Goal: Information Seeking & Learning: Learn about a topic

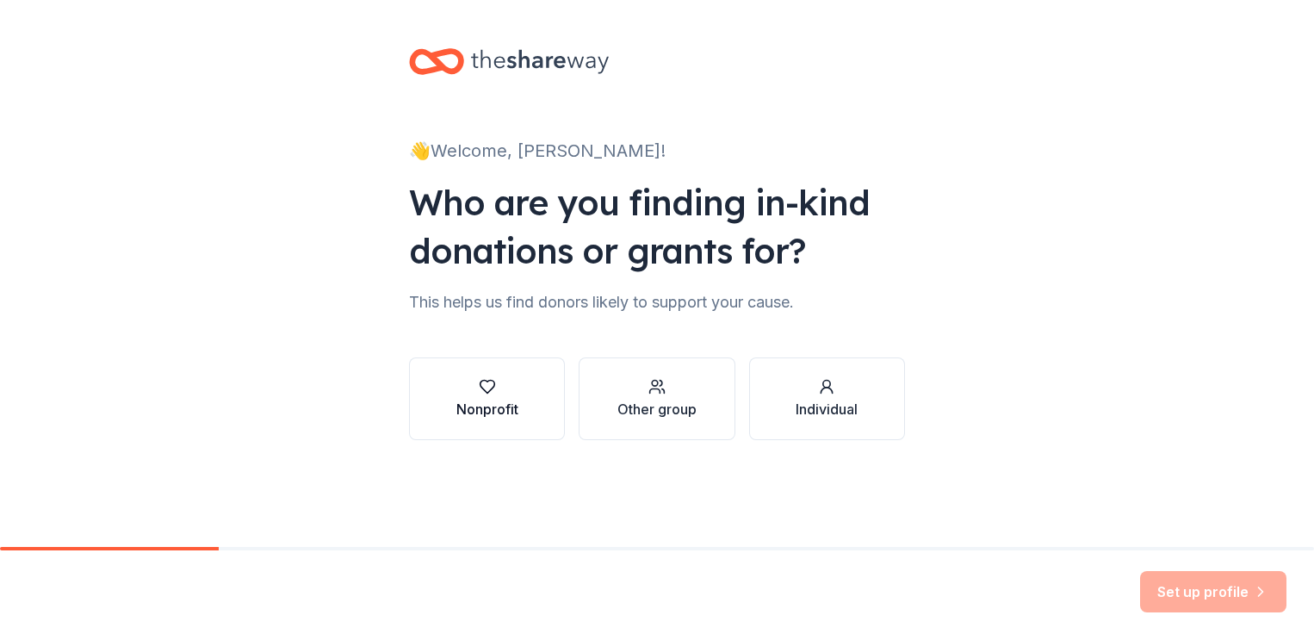
click at [518, 410] on div "Nonprofit" at bounding box center [487, 409] width 62 height 21
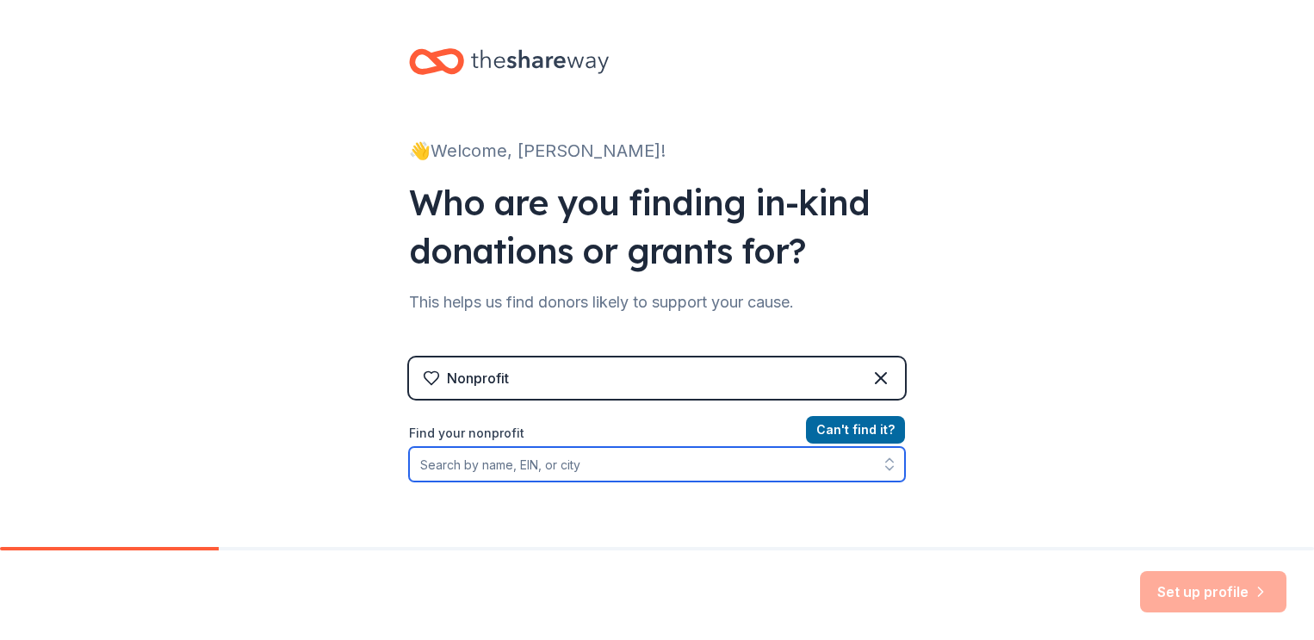
click at [692, 462] on input "Find your nonprofit" at bounding box center [657, 464] width 496 height 34
type input "S"
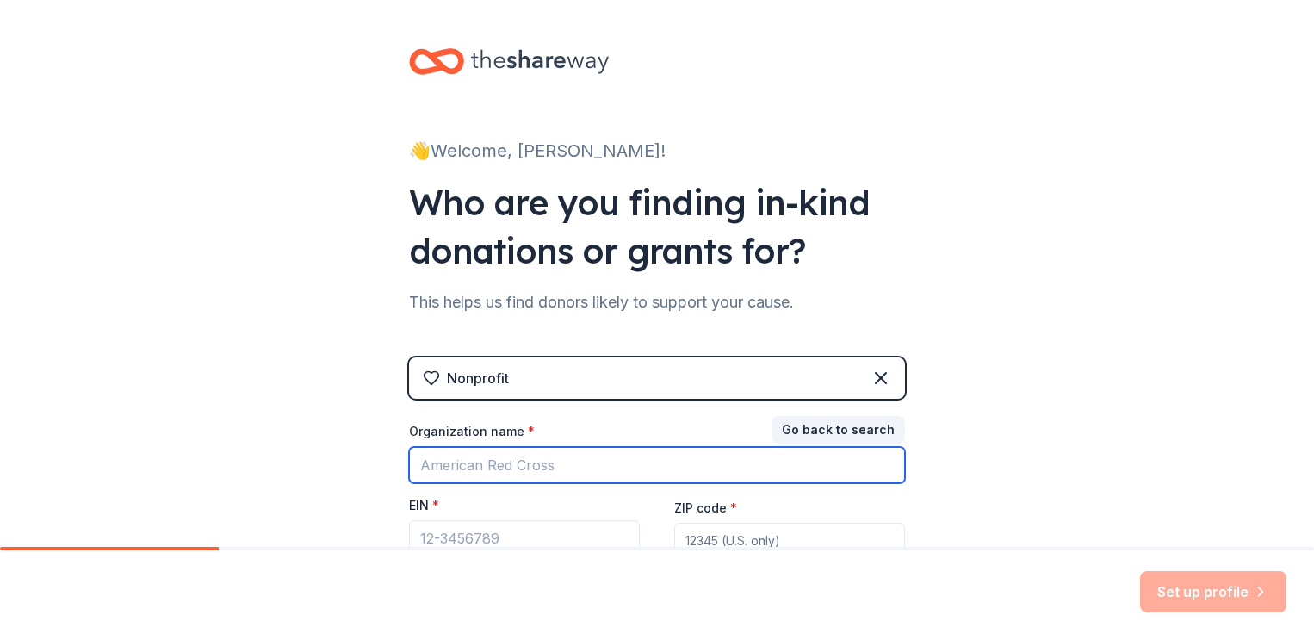
click at [598, 472] on input "Organization name *" at bounding box center [657, 465] width 496 height 36
type input "C"
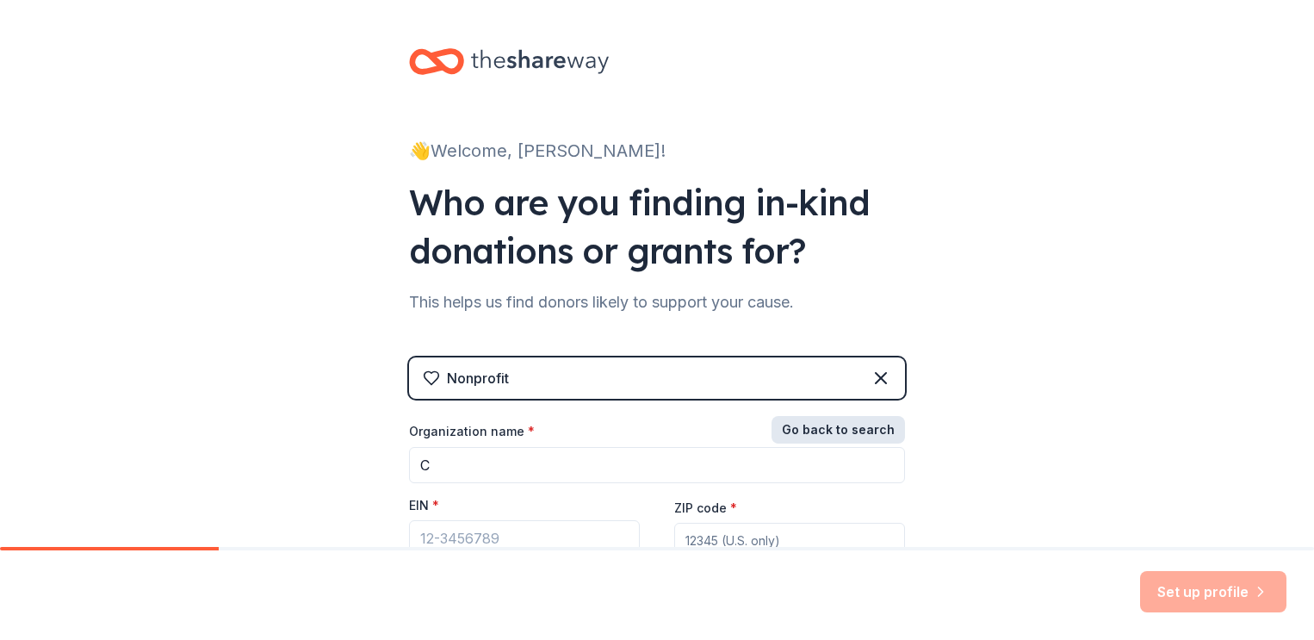
click at [828, 425] on button "Go back to search" at bounding box center [838, 430] width 133 height 28
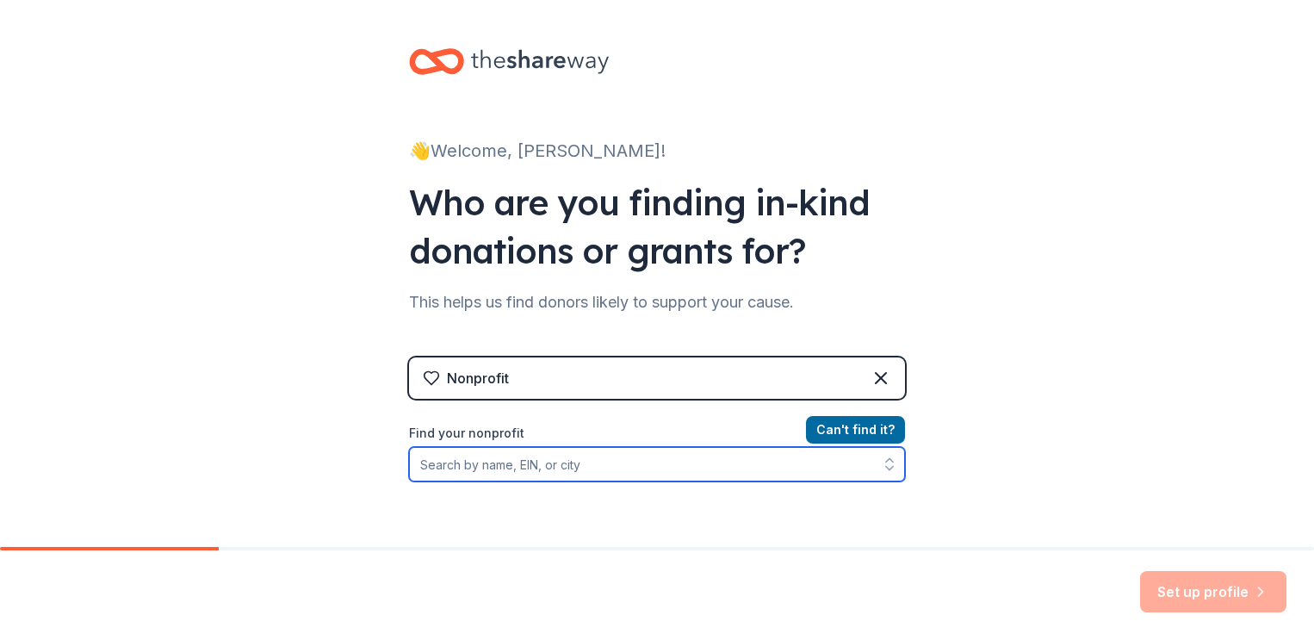
click at [587, 462] on input "Find your nonprofit" at bounding box center [657, 464] width 496 height 34
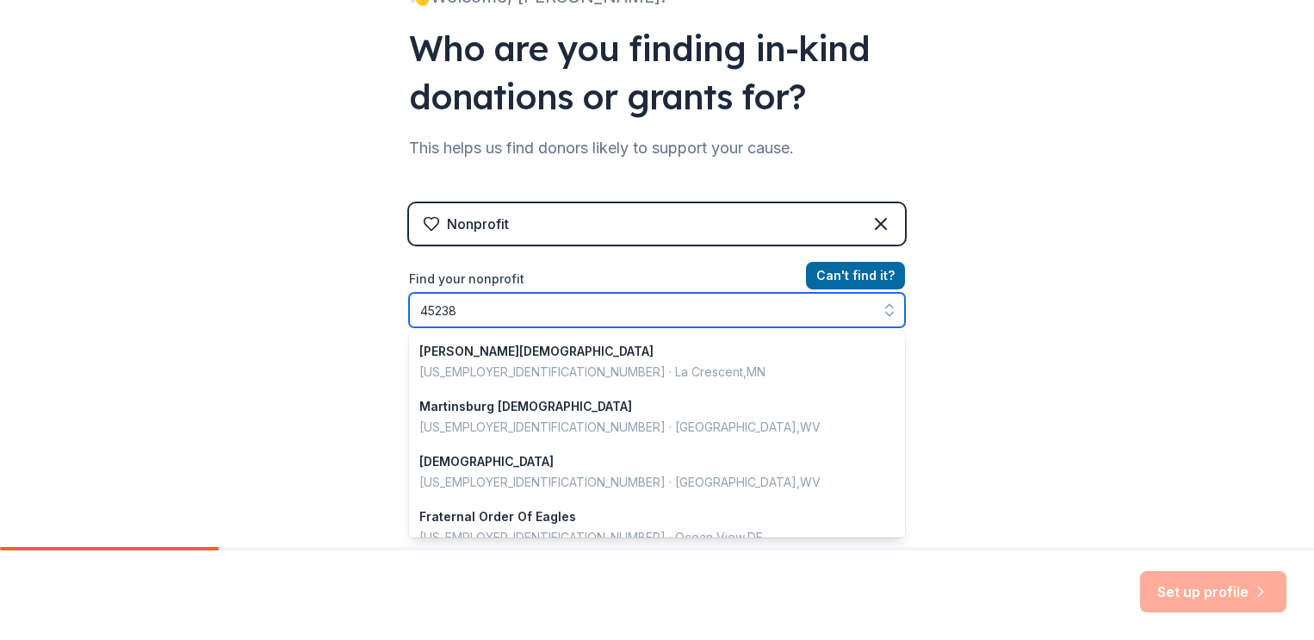
click at [595, 314] on input "45238" at bounding box center [657, 310] width 496 height 34
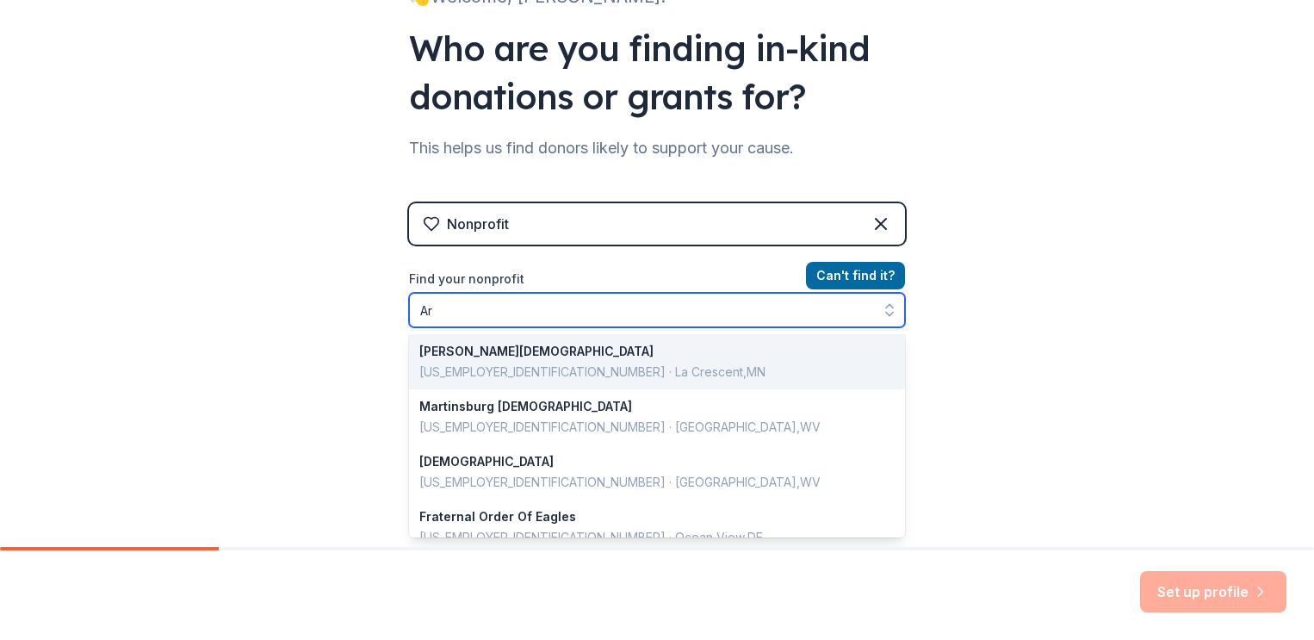
type input "A"
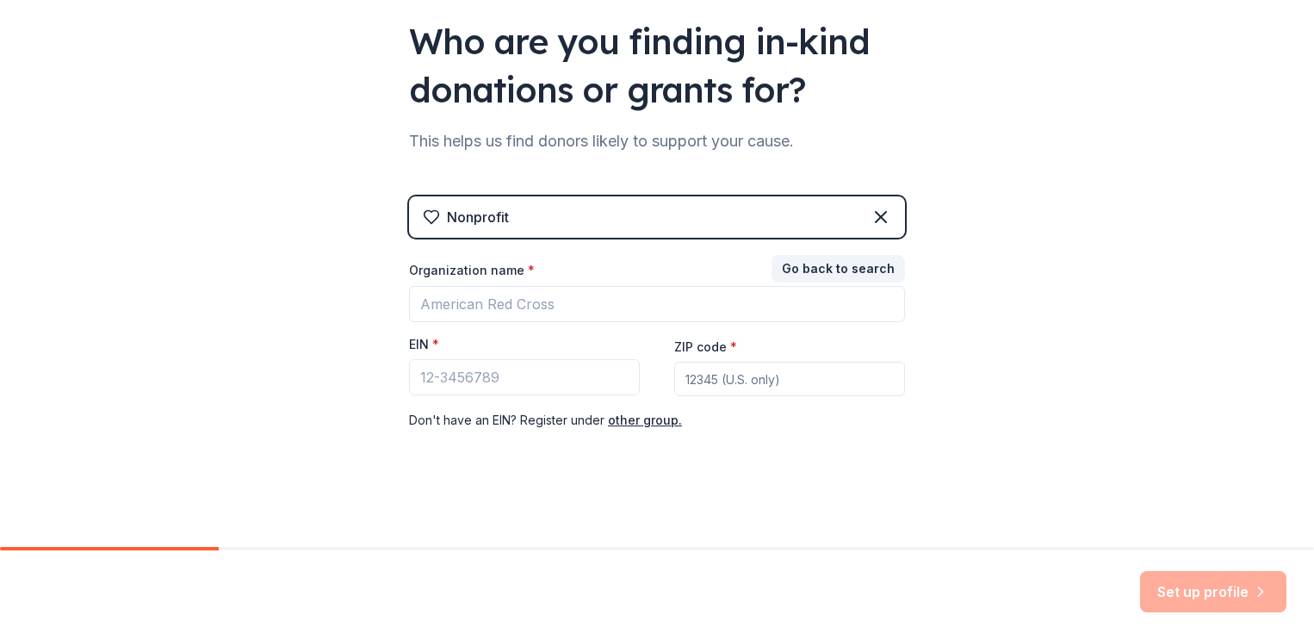
scroll to position [162, 0]
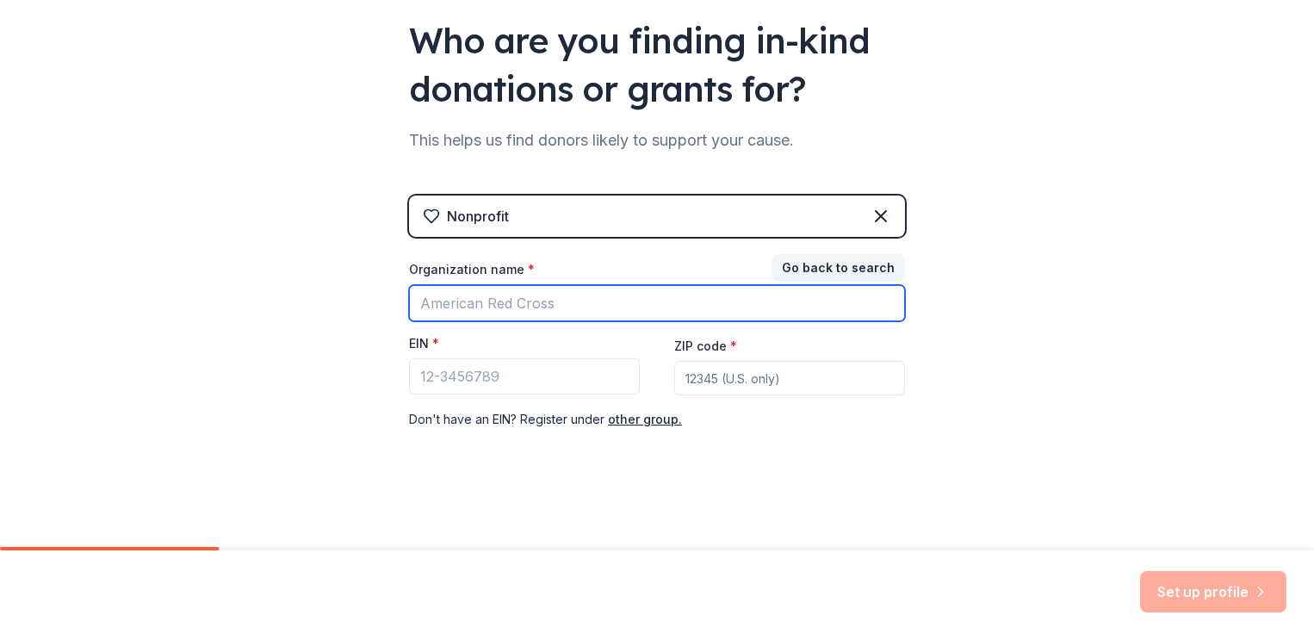
click at [577, 307] on input "Organization name *" at bounding box center [657, 303] width 496 height 36
type input "St Teresa of Avila"
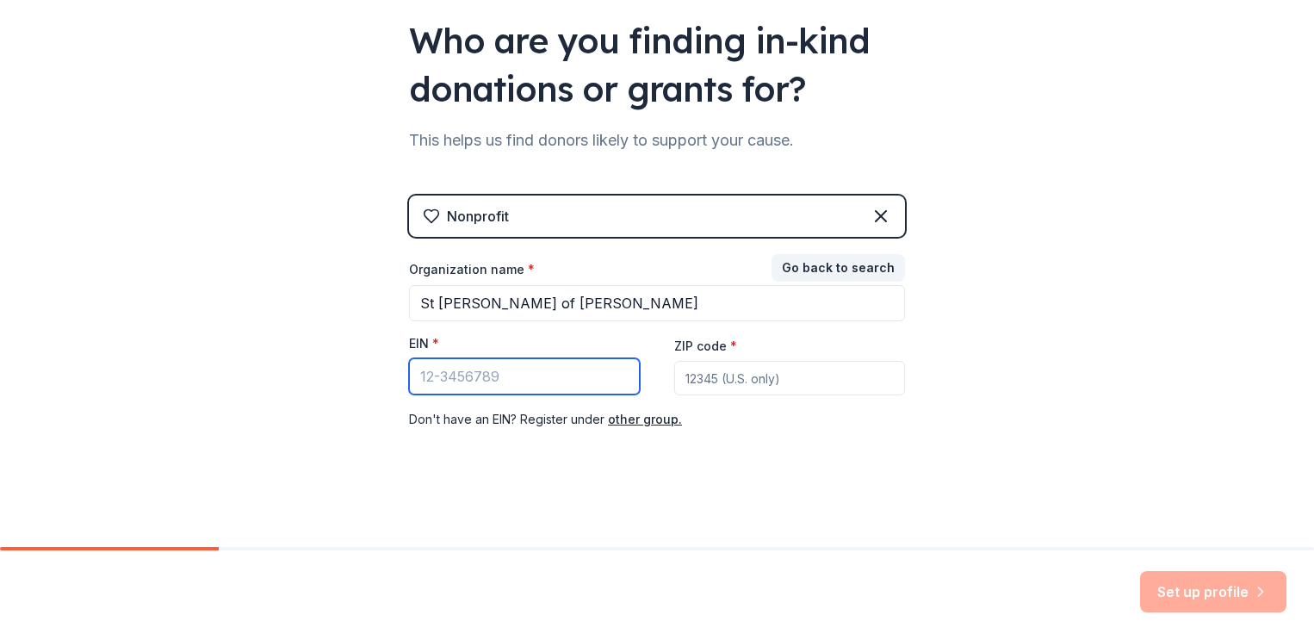
click at [554, 361] on input "EIN *" at bounding box center [524, 376] width 231 height 36
paste input "-0561494"
type input "31-0561494"
click at [732, 379] on input "ZIP code *" at bounding box center [789, 378] width 231 height 34
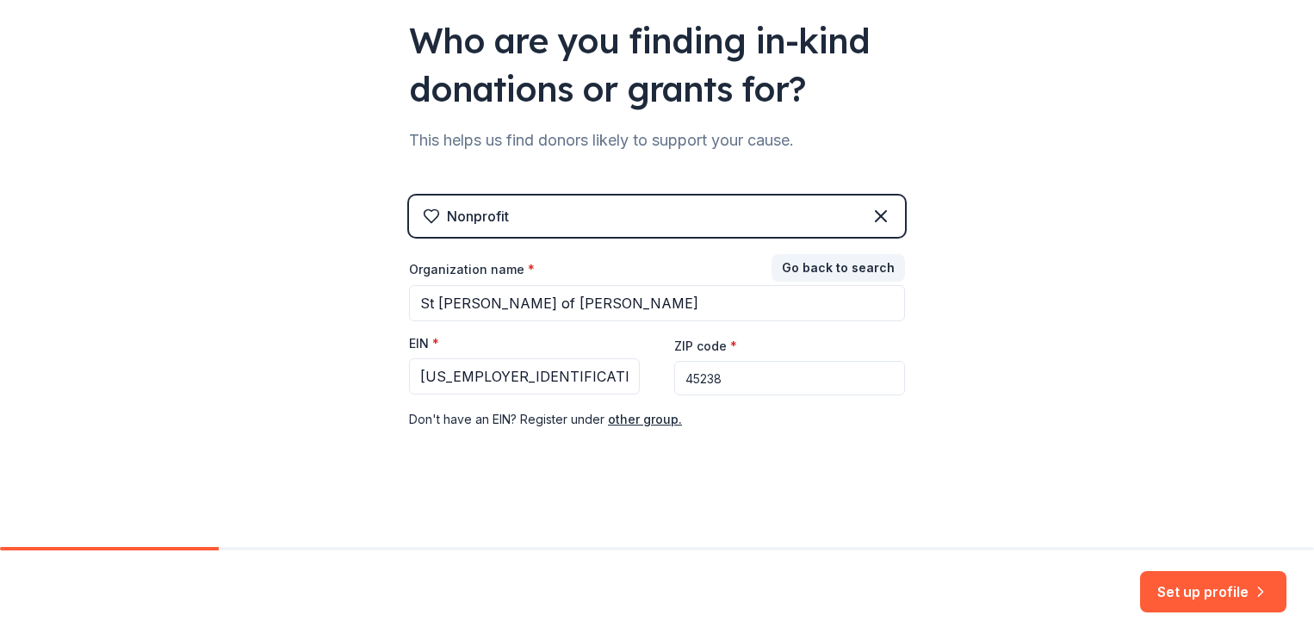
type input "45238"
click at [965, 412] on div "👋 Welcome, Maria! Who are you finding in-kind donations or grants for? This hel…" at bounding box center [657, 192] width 1314 height 709
click at [1173, 596] on button "Set up profile" at bounding box center [1213, 591] width 146 height 41
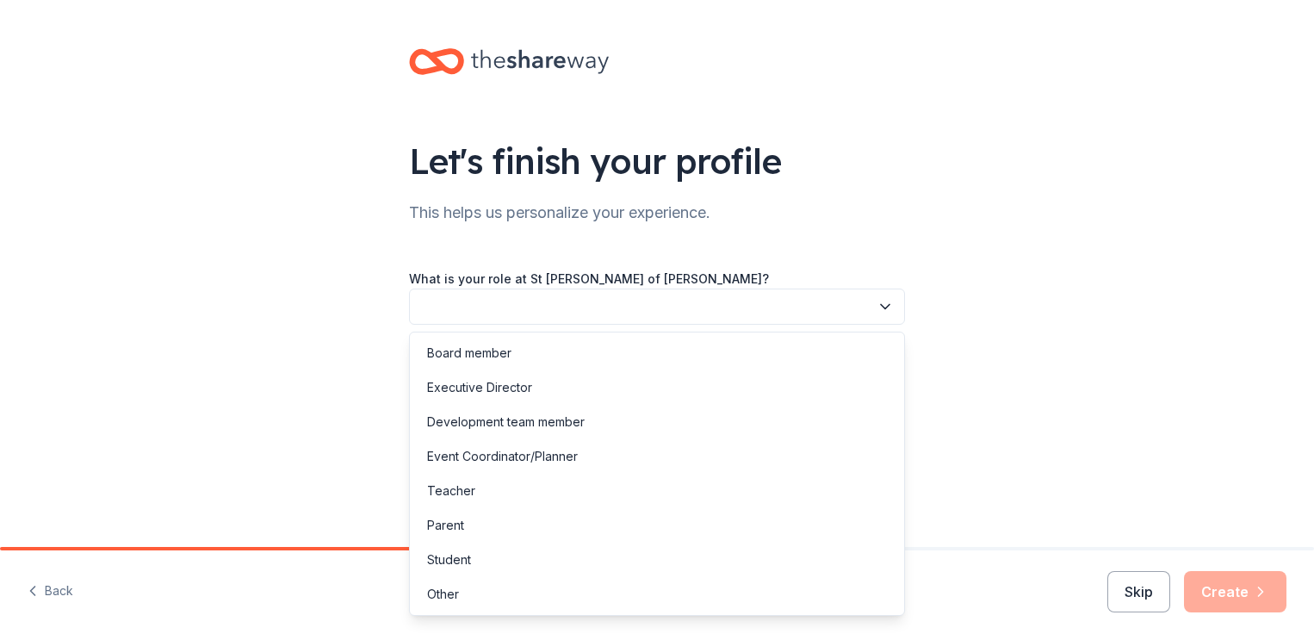
click at [866, 297] on button "button" at bounding box center [657, 307] width 496 height 36
click at [816, 449] on div "Event Coordinator/Planner" at bounding box center [656, 456] width 487 height 34
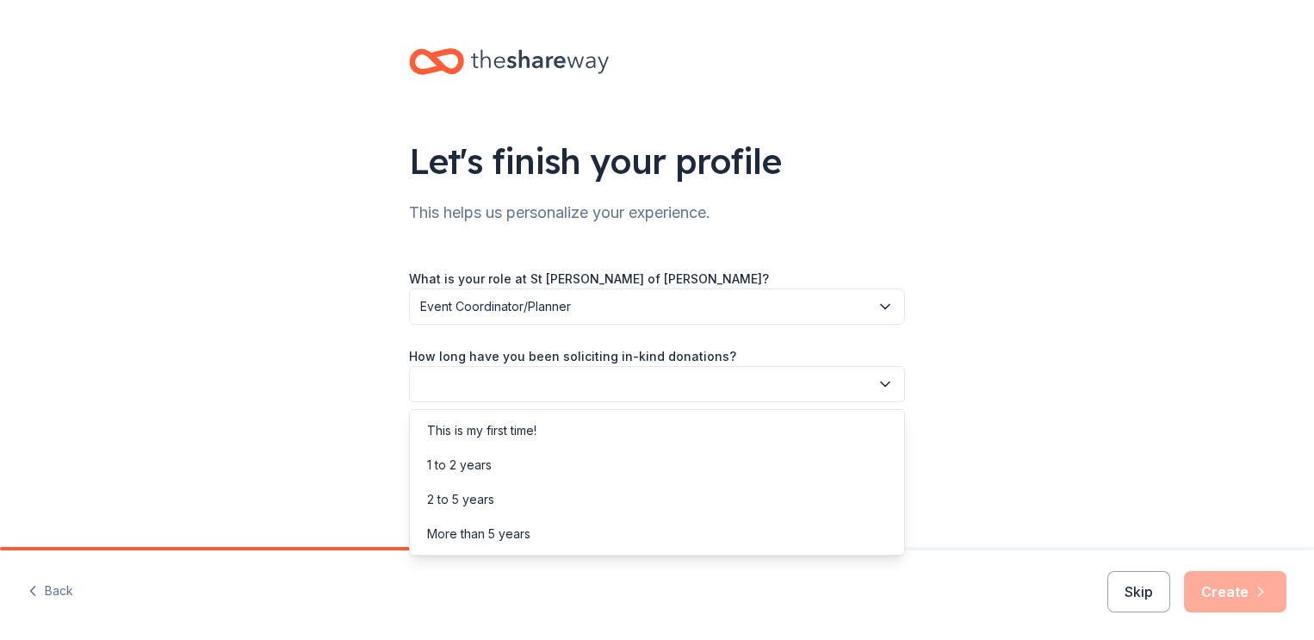
click at [808, 375] on button "button" at bounding box center [657, 384] width 496 height 36
click at [743, 519] on div "More than 5 years" at bounding box center [656, 534] width 487 height 34
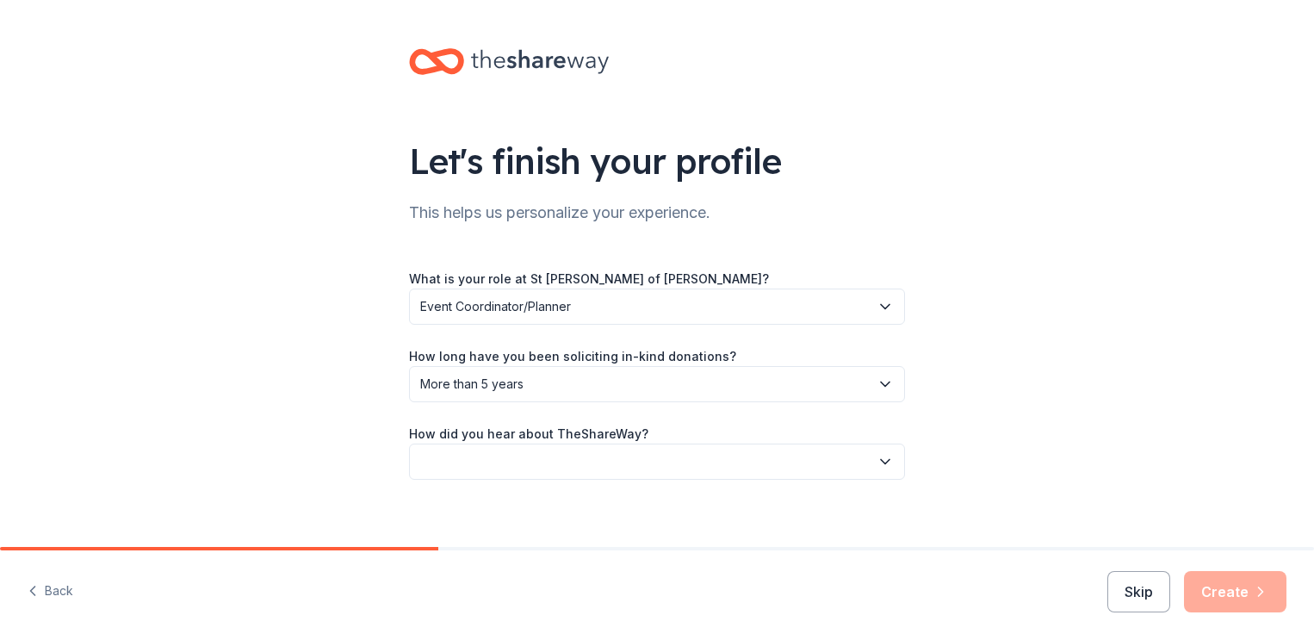
scroll to position [16, 0]
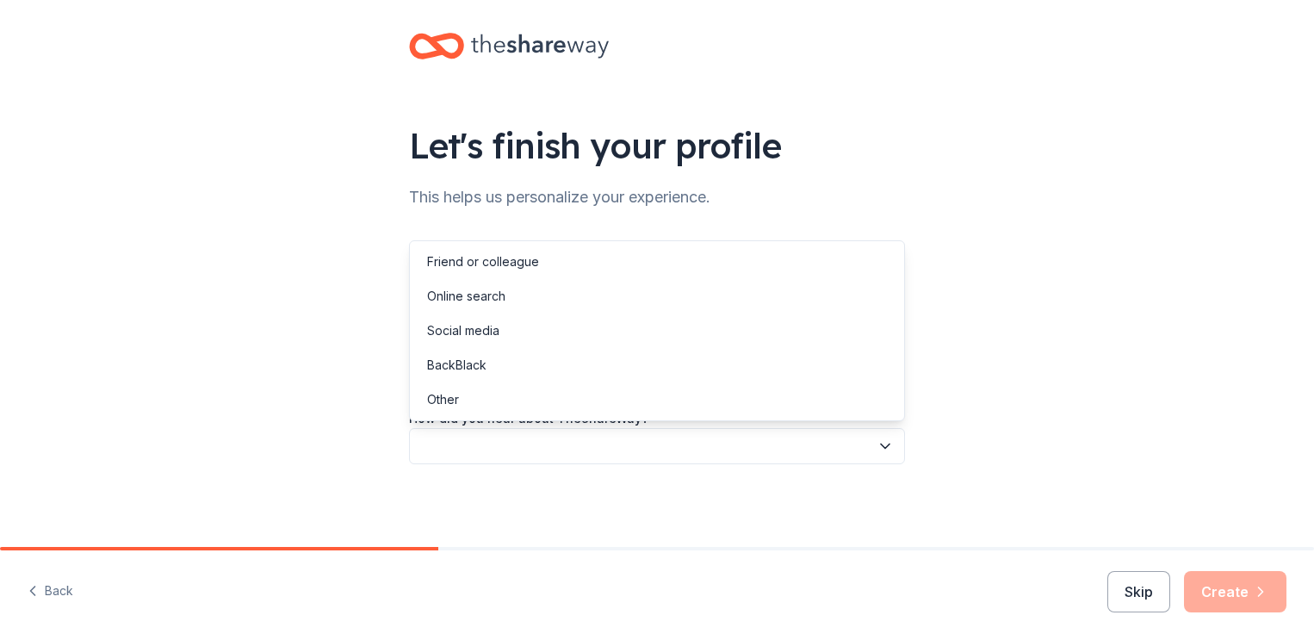
click at [763, 450] on button "button" at bounding box center [657, 446] width 496 height 36
click at [682, 392] on div "Other" at bounding box center [656, 399] width 487 height 34
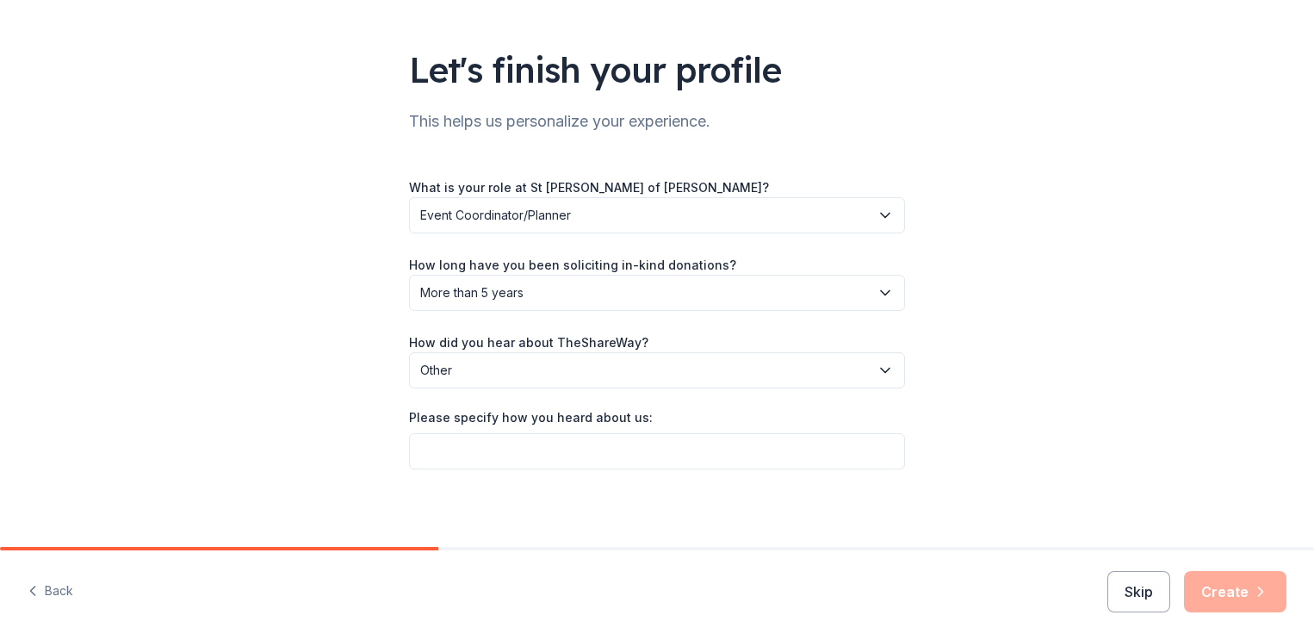
scroll to position [96, 0]
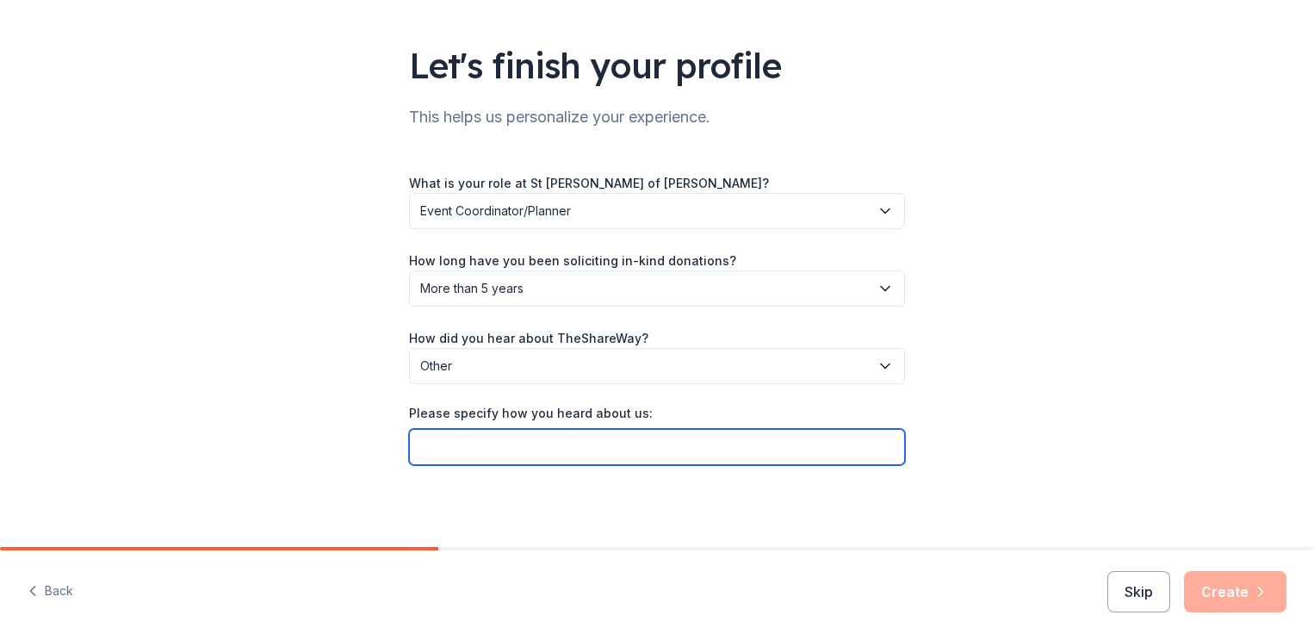
click at [709, 445] on input "Please specify how you heard about us:" at bounding box center [657, 447] width 496 height 36
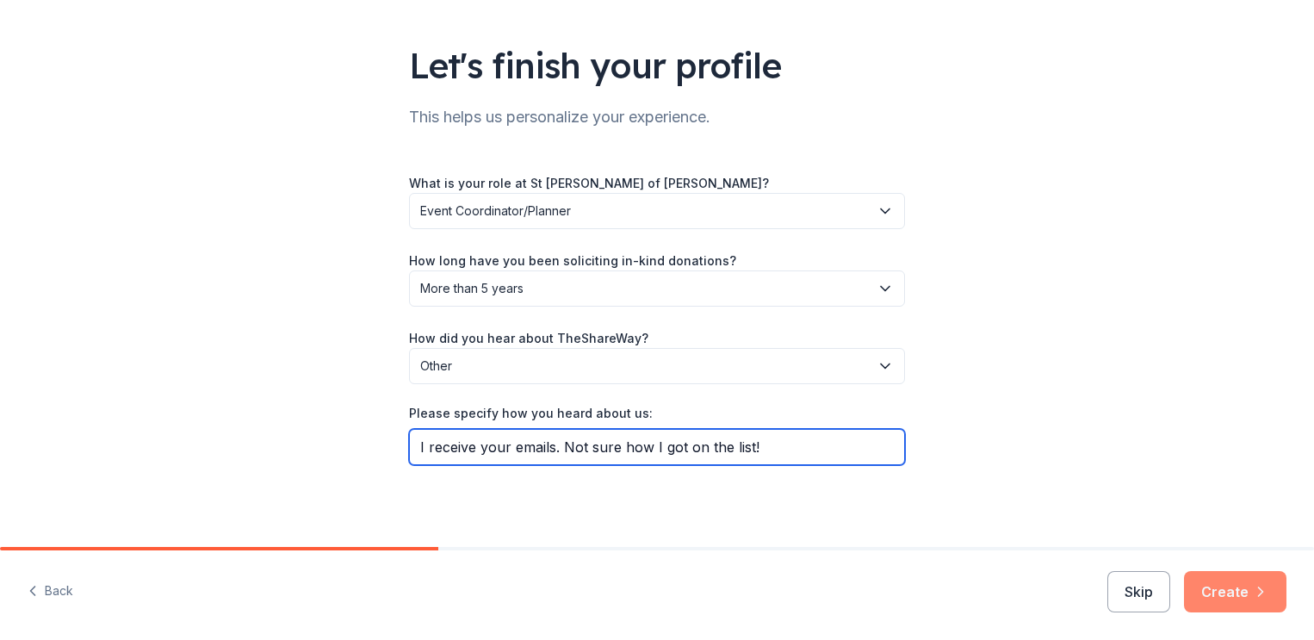
type input "I receive your emails. Not sure how I got on the list!"
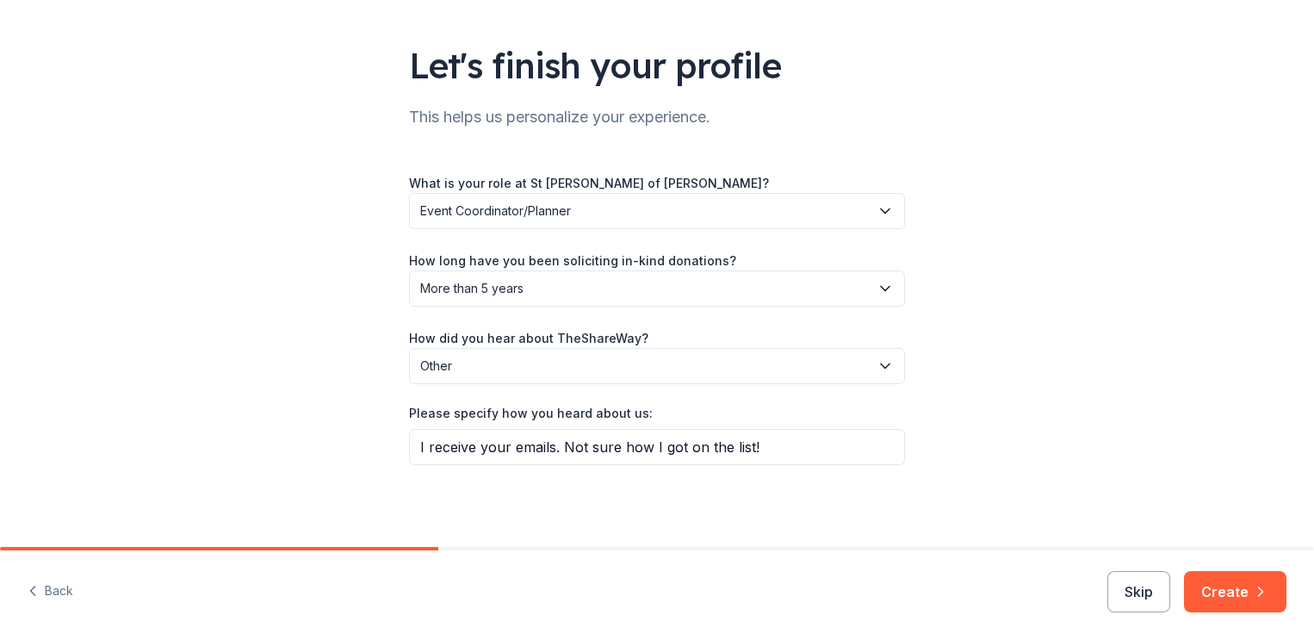
drag, startPoint x: 1227, startPoint y: 603, endPoint x: 996, endPoint y: 196, distance: 467.9
click at [996, 196] on div "Let's finish your profile This helps us personalize your experience. What is yo…" at bounding box center [657, 320] width 1314 height 640
click at [856, 196] on button "Event Coordinator/Planner" at bounding box center [657, 211] width 496 height 36
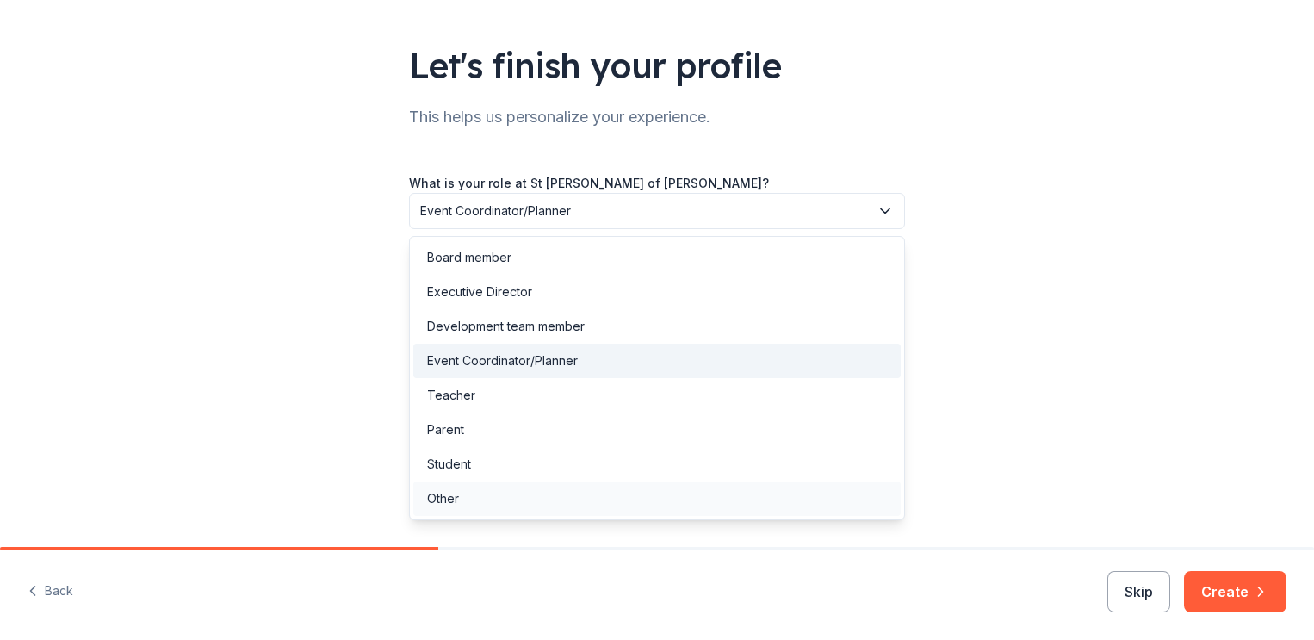
click at [630, 502] on div "Other" at bounding box center [656, 498] width 487 height 34
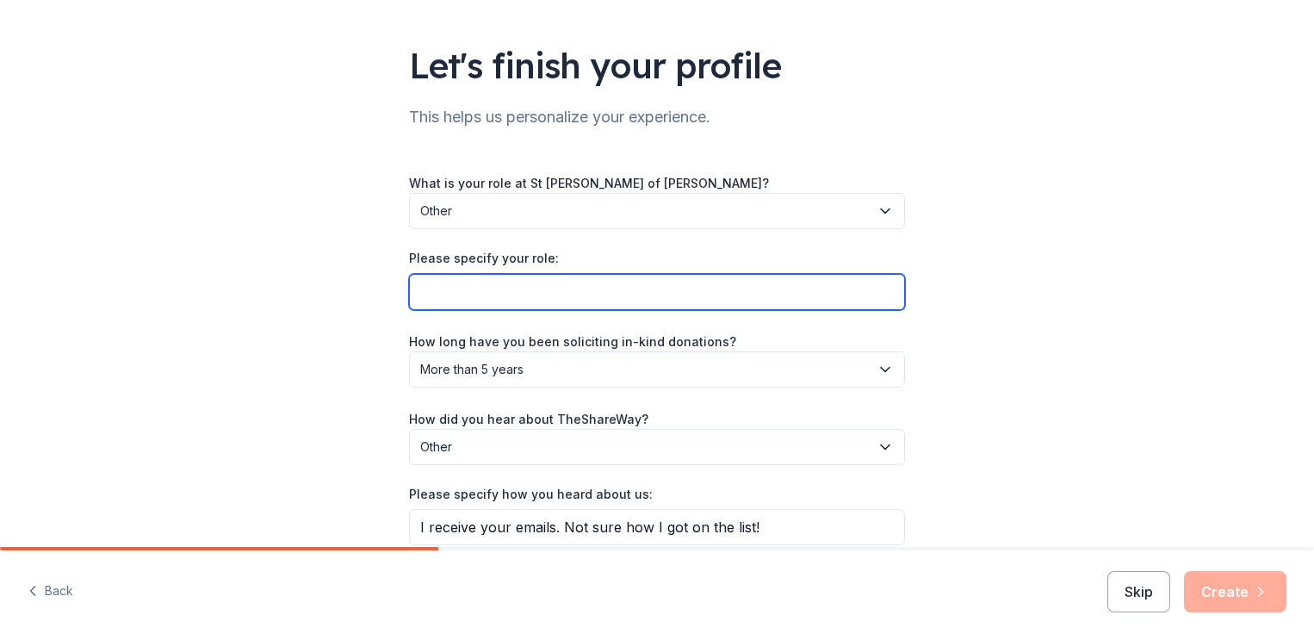
click at [773, 289] on input "Please specify your role:" at bounding box center [657, 292] width 496 height 36
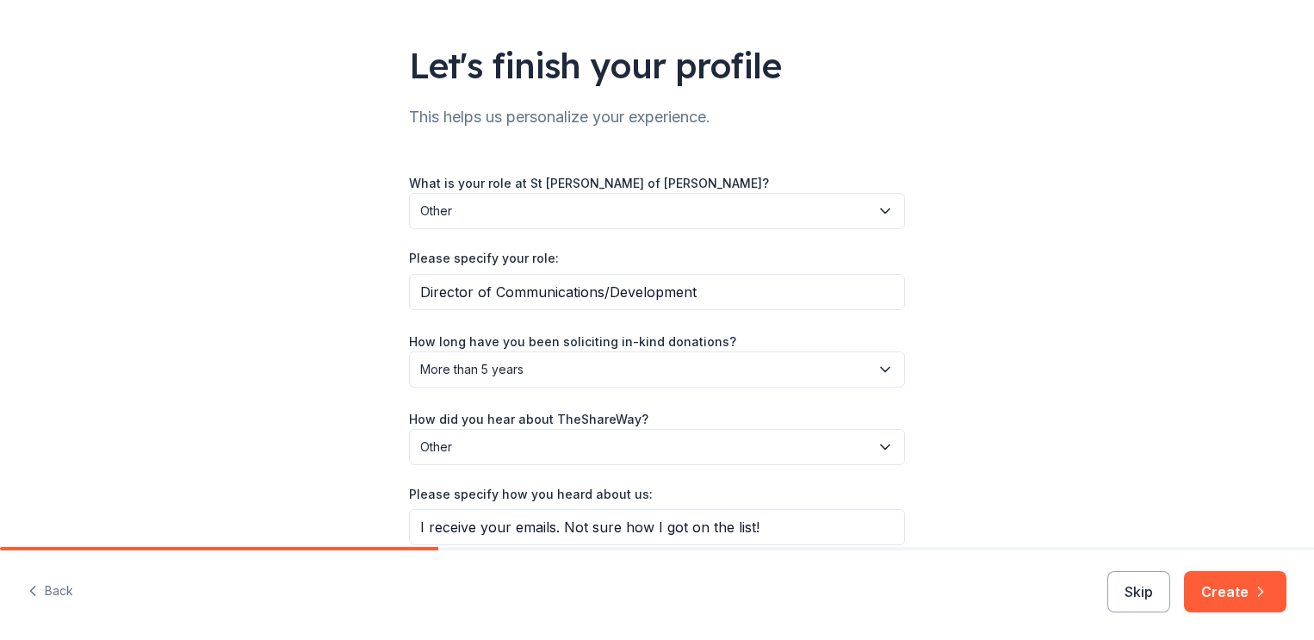
click at [1100, 341] on div "Let's finish your profile This helps us personalize your experience. What is yo…" at bounding box center [657, 265] width 1314 height 723
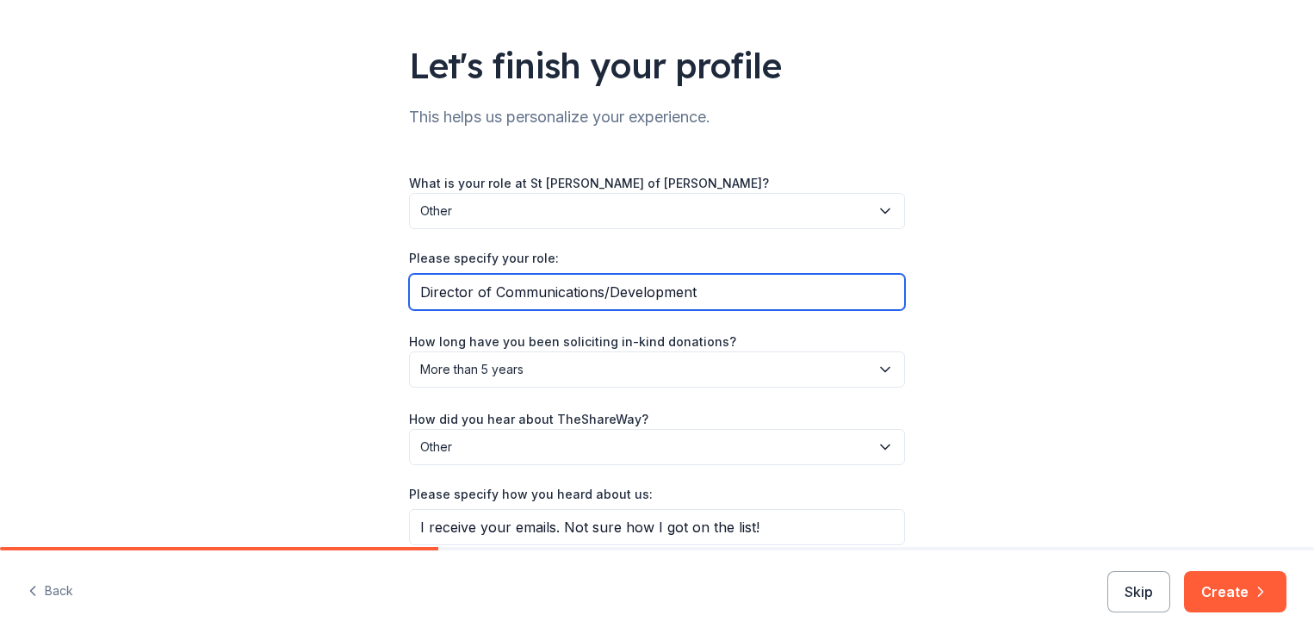
click at [610, 292] on input "Director of Communications/Development" at bounding box center [657, 292] width 496 height 36
type input "Director of Communications and Development"
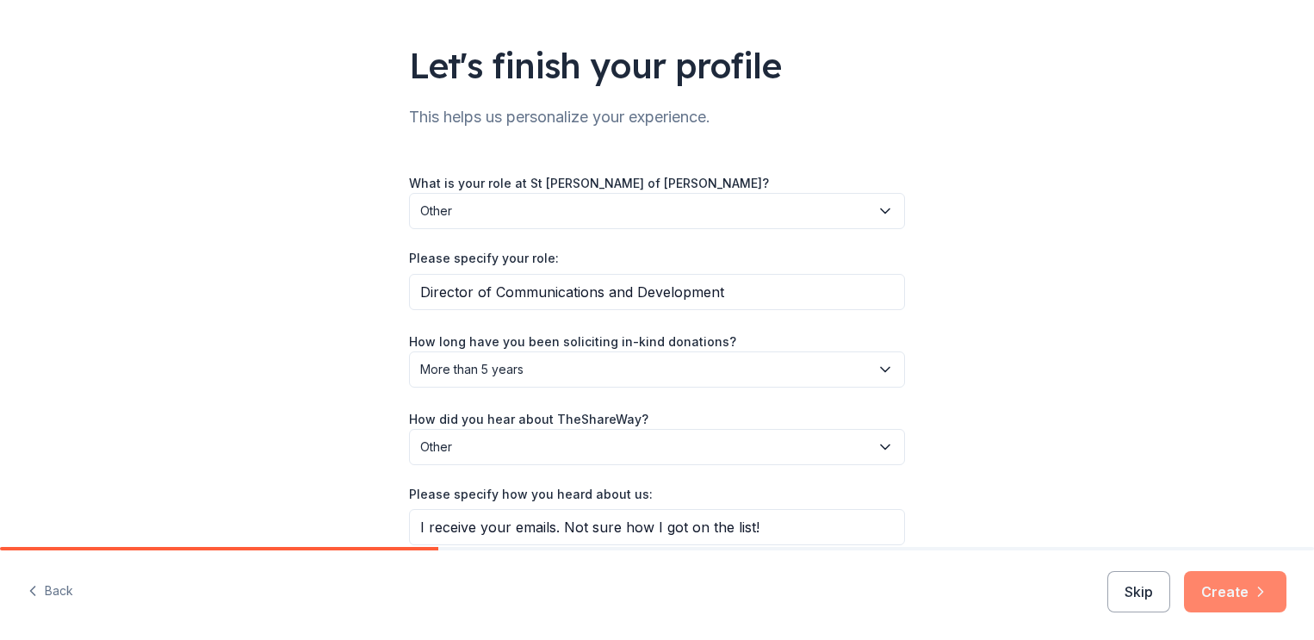
click at [1237, 592] on button "Create" at bounding box center [1235, 591] width 102 height 41
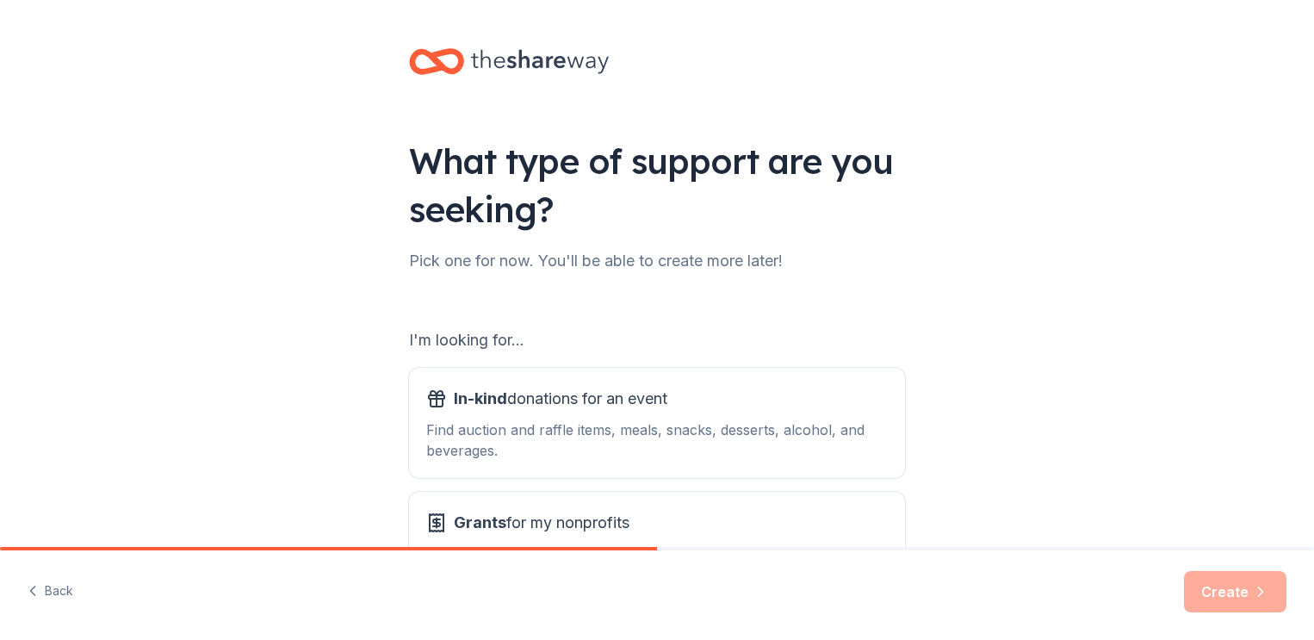
scroll to position [148, 0]
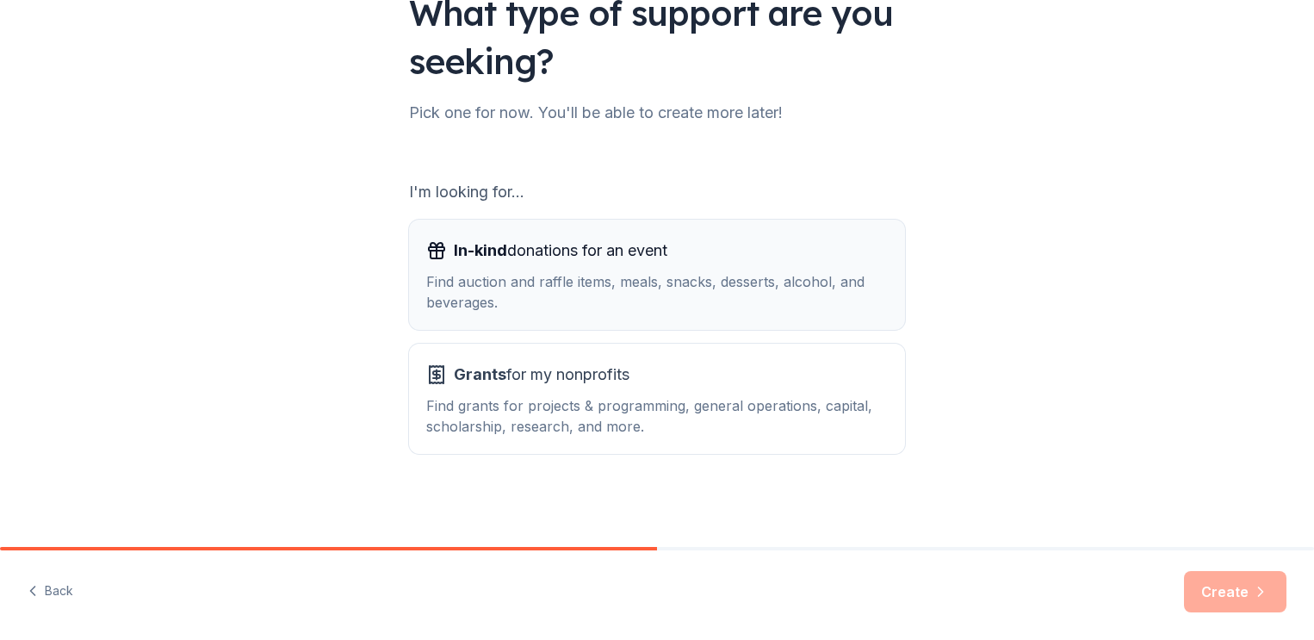
click at [708, 286] on div "Find auction and raffle items, meals, snacks, desserts, alcohol, and beverages." at bounding box center [657, 291] width 462 height 41
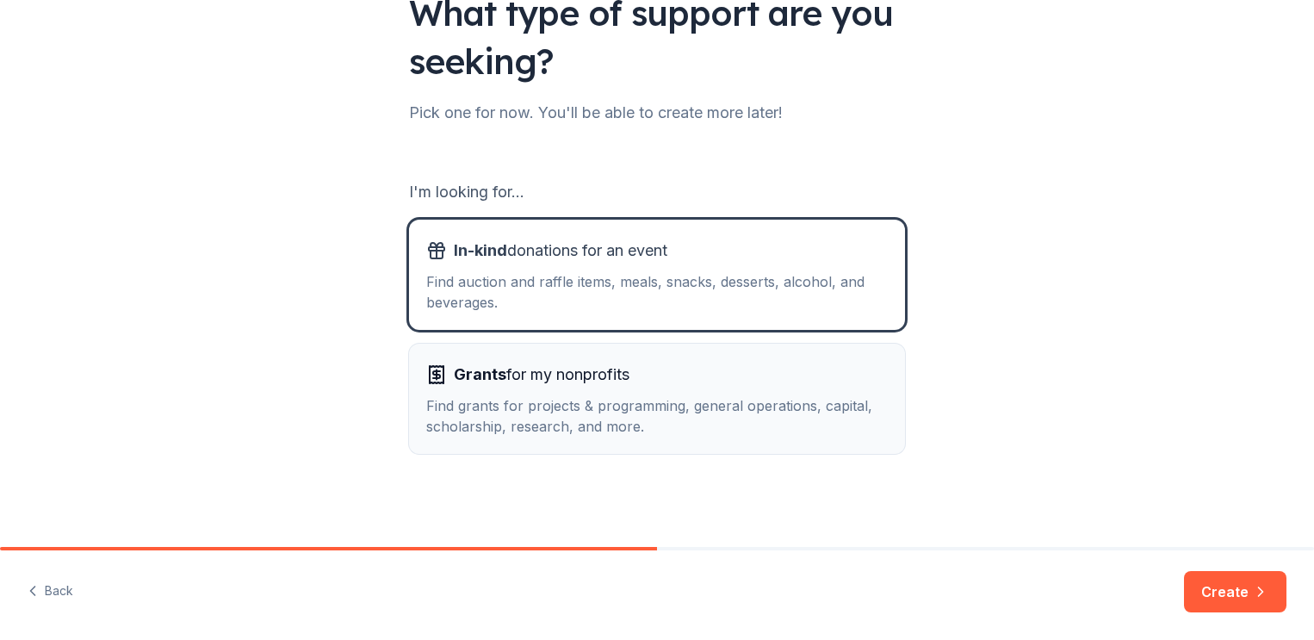
click at [661, 380] on div "Grants for my nonprofits" at bounding box center [657, 375] width 462 height 28
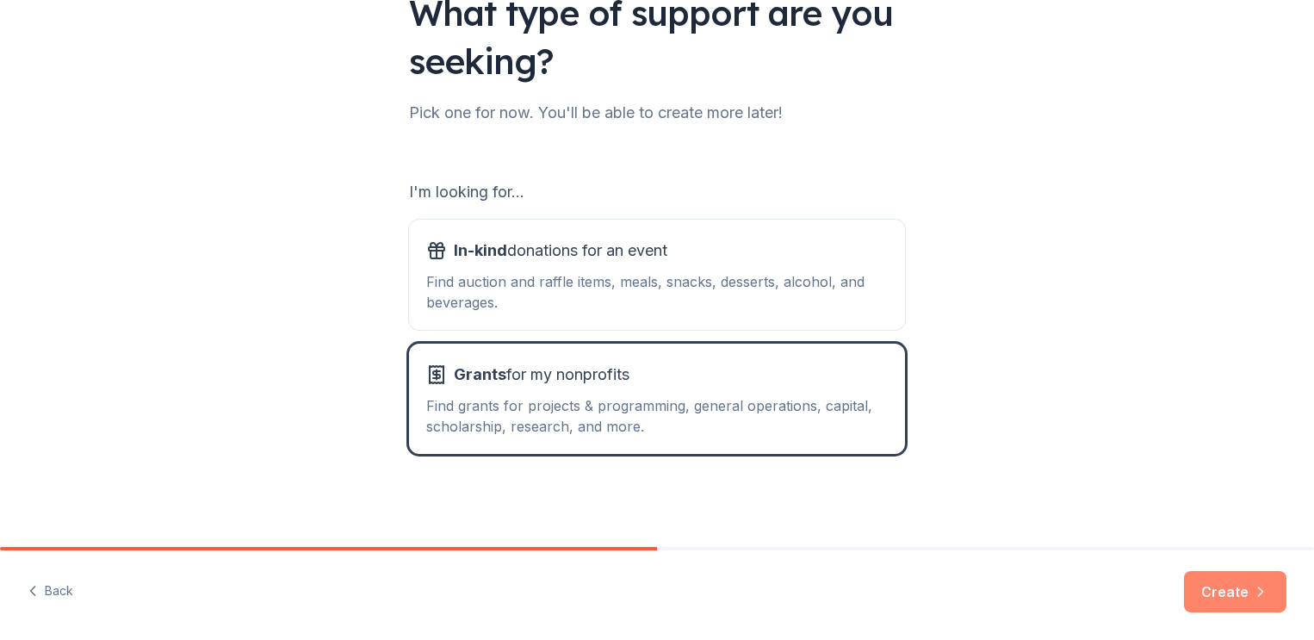
click at [1232, 593] on button "Create" at bounding box center [1235, 591] width 102 height 41
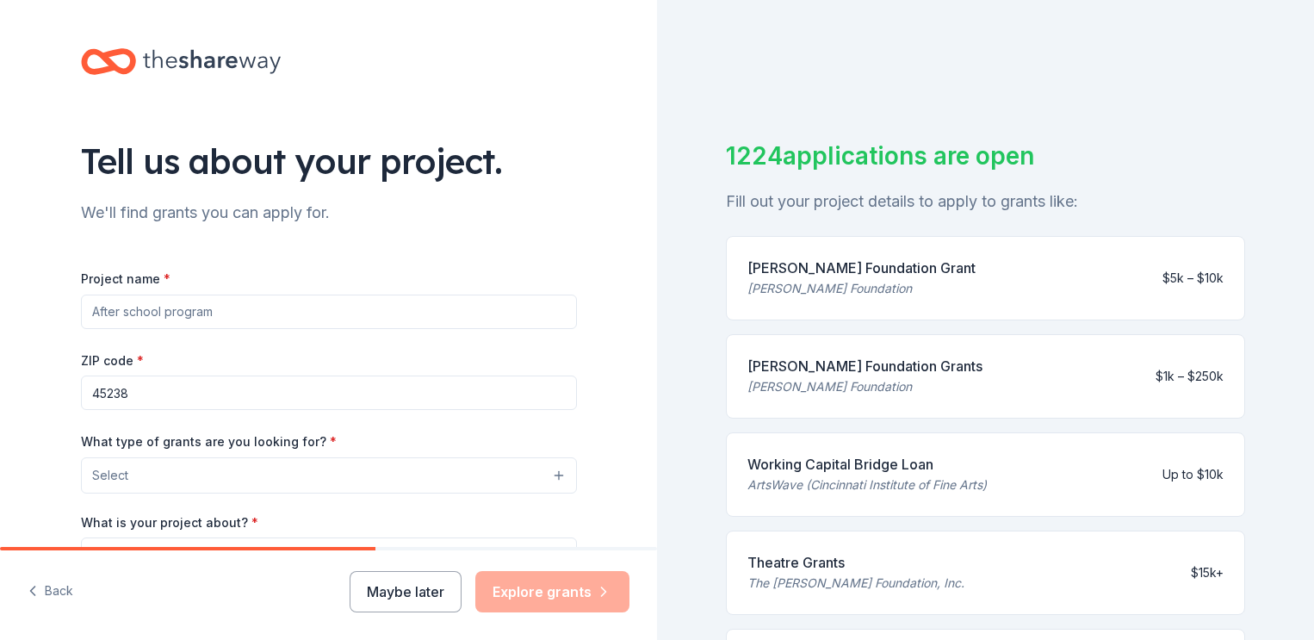
click at [389, 312] on input "Project name *" at bounding box center [329, 312] width 496 height 34
type input "Youth Center"
click at [497, 475] on button "Select" at bounding box center [329, 475] width 496 height 36
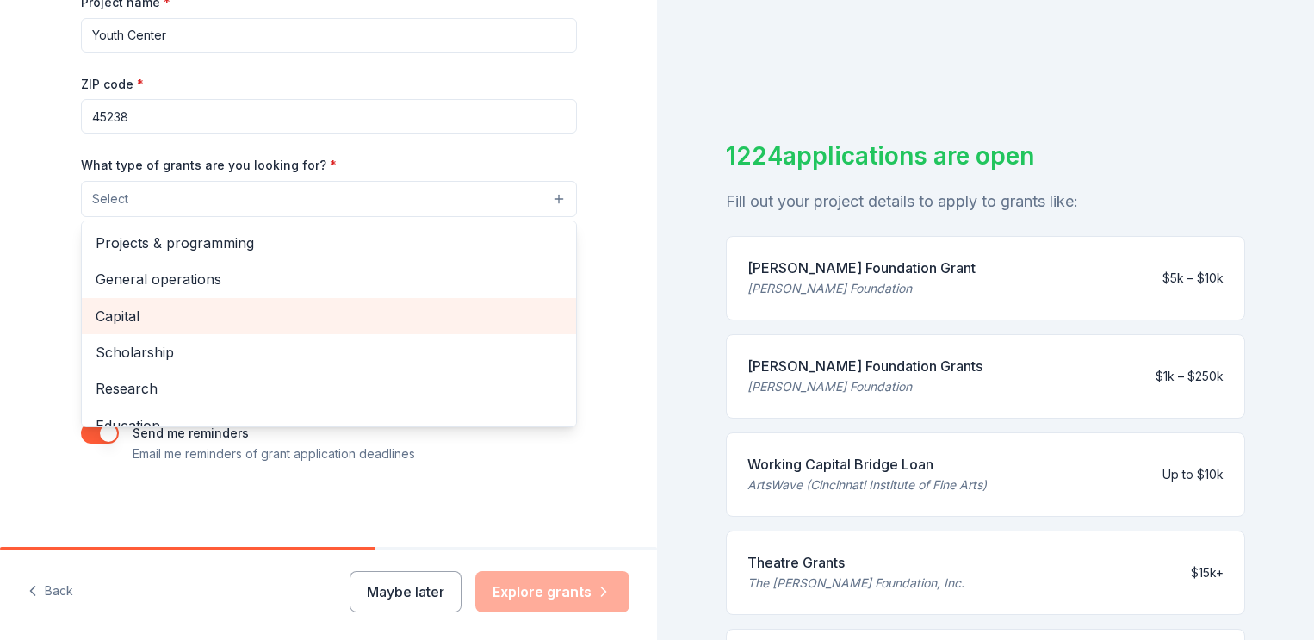
click at [239, 305] on span "Capital" at bounding box center [329, 316] width 467 height 22
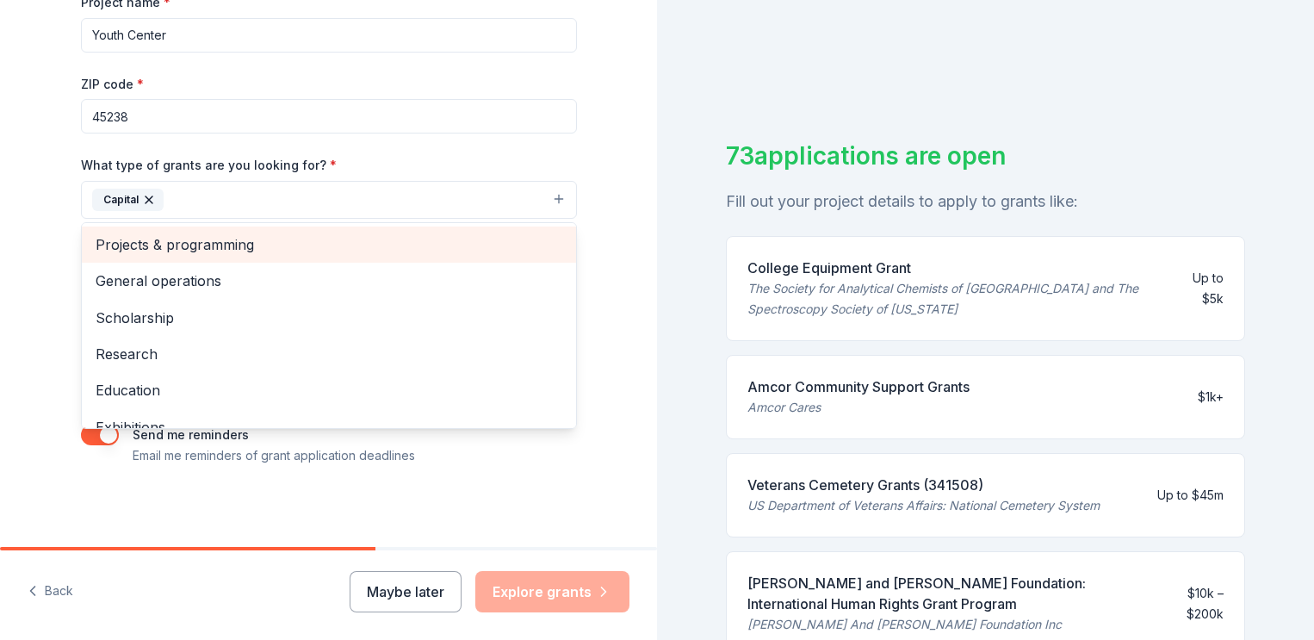
click at [301, 248] on span "Projects & programming" at bounding box center [329, 244] width 467 height 22
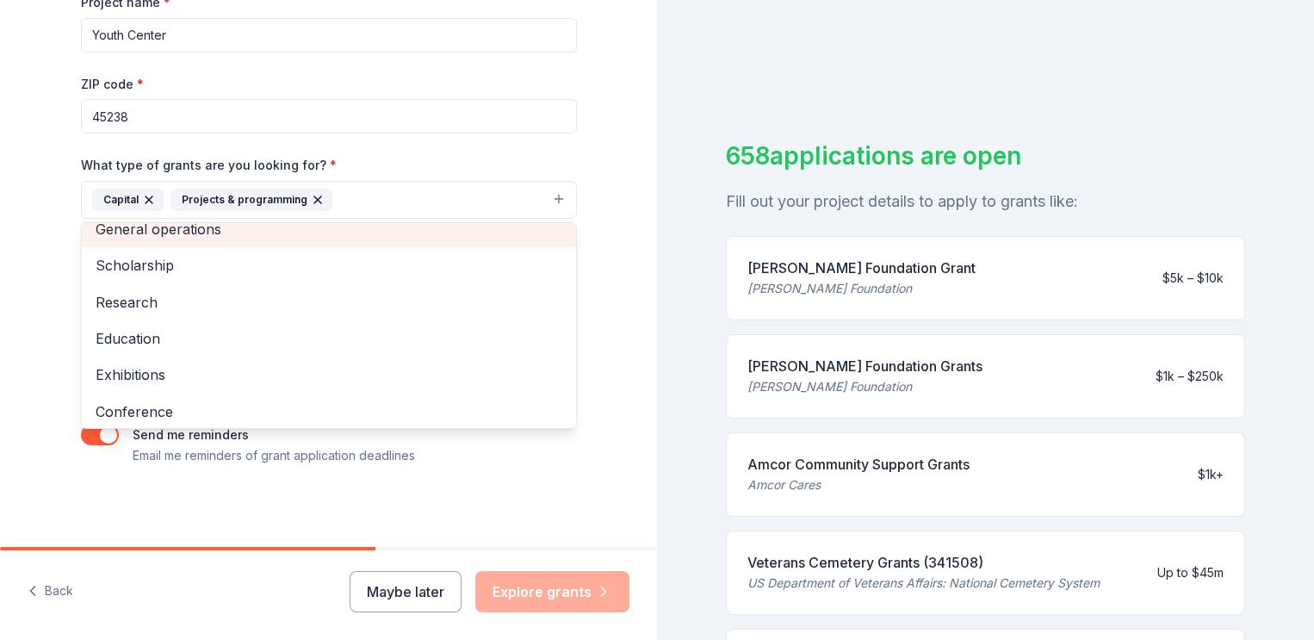
scroll to position [3, 0]
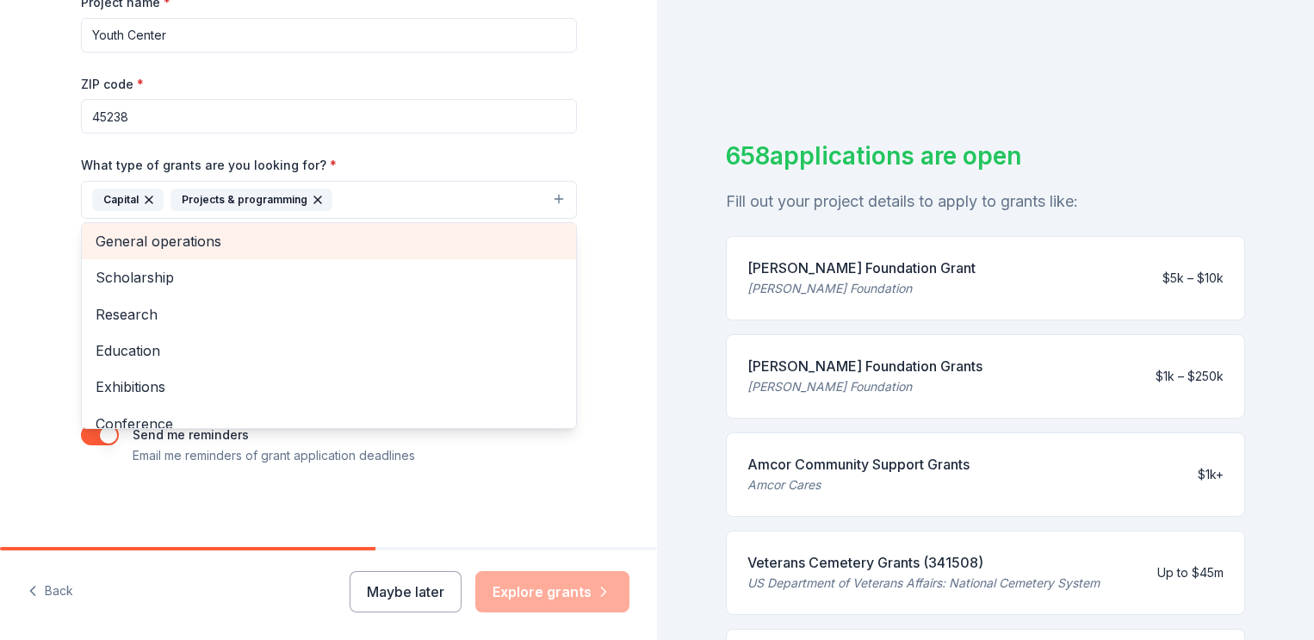
click at [312, 234] on span "General operations" at bounding box center [329, 241] width 467 height 22
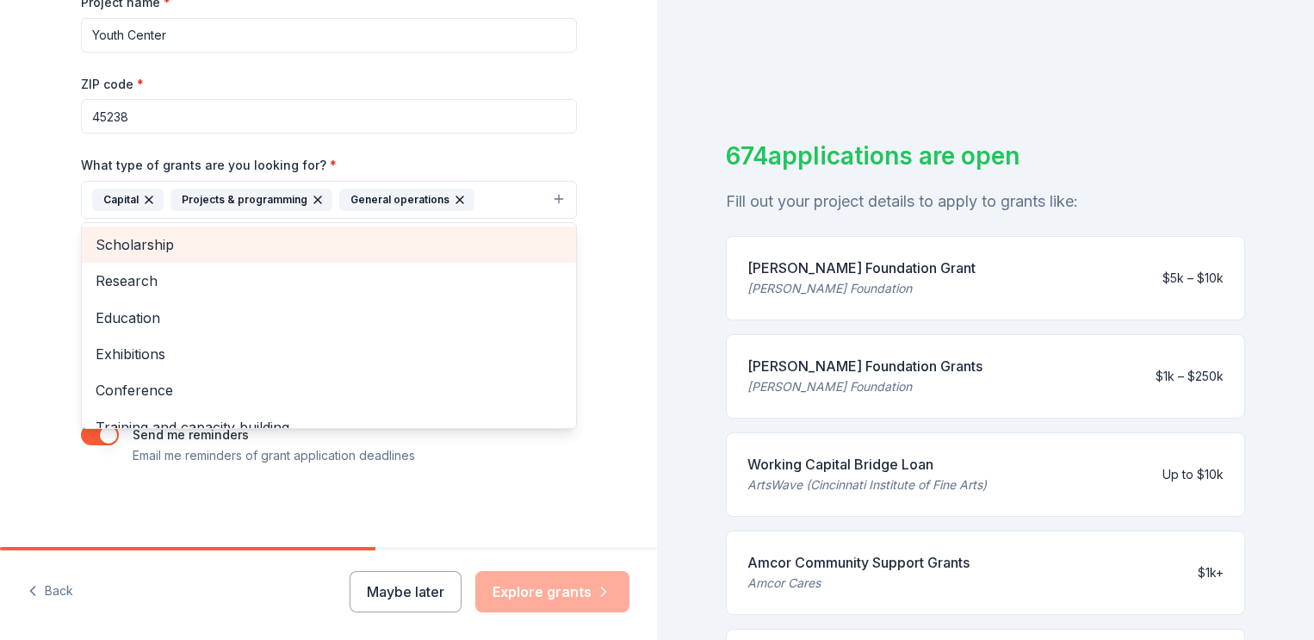
scroll to position [94, 0]
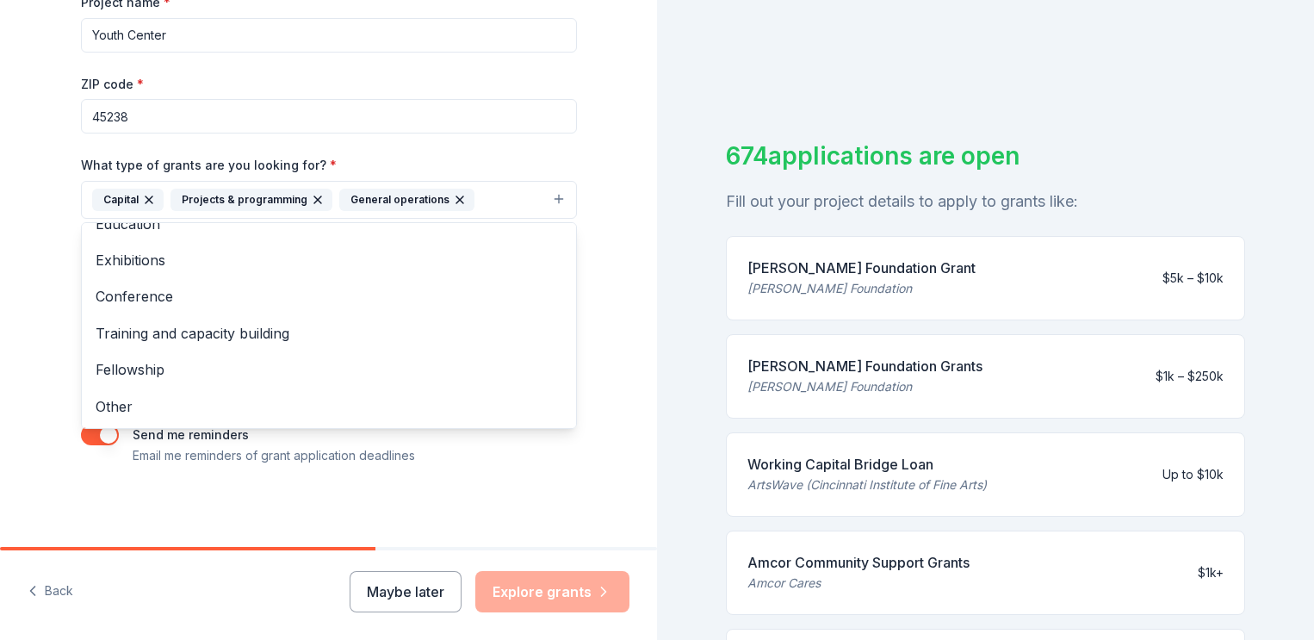
click at [611, 120] on div "Tell us about your project. We'll find grants you can apply for. Project name *…" at bounding box center [328, 136] width 657 height 825
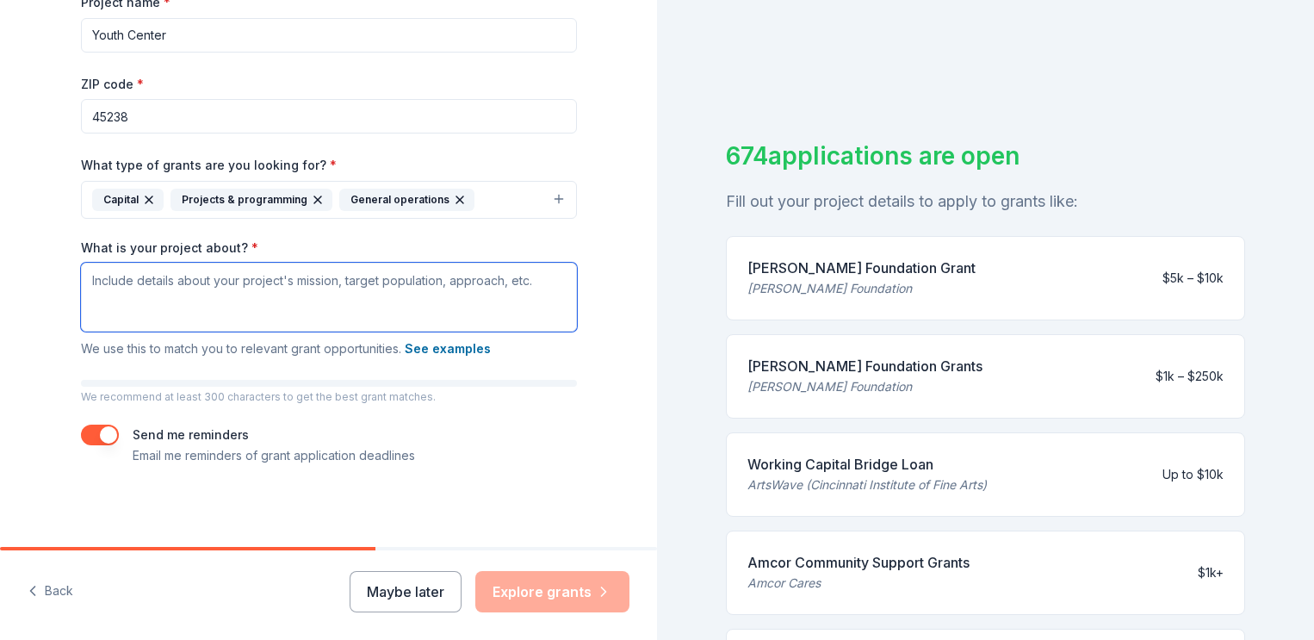
click at [315, 283] on textarea "What is your project about? *" at bounding box center [329, 297] width 496 height 69
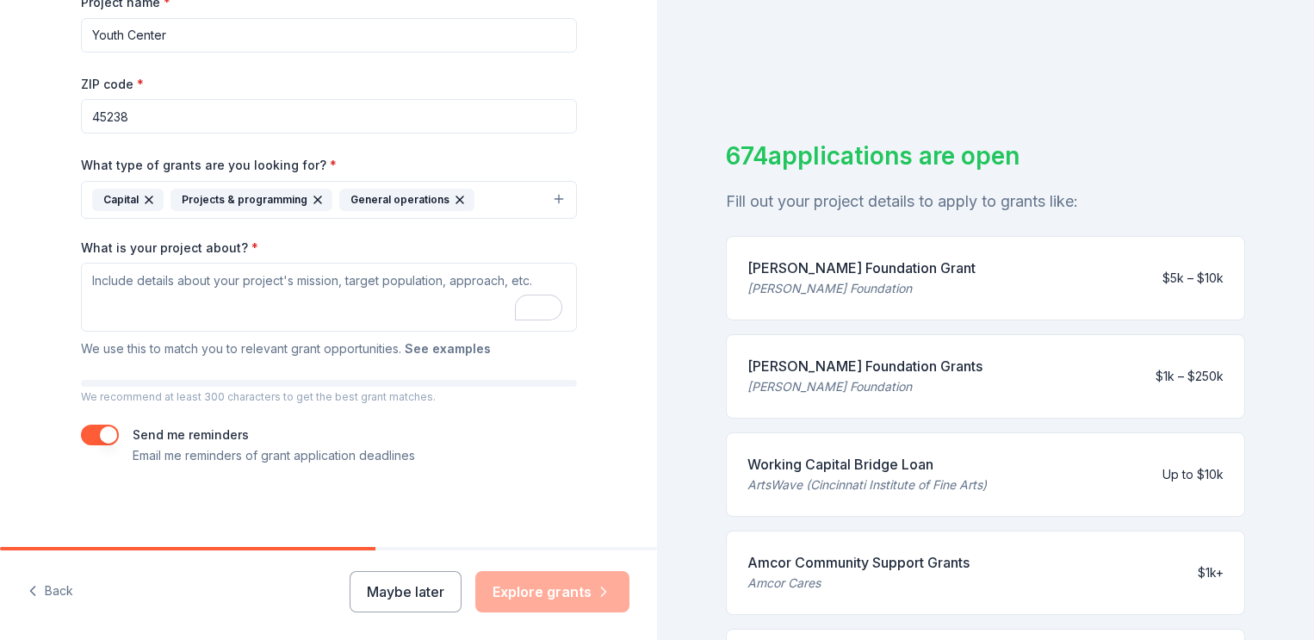
click at [448, 346] on button "See examples" at bounding box center [448, 348] width 86 height 21
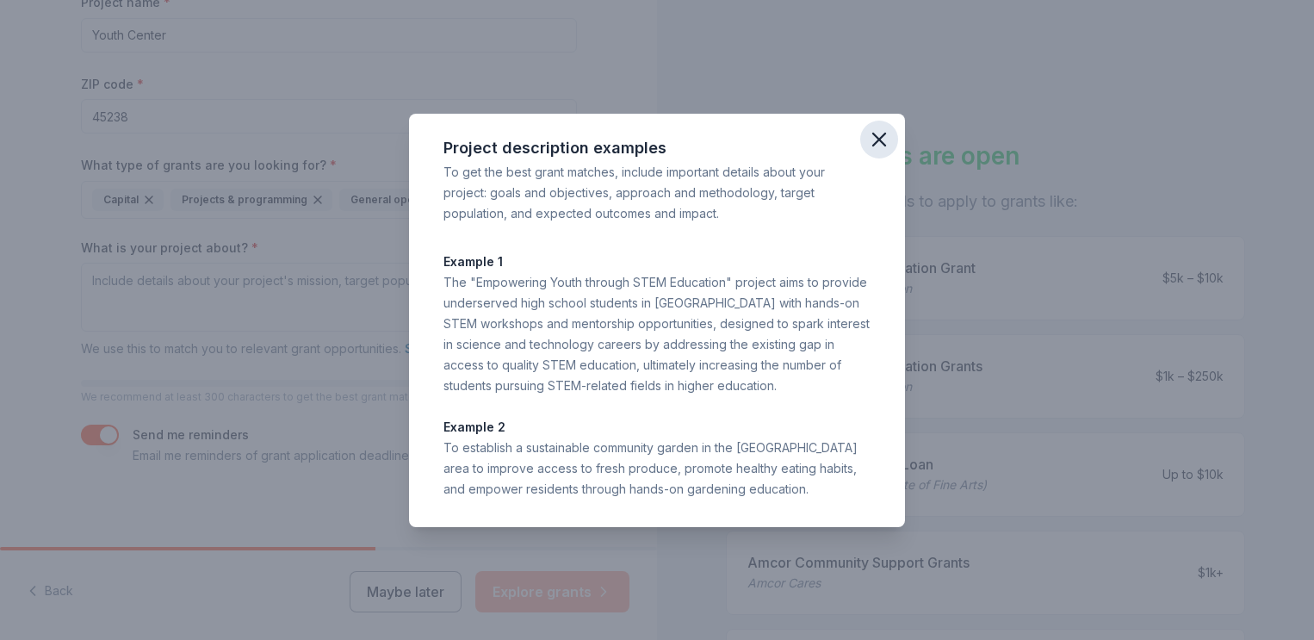
click at [878, 141] on icon "button" at bounding box center [879, 139] width 24 height 24
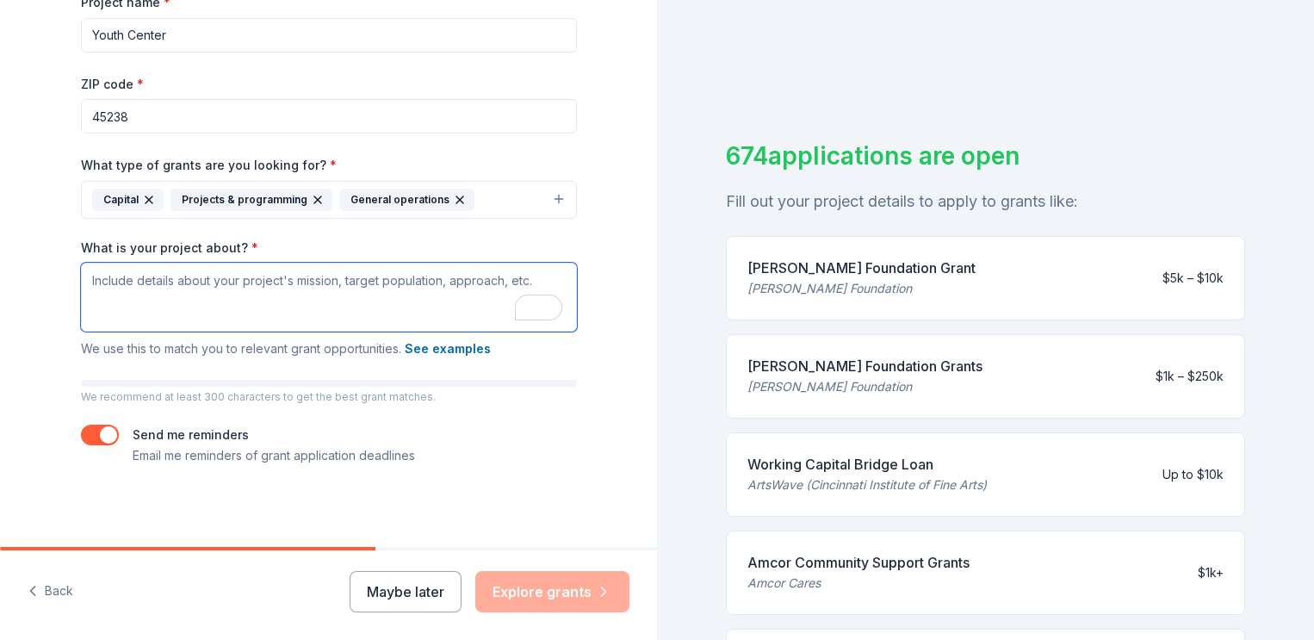
drag, startPoint x: 245, startPoint y: 282, endPoint x: 537, endPoint y: 283, distance: 292.8
click at [537, 283] on textarea "What is your project about? *" at bounding box center [329, 297] width 496 height 69
click at [511, 271] on textarea "What is your project about? *" at bounding box center [329, 297] width 496 height 69
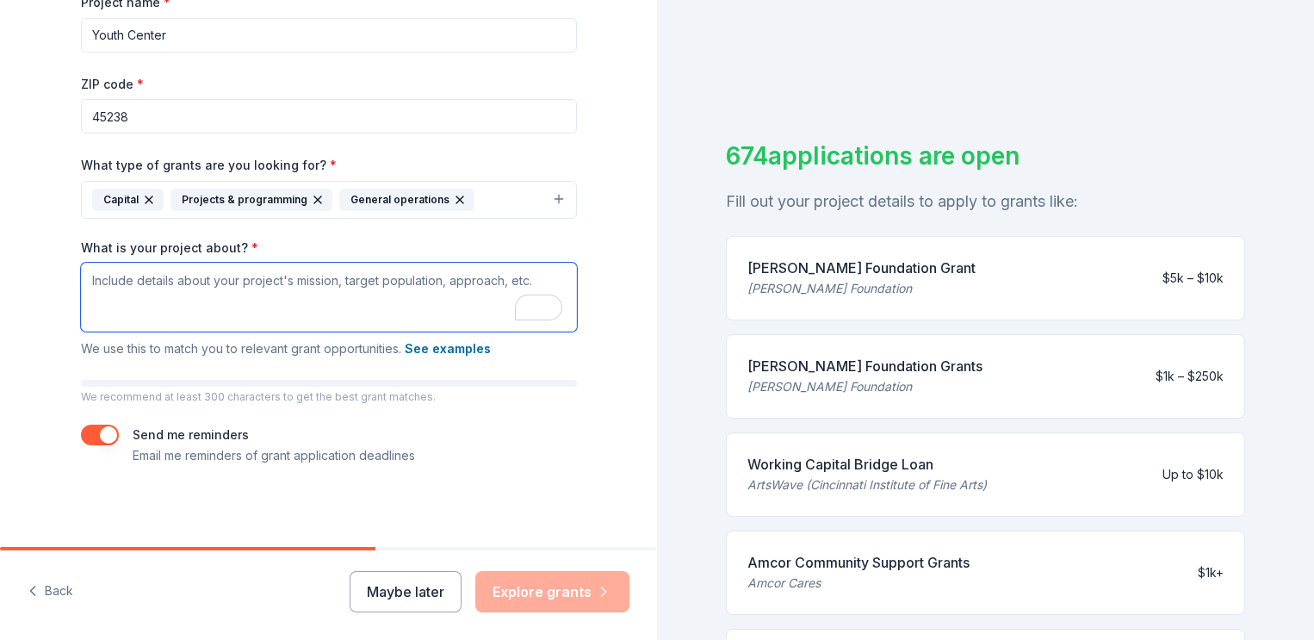
click at [276, 295] on textarea "What is your project about? *" at bounding box center [329, 297] width 496 height 69
paste textarea "The Westside Catholic Youth Group is a ministry of the Westside Catholic Family…"
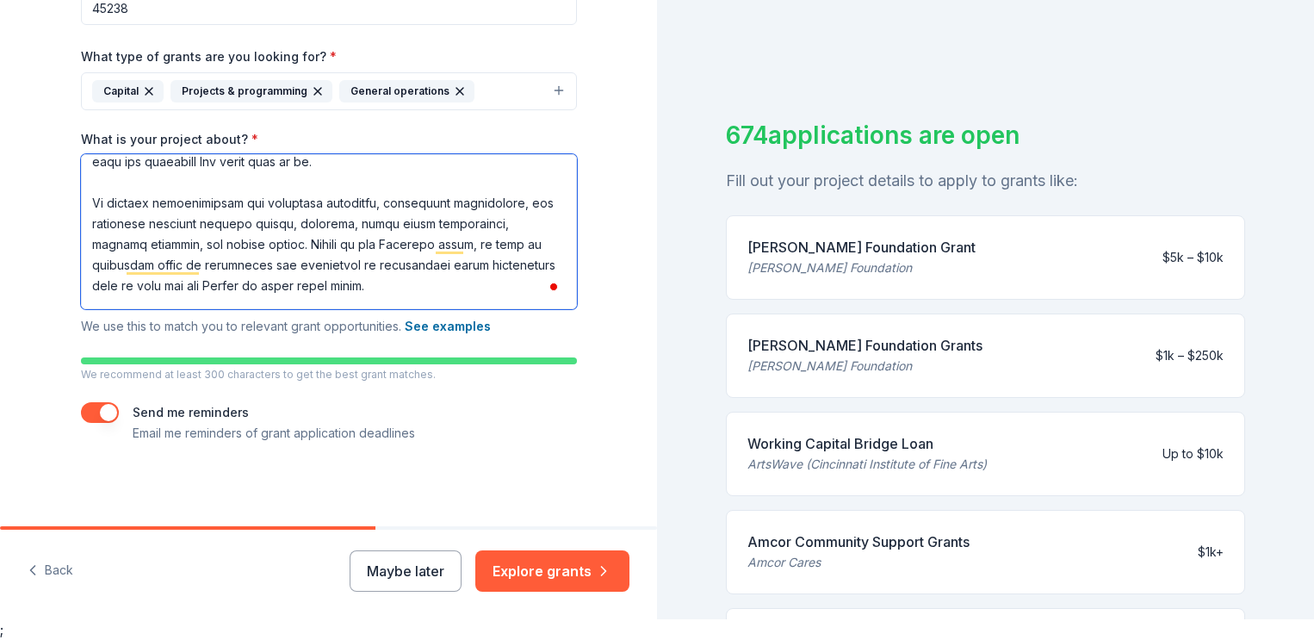
scroll to position [223, 0]
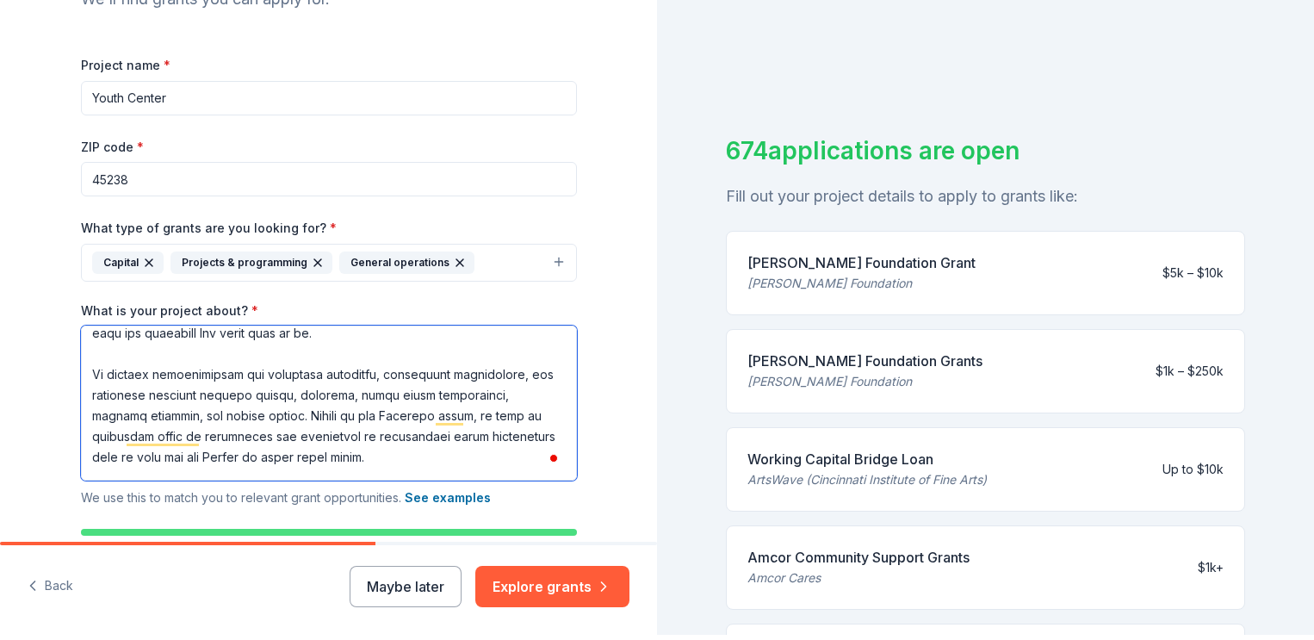
type textarea "The Westside Catholic Youth Group is a ministry of the Westside Catholic Family…"
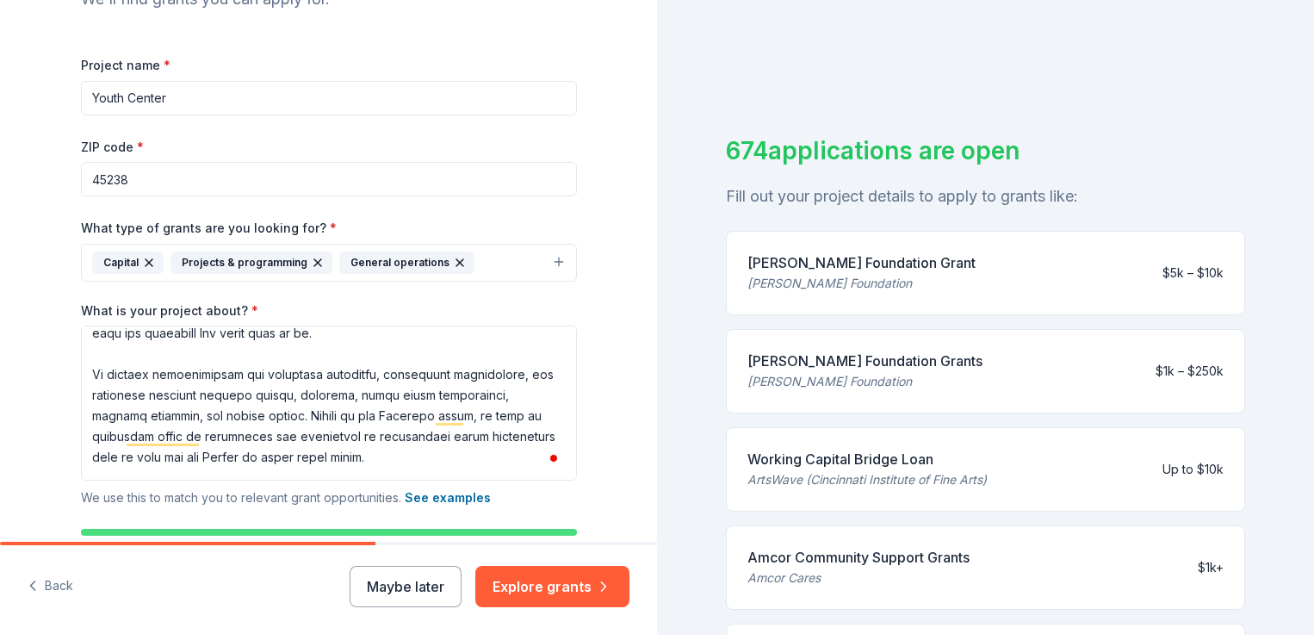
click at [520, 260] on button "Capital Projects & programming General operations" at bounding box center [329, 263] width 496 height 38
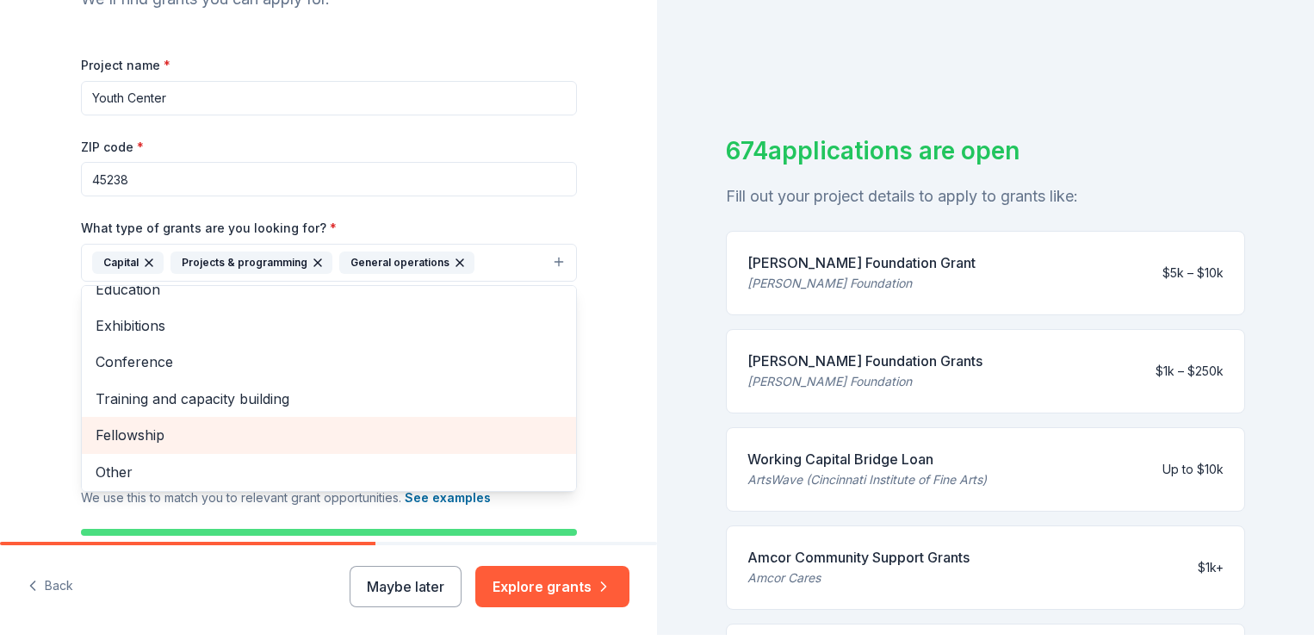
click at [438, 429] on span "Fellowship" at bounding box center [329, 435] width 467 height 22
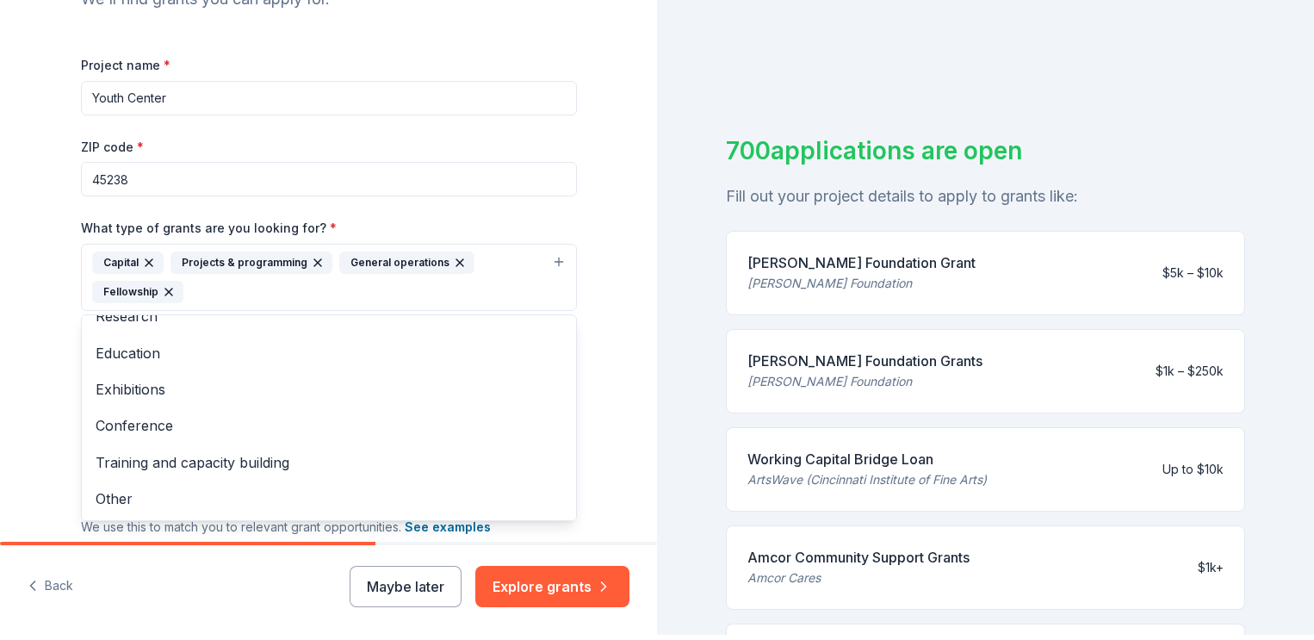
click at [534, 587] on div "Tell us about your project. We'll find grants you can apply for. Project name *…" at bounding box center [328, 315] width 657 height 640
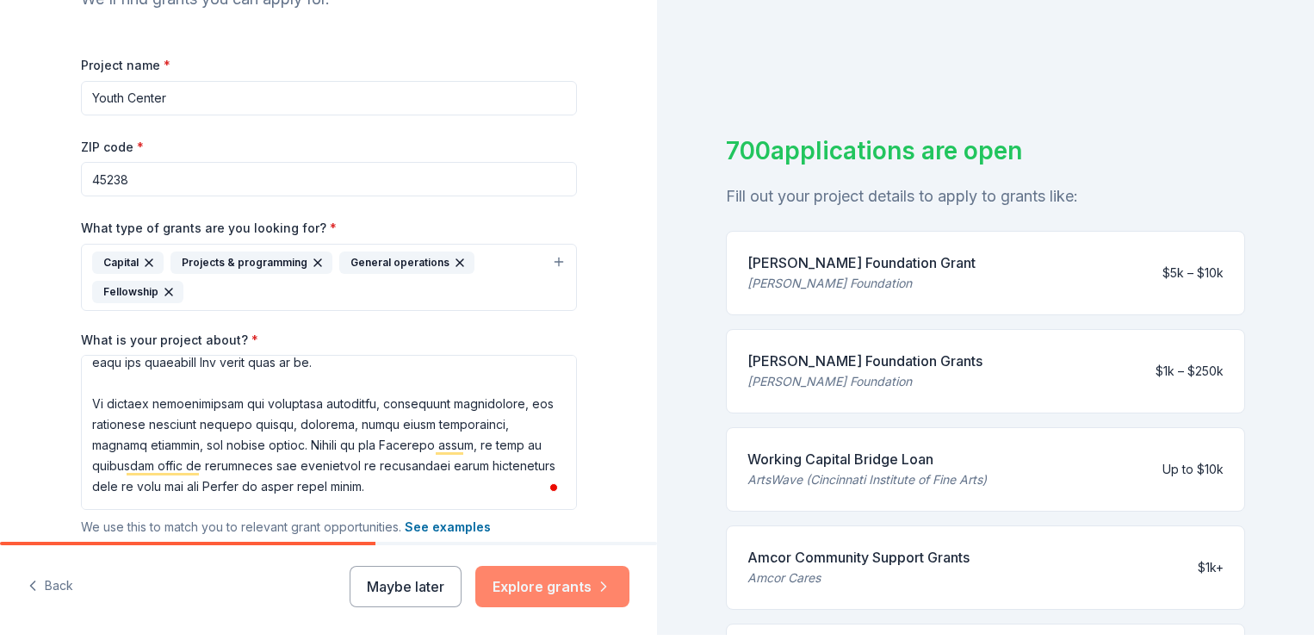
click at [538, 589] on button "Explore grants" at bounding box center [552, 586] width 154 height 41
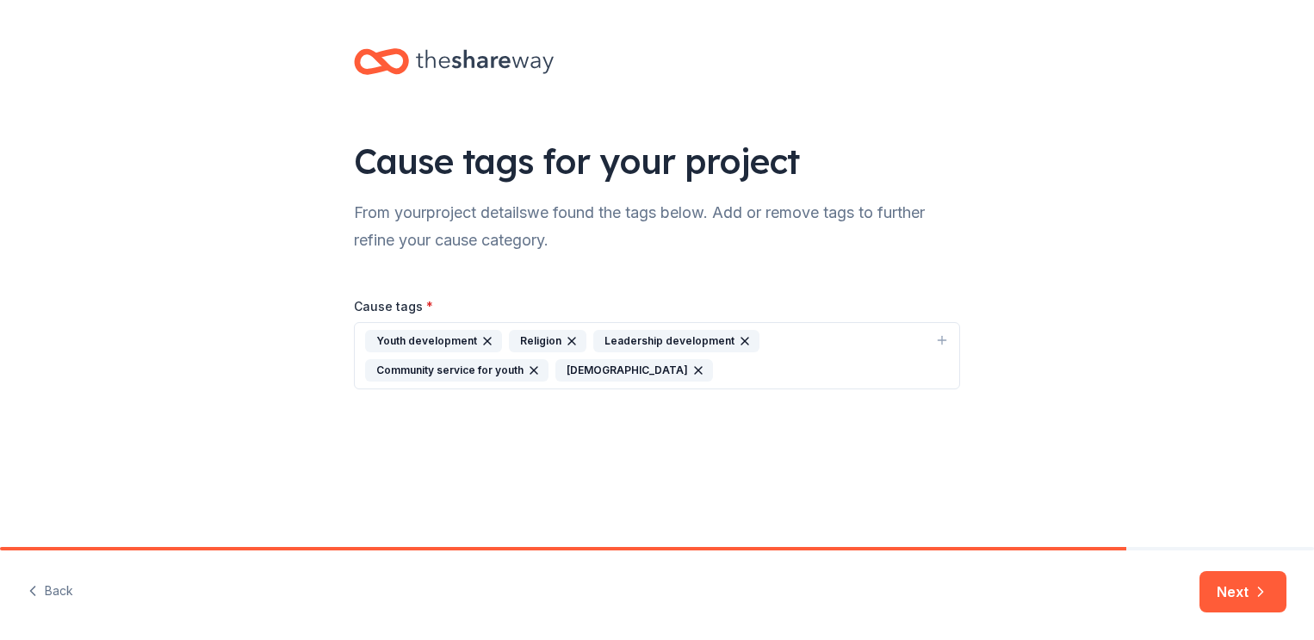
click at [938, 336] on icon "button" at bounding box center [942, 340] width 14 height 14
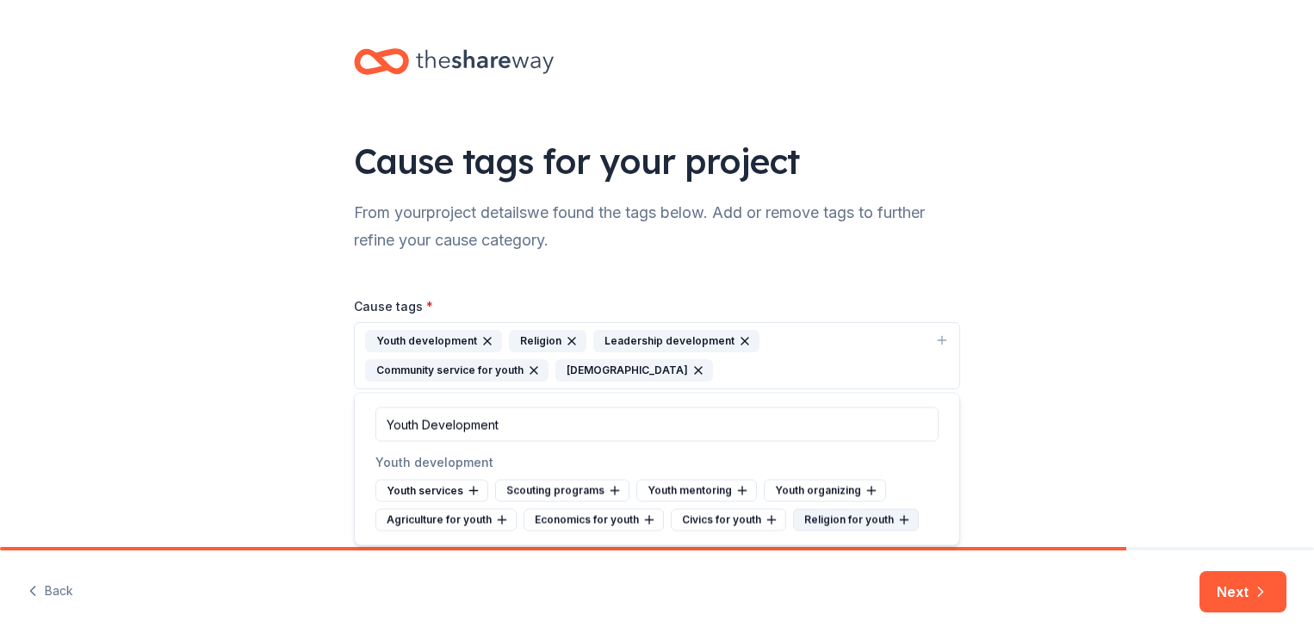
type input "Youth Development"
click at [833, 518] on div "Religion for youth" at bounding box center [856, 520] width 126 height 22
click at [456, 493] on div "Youth services" at bounding box center [431, 491] width 113 height 22
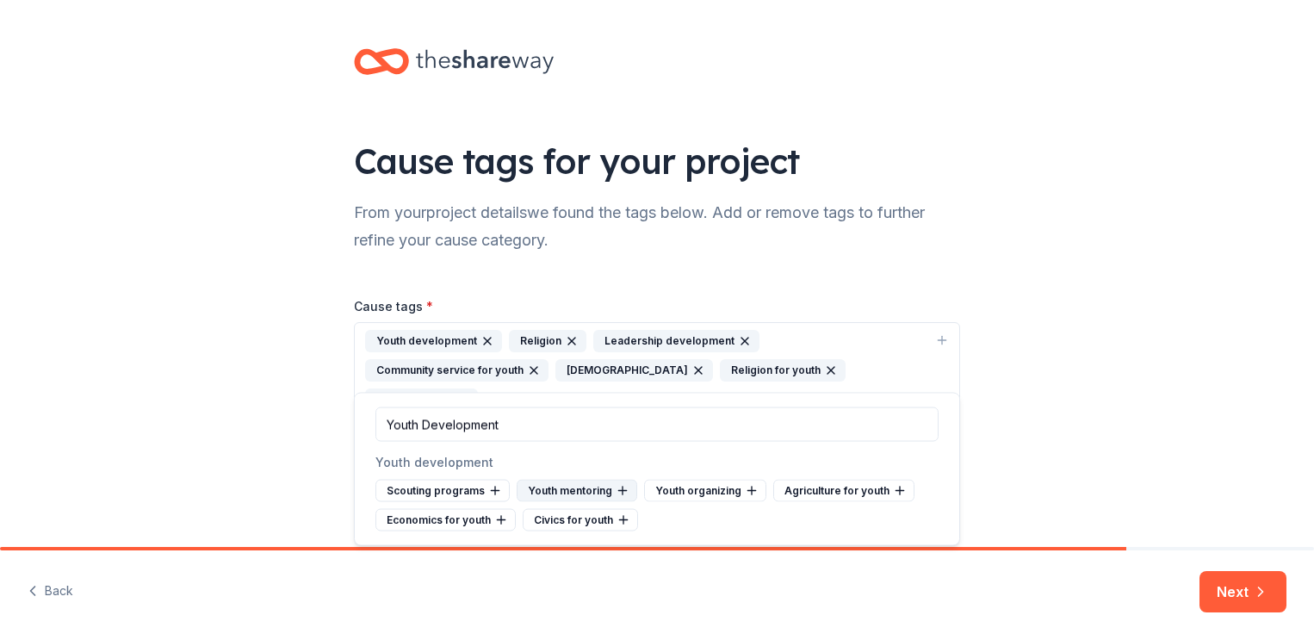
click at [598, 494] on div "Youth mentoring" at bounding box center [577, 491] width 121 height 22
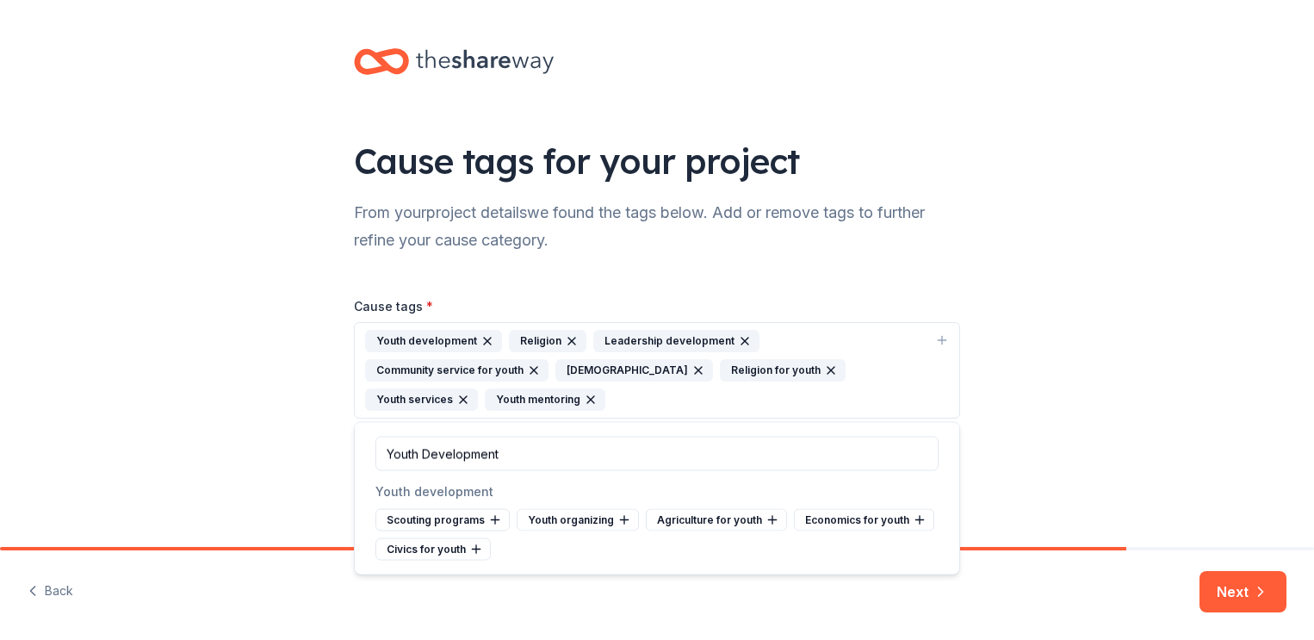
click at [1007, 402] on div "Cause tags for your project From your project details we found the tags below. …" at bounding box center [657, 284] width 1314 height 568
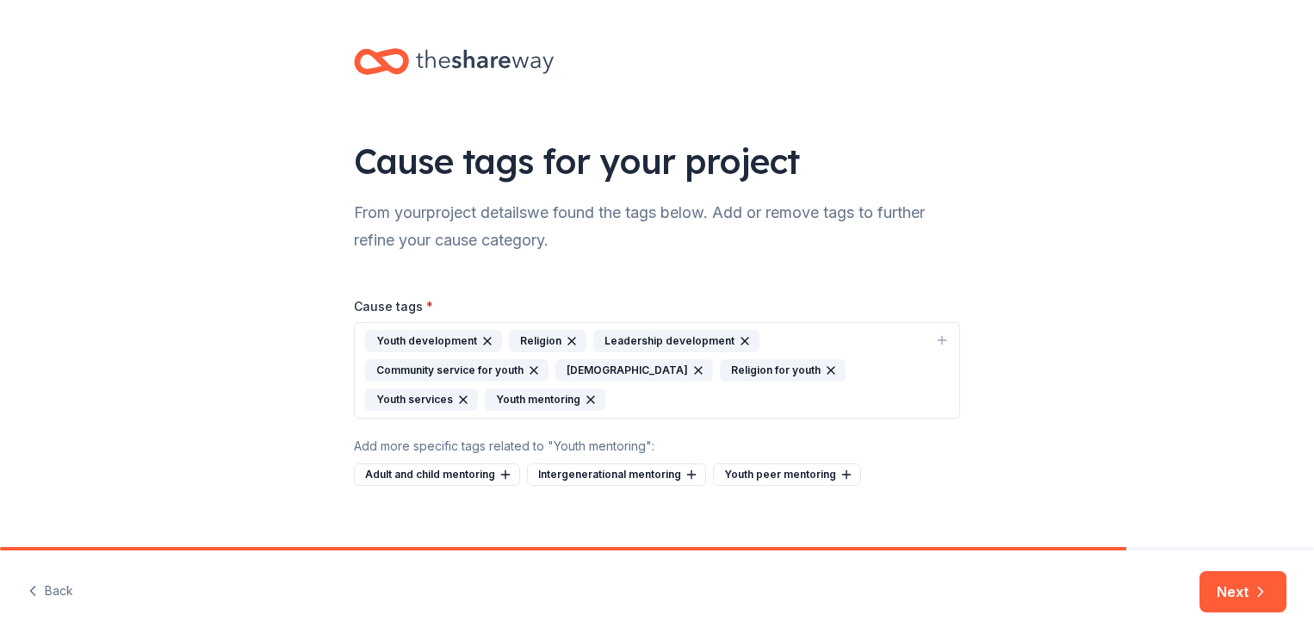
click at [581, 399] on div "Youth development Religion Leadership development Community service for youth C…" at bounding box center [646, 370] width 563 height 81
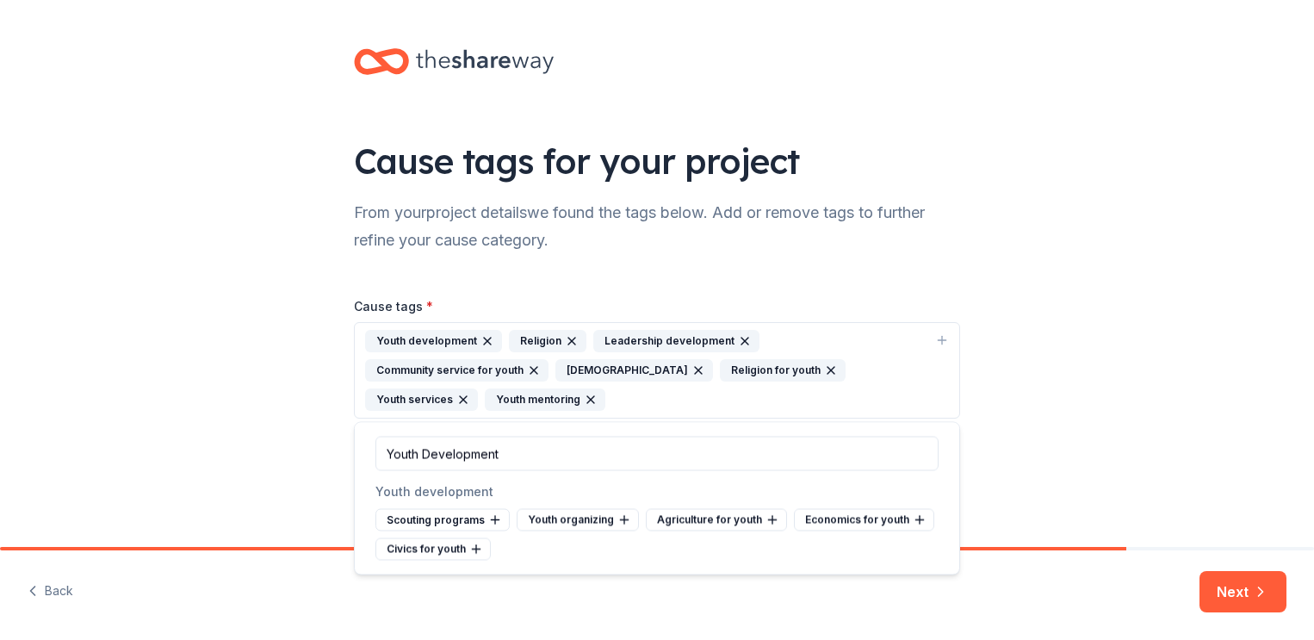
click at [1051, 411] on div "Cause tags for your project From your project details we found the tags below. …" at bounding box center [657, 284] width 1314 height 568
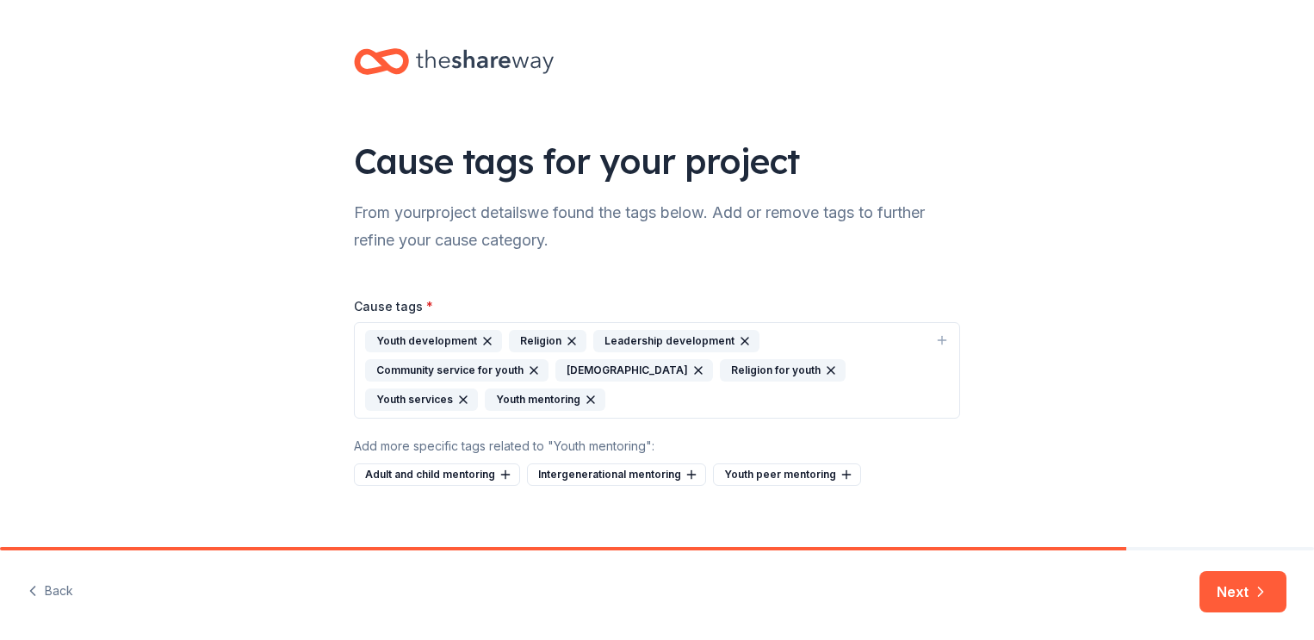
scroll to position [21, 0]
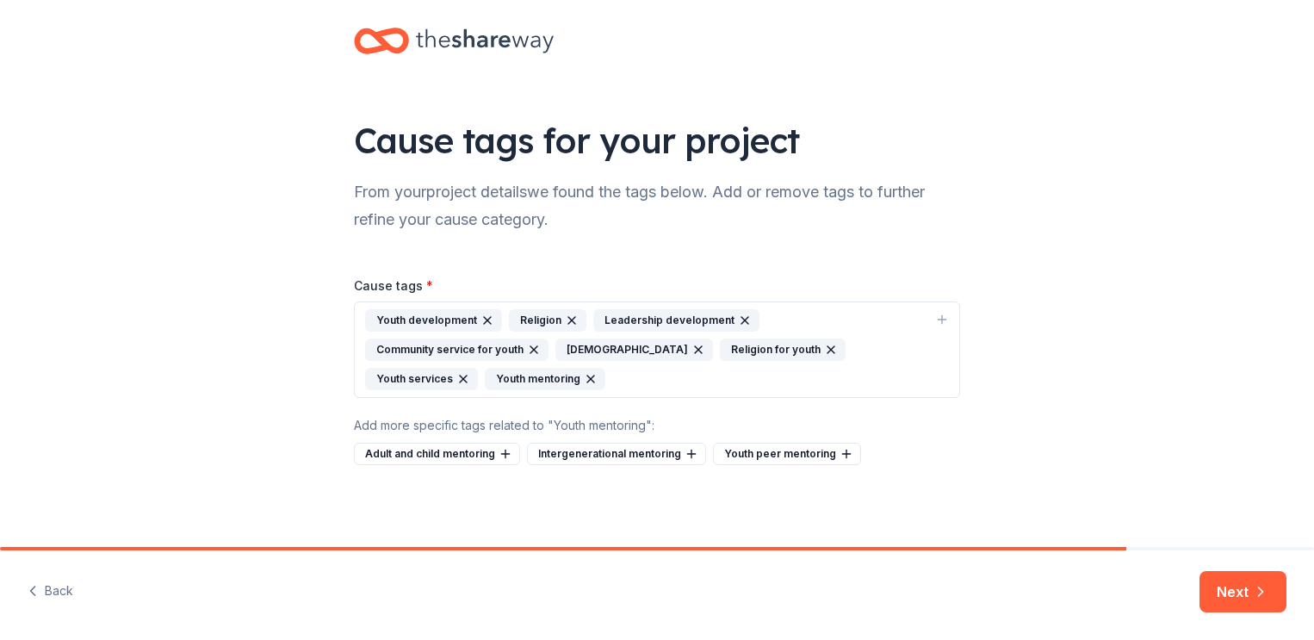
click at [567, 371] on div "Youth development Religion Leadership development Community service for youth C…" at bounding box center [646, 349] width 563 height 81
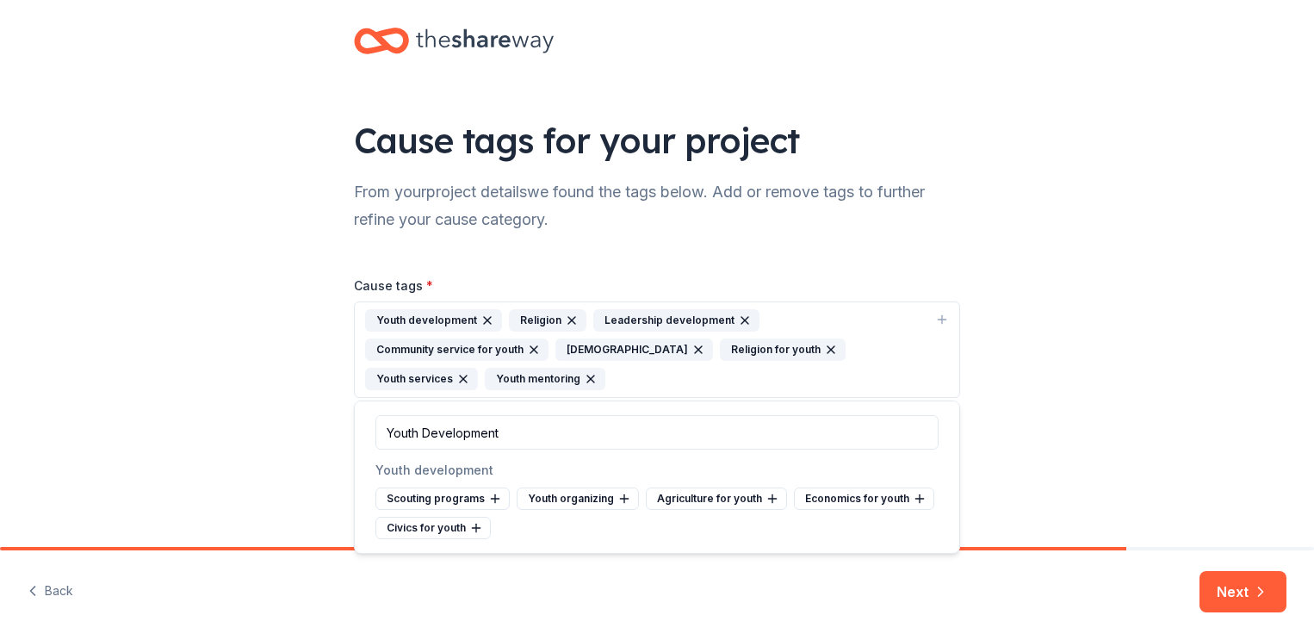
click at [995, 331] on div "Cause tags for your project From your project details we found the tags below. …" at bounding box center [657, 263] width 1314 height 568
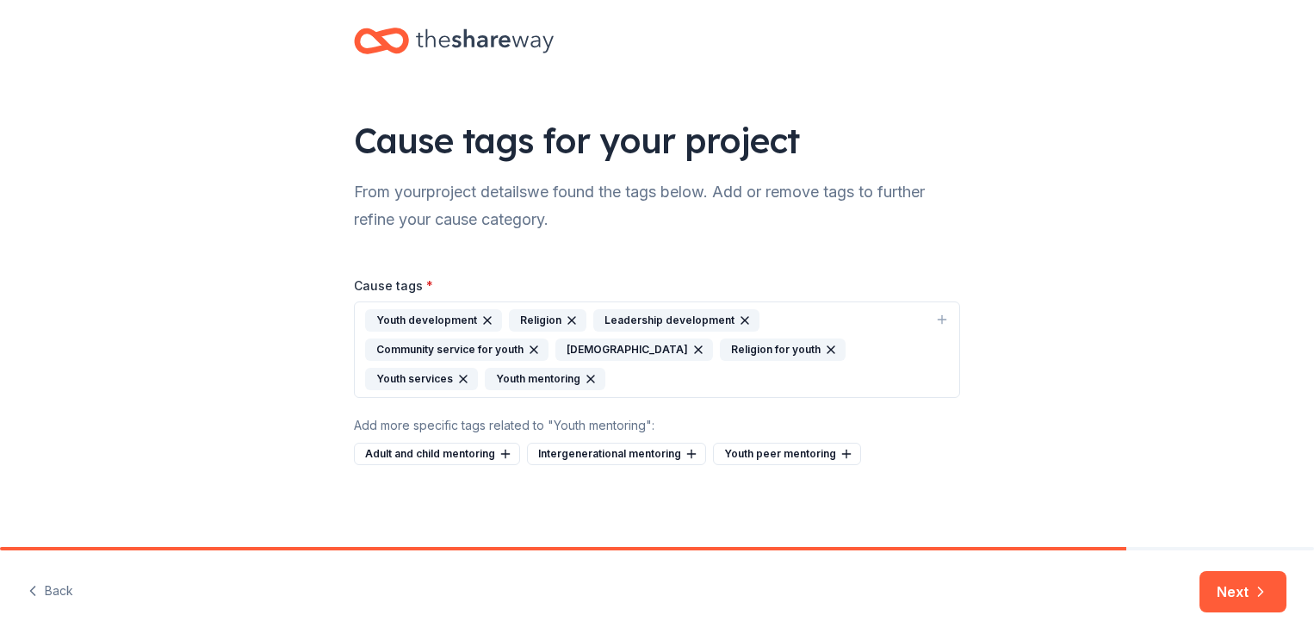
click at [944, 320] on icon "button" at bounding box center [942, 320] width 14 height 14
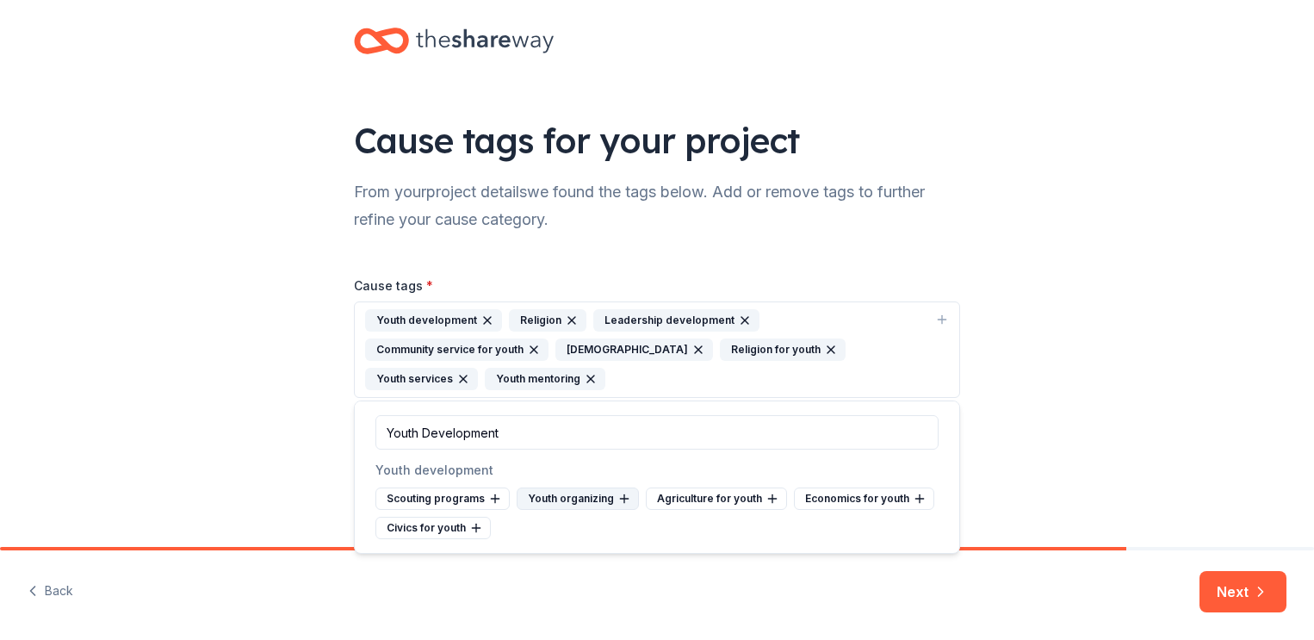
click at [578, 499] on div "Youth organizing" at bounding box center [578, 498] width 122 height 22
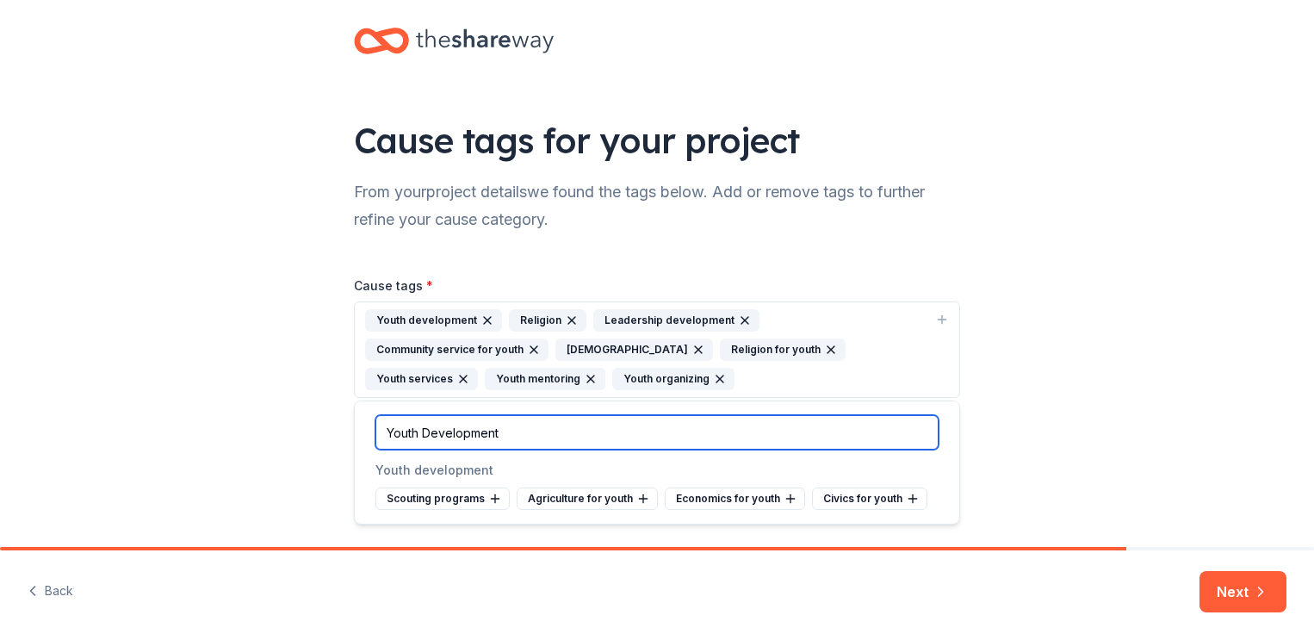
click at [676, 434] on input "Youth Development" at bounding box center [656, 432] width 563 height 34
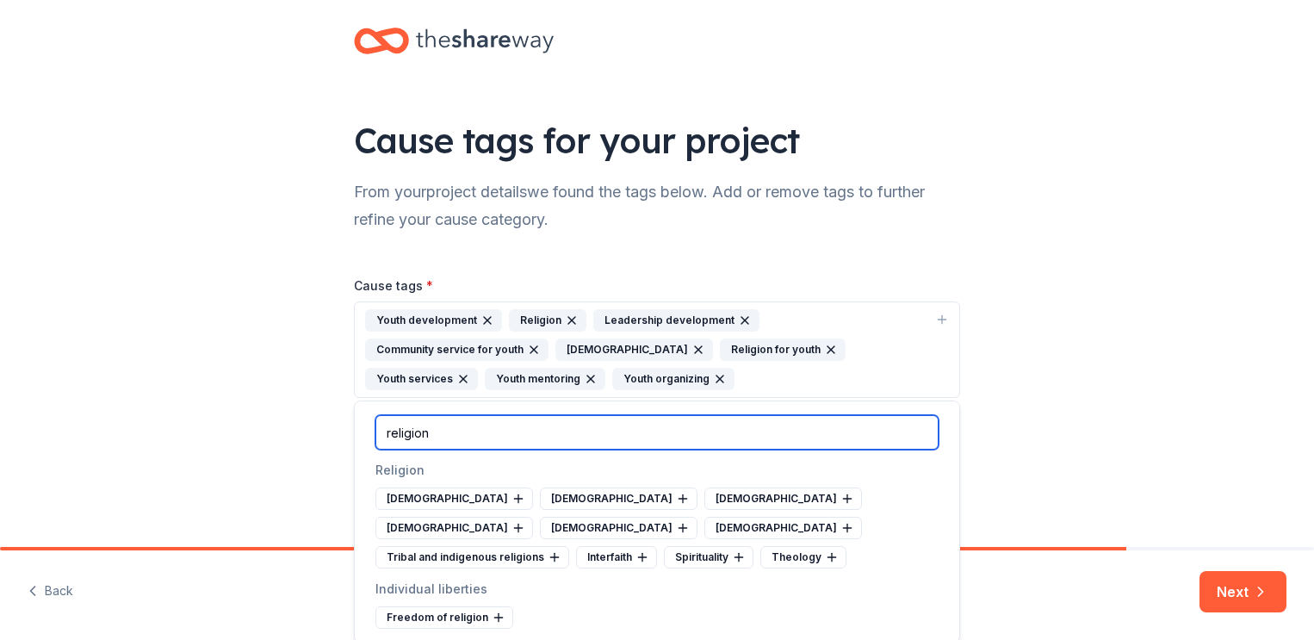
click at [666, 421] on input "religion" at bounding box center [656, 432] width 563 height 34
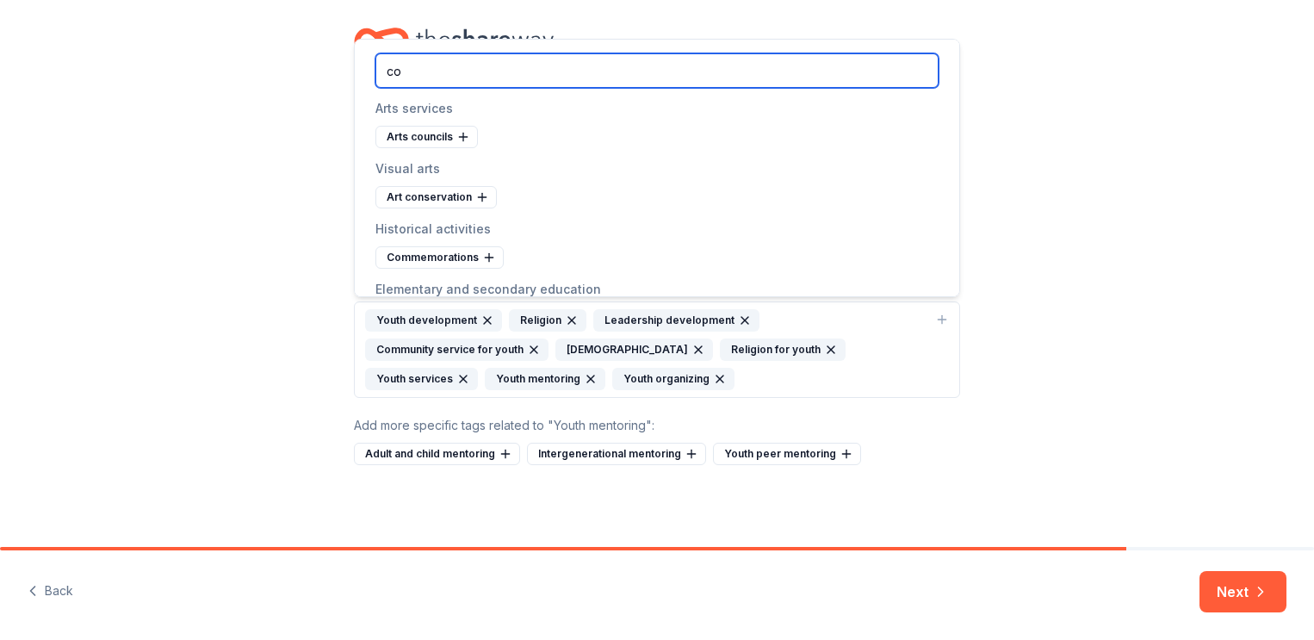
type input "c"
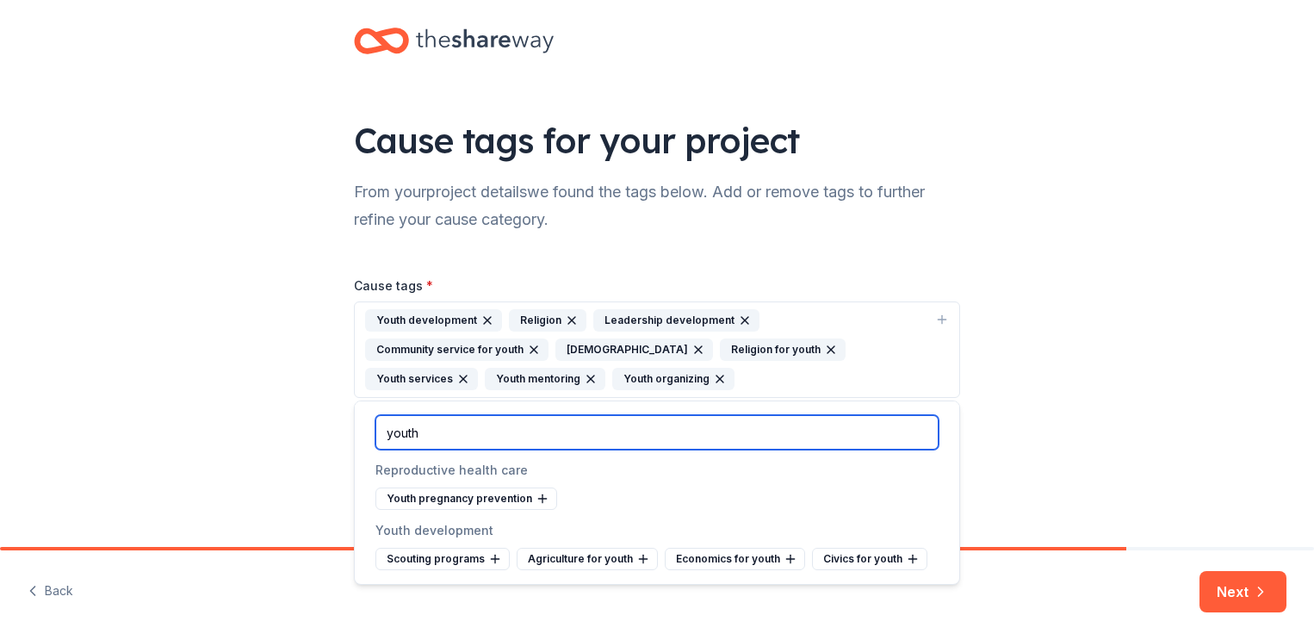
type input "youth"
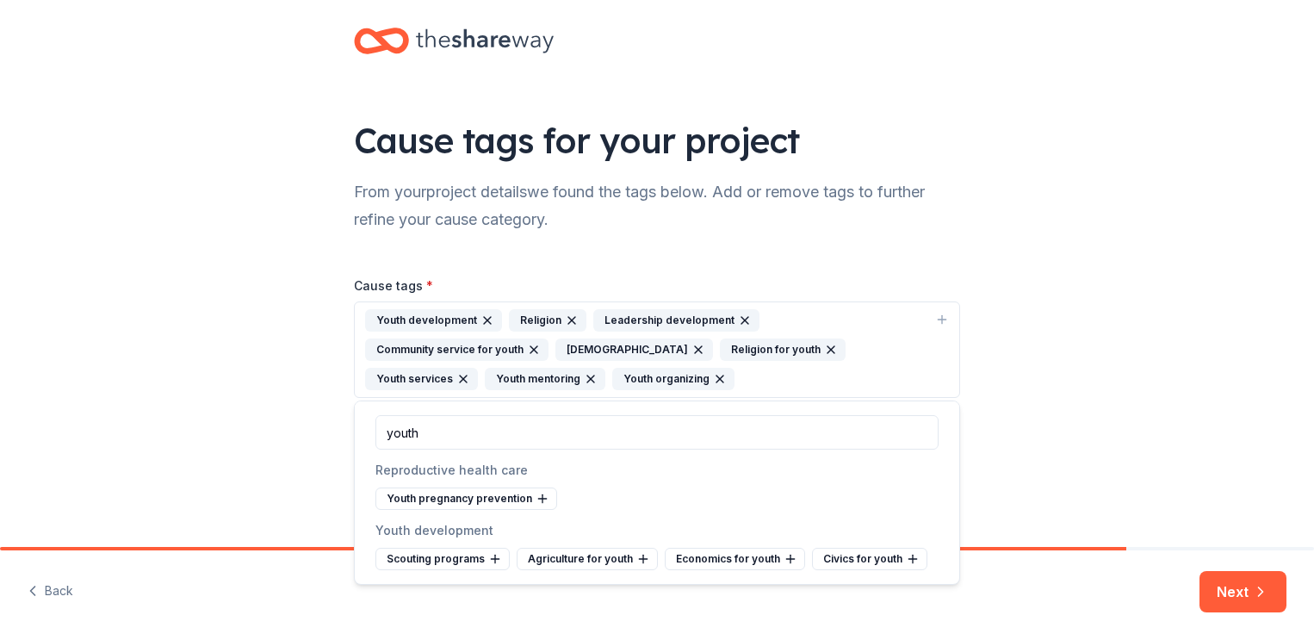
click at [772, 482] on div "Reproductive health care Youth pregnancy prevention" at bounding box center [656, 485] width 563 height 50
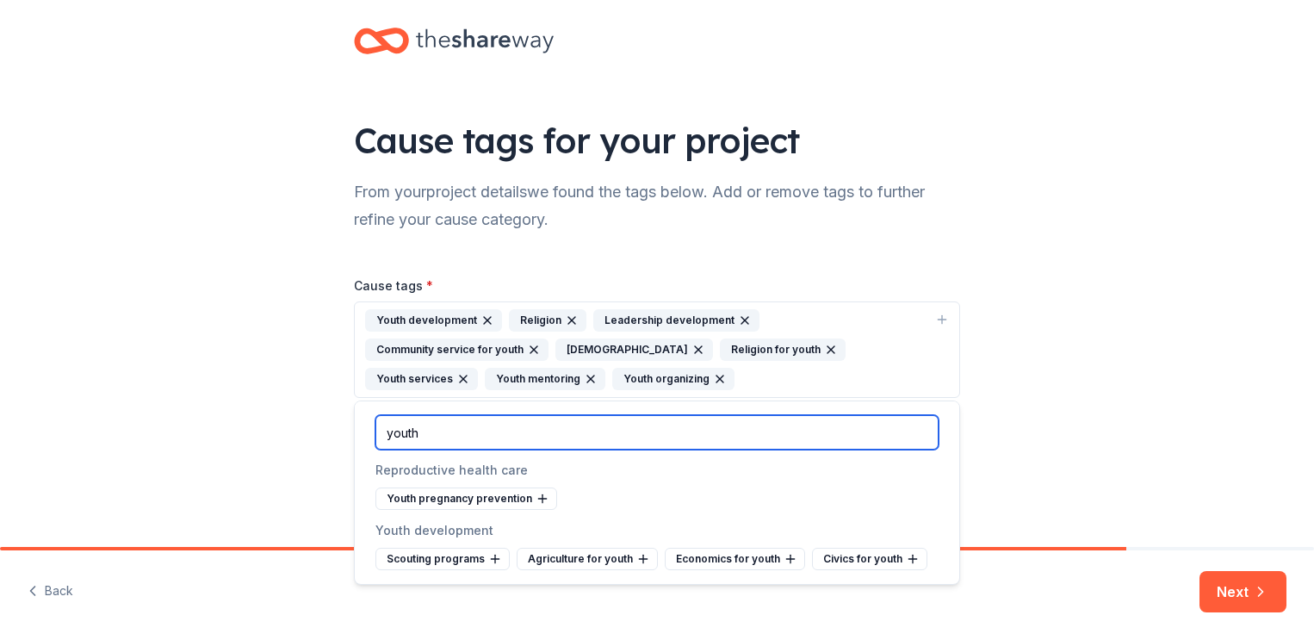
click at [494, 428] on input "youth" at bounding box center [656, 432] width 563 height 34
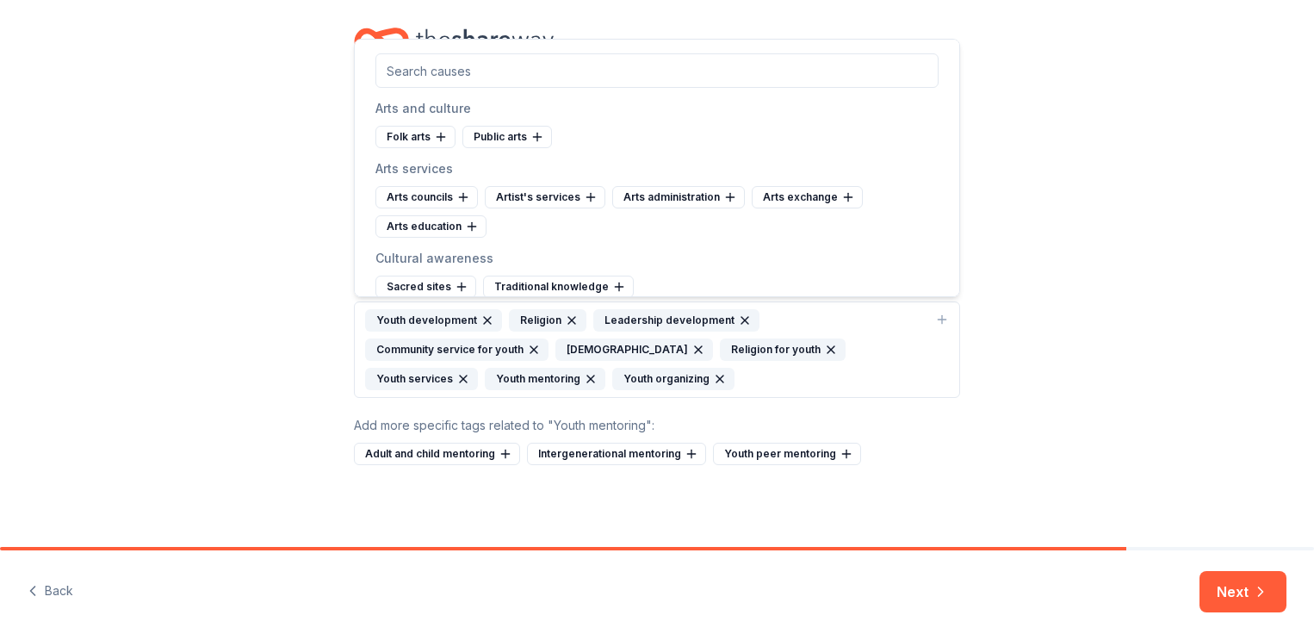
click at [1180, 294] on div "Cause tags for your project From your project details we found the tags below. …" at bounding box center [657, 263] width 1314 height 568
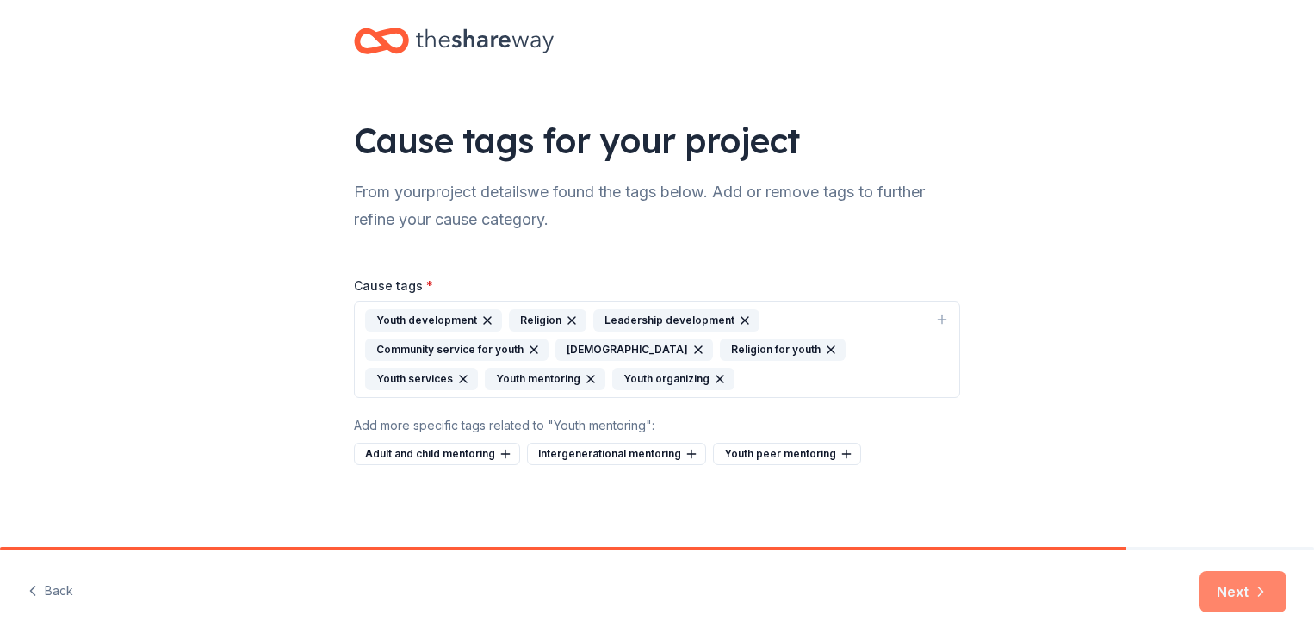
click at [1242, 599] on button "Next" at bounding box center [1243, 591] width 87 height 41
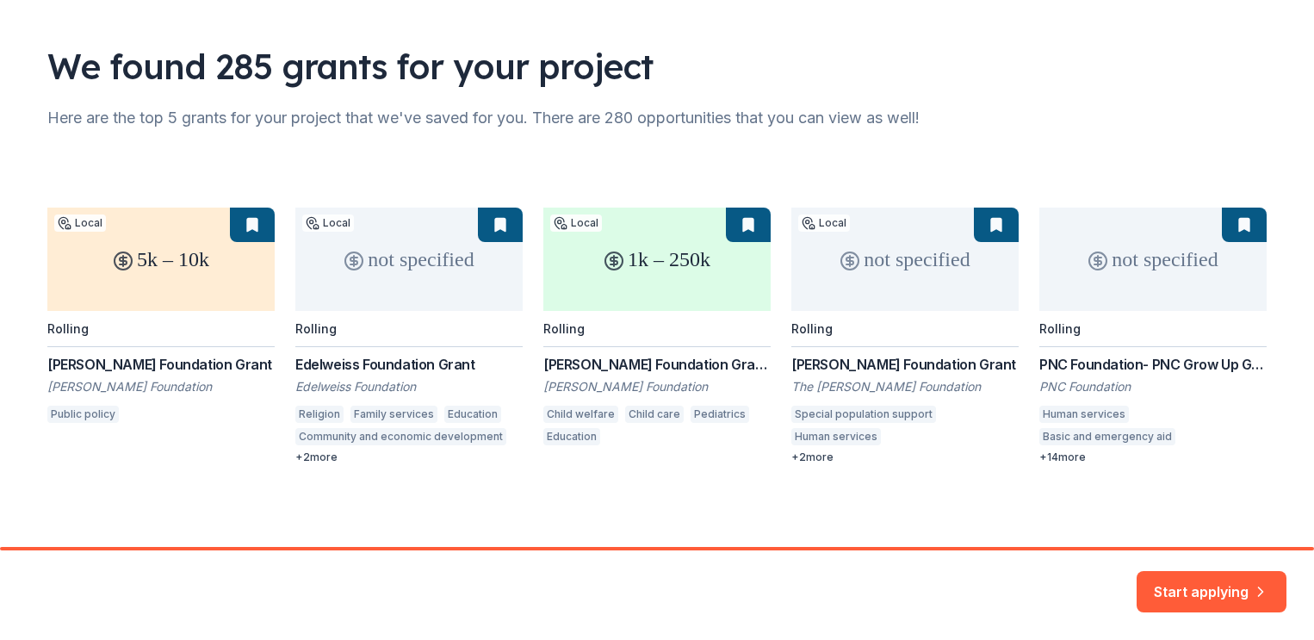
scroll to position [95, 0]
click at [320, 461] on div "5k – 10k Local Rolling Stephen H. Wilder Foundation Grant Stephen H. Wilder Fou…" at bounding box center [657, 336] width 1220 height 257
click at [500, 226] on div "5k – 10k Local Rolling Stephen H. Wilder Foundation Grant Stephen H. Wilder Fou…" at bounding box center [657, 336] width 1220 height 257
click at [420, 256] on div "5k – 10k Local Rolling Stephen H. Wilder Foundation Grant Stephen H. Wilder Fou…" at bounding box center [657, 336] width 1220 height 257
click at [1201, 574] on button "Start applying" at bounding box center [1212, 581] width 150 height 41
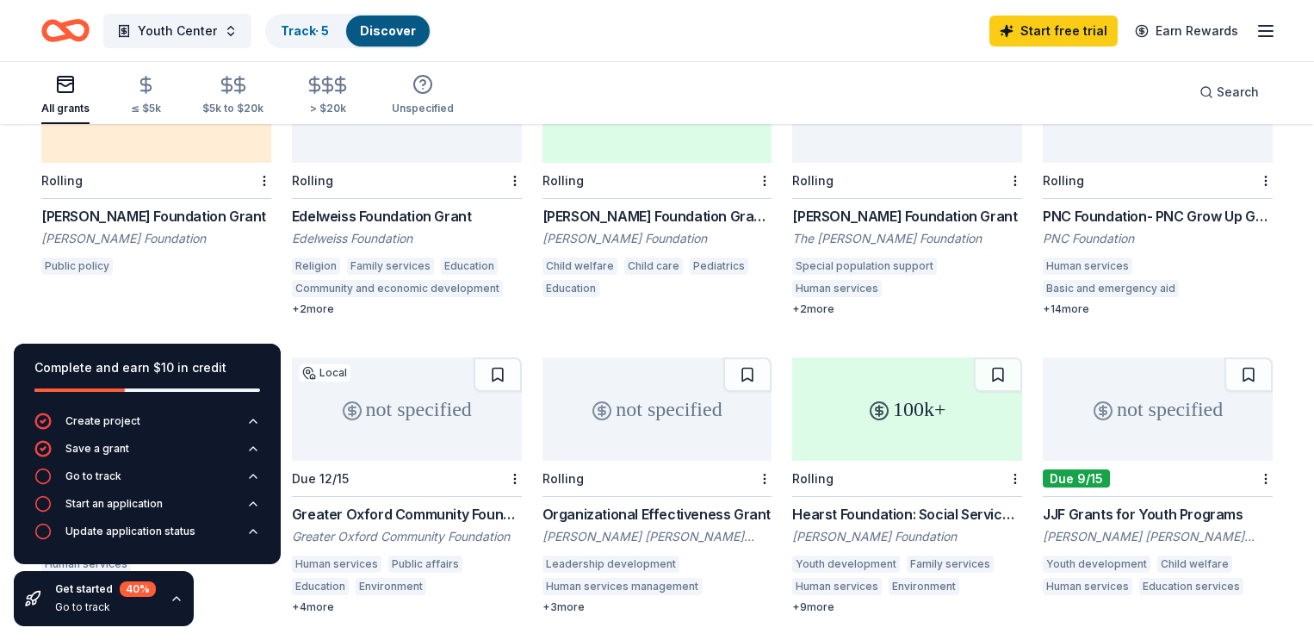
scroll to position [251, 0]
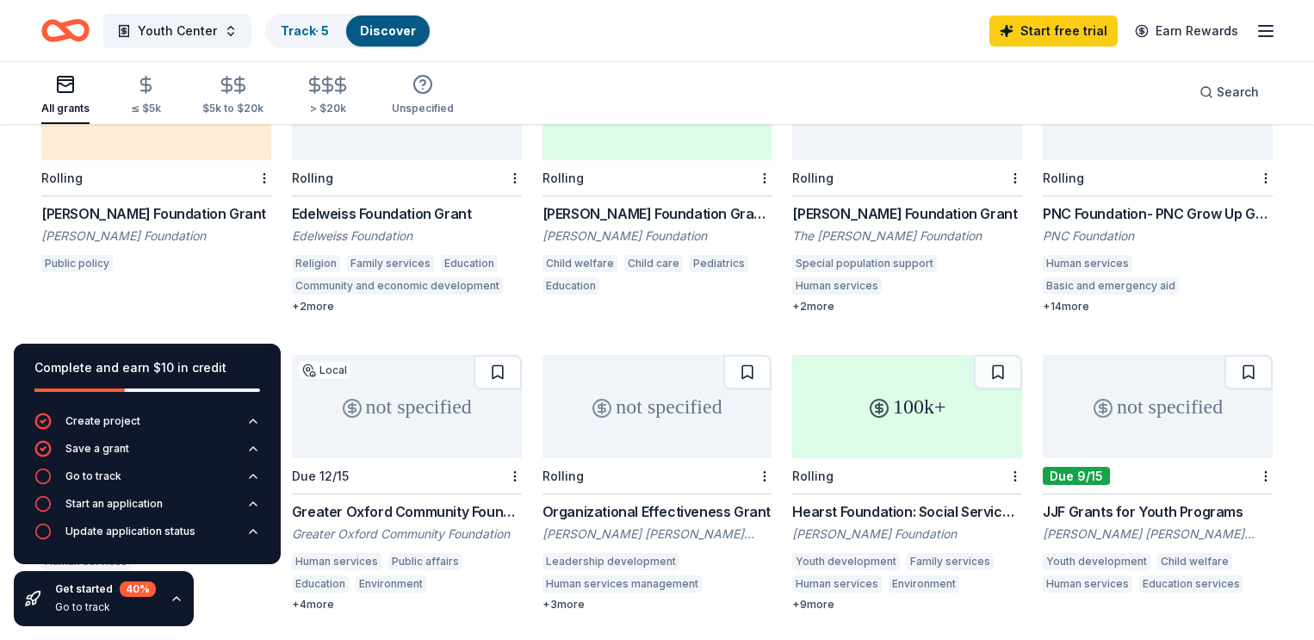
click at [96, 255] on div "Public policy" at bounding box center [76, 263] width 71 height 17
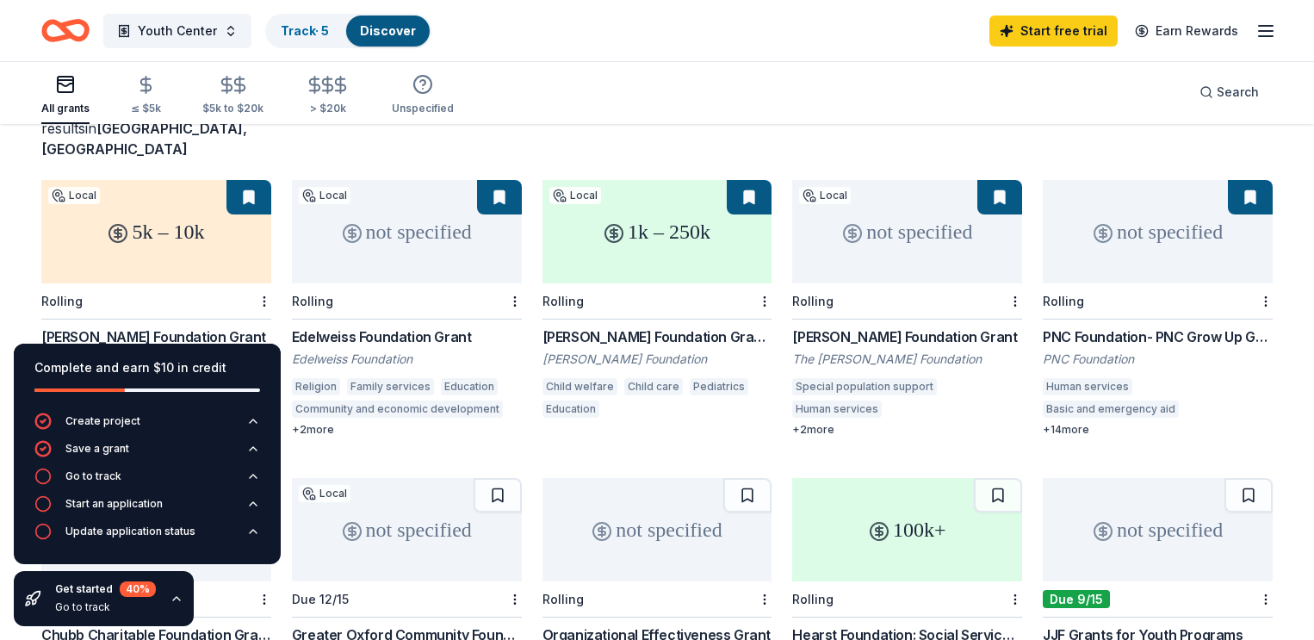
scroll to position [134, 0]
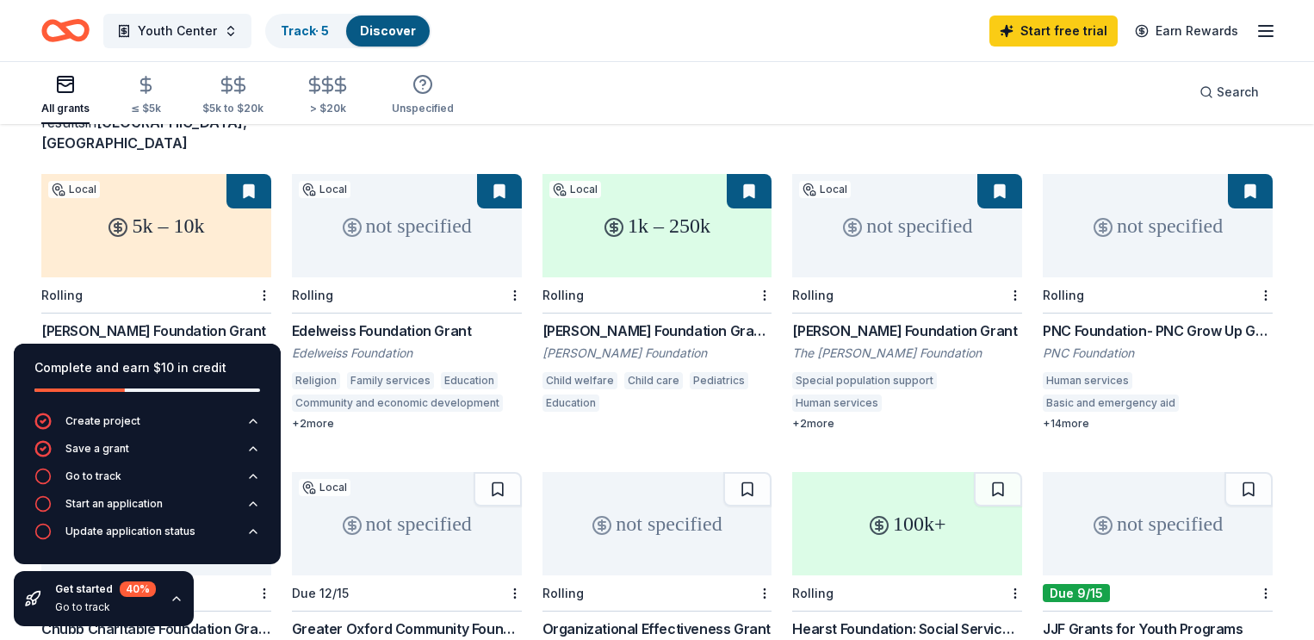
click at [402, 221] on div "not specified" at bounding box center [407, 225] width 230 height 103
click at [827, 417] on div "+ 2 more" at bounding box center [907, 424] width 230 height 14
click at [194, 30] on span "Youth Center" at bounding box center [177, 31] width 79 height 21
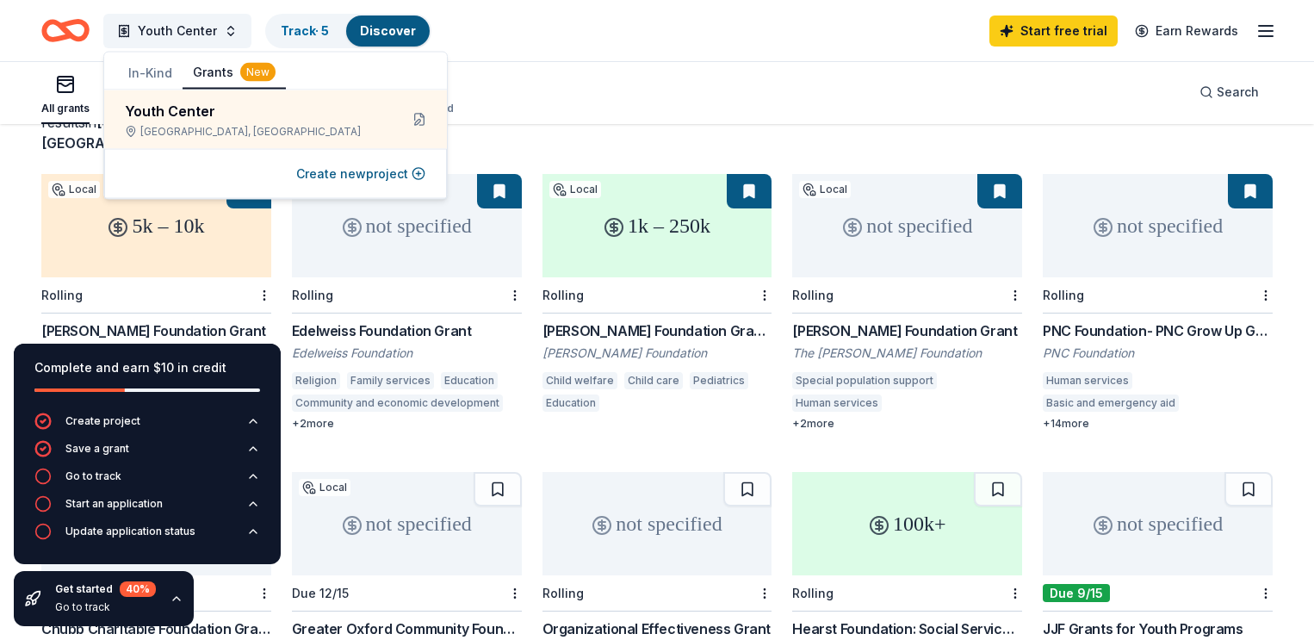
click at [702, 22] on div "Youth Center Track · 5 Discover Start free trial Earn Rewards" at bounding box center [657, 30] width 1232 height 40
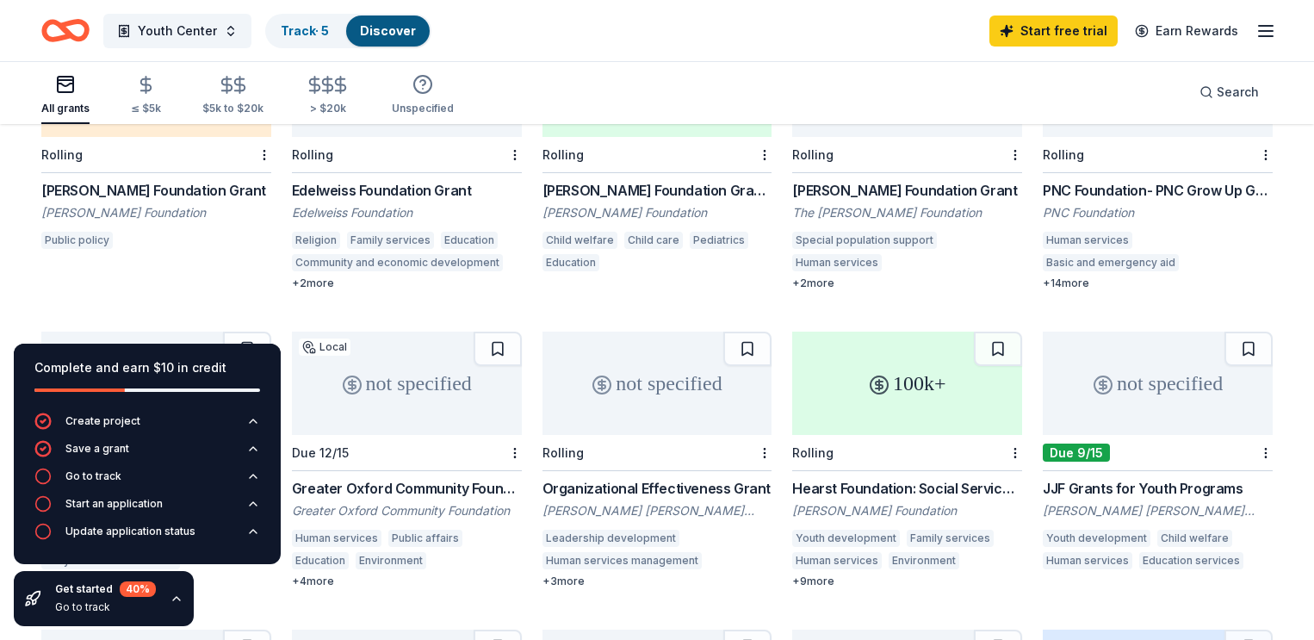
scroll to position [276, 0]
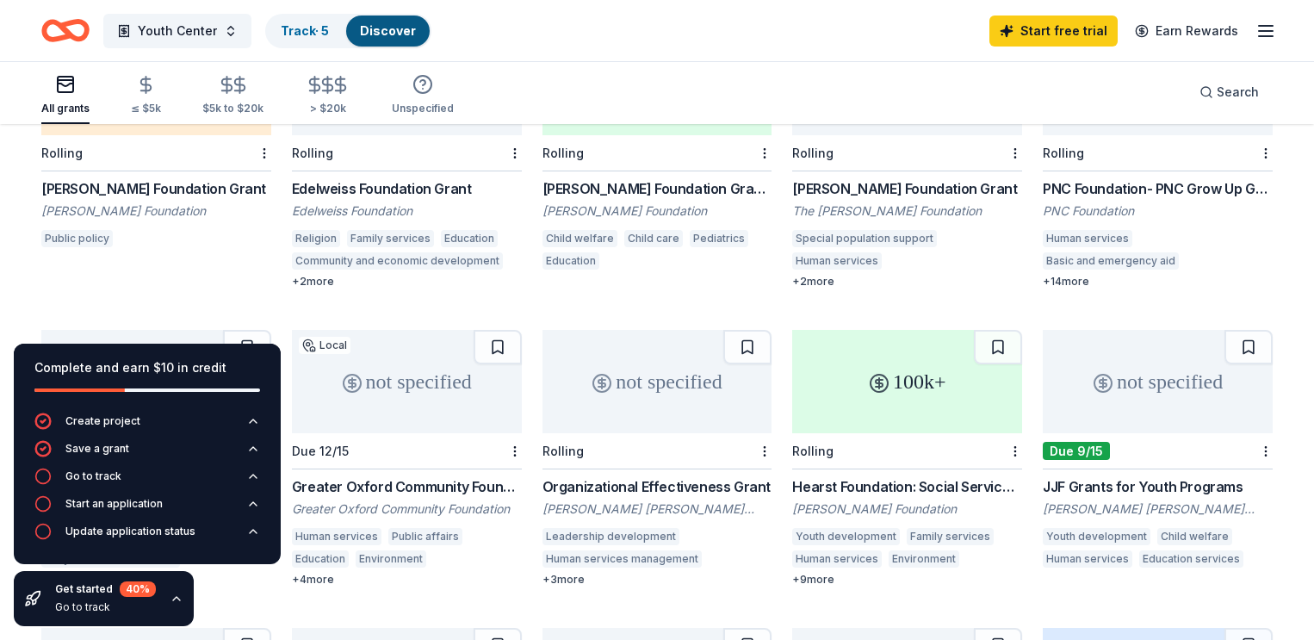
click at [1198, 178] on div "PNC Foundation- PNC Grow Up Great" at bounding box center [1158, 188] width 230 height 21
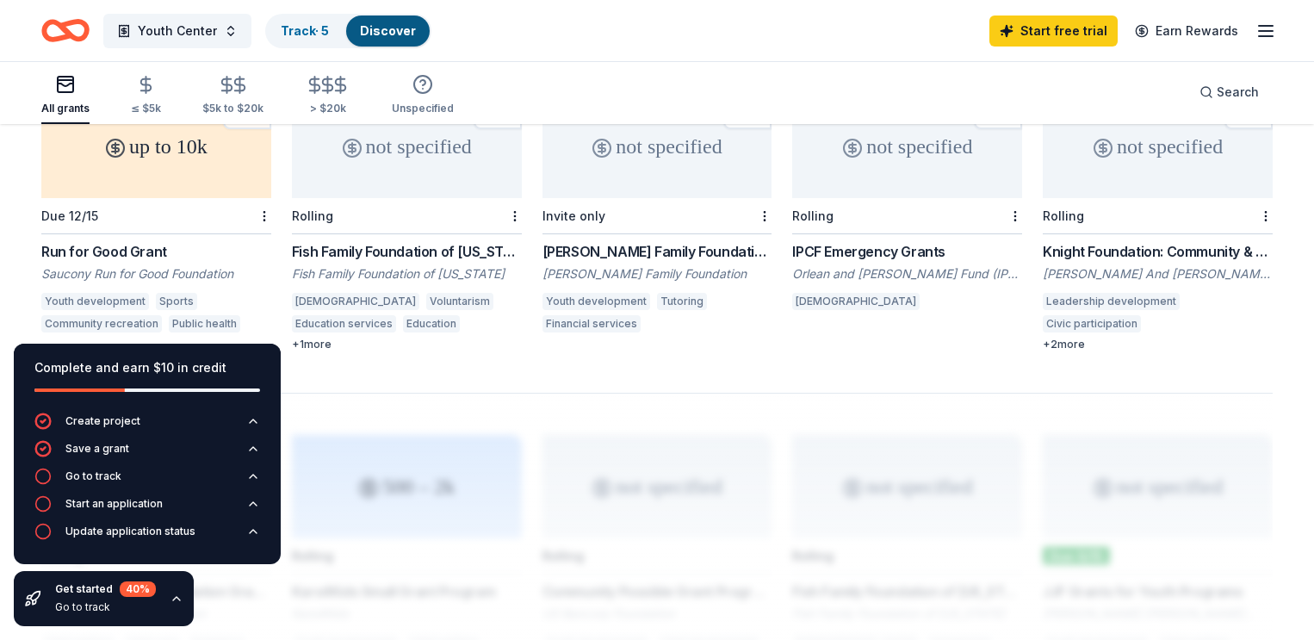
scroll to position [1108, 0]
click at [433, 240] on div "Fish Family Foundation of Maine Grants" at bounding box center [407, 250] width 230 height 21
click at [533, 37] on div "Youth Center Track · 5 Discover Start free trial Earn Rewards" at bounding box center [657, 30] width 1232 height 40
click at [1265, 24] on icon "button" at bounding box center [1266, 31] width 21 height 21
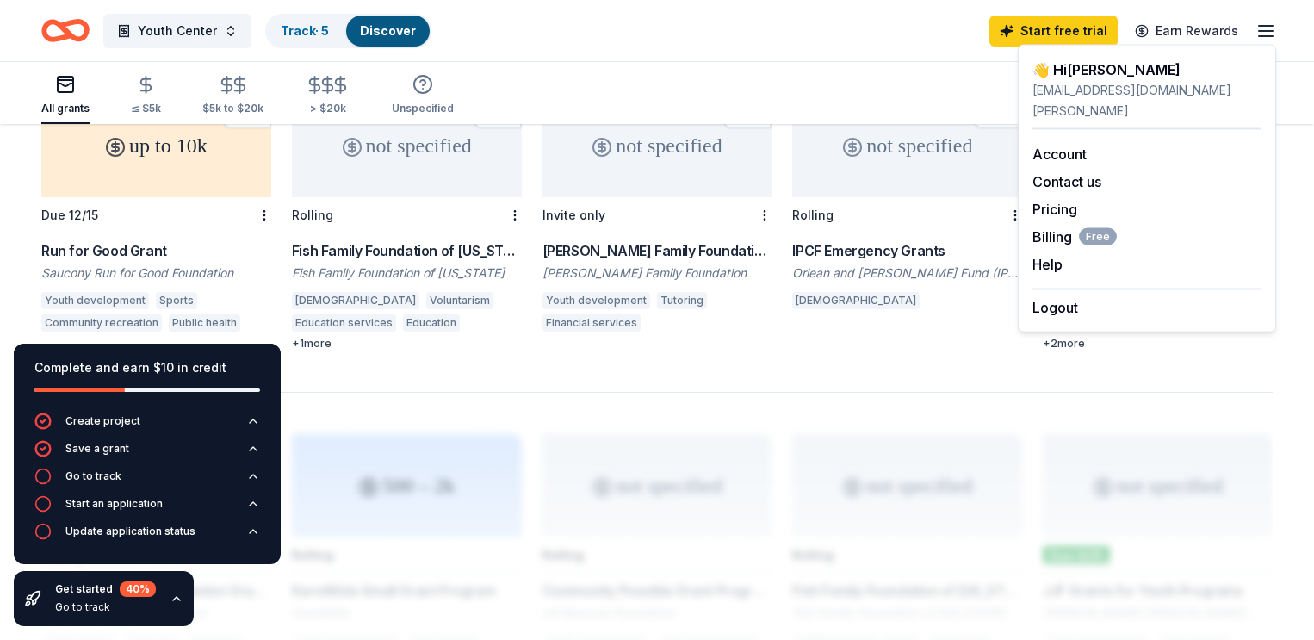
click at [726, 47] on div "Youth Center Track · 5 Discover Start free trial Earn Rewards" at bounding box center [657, 30] width 1232 height 40
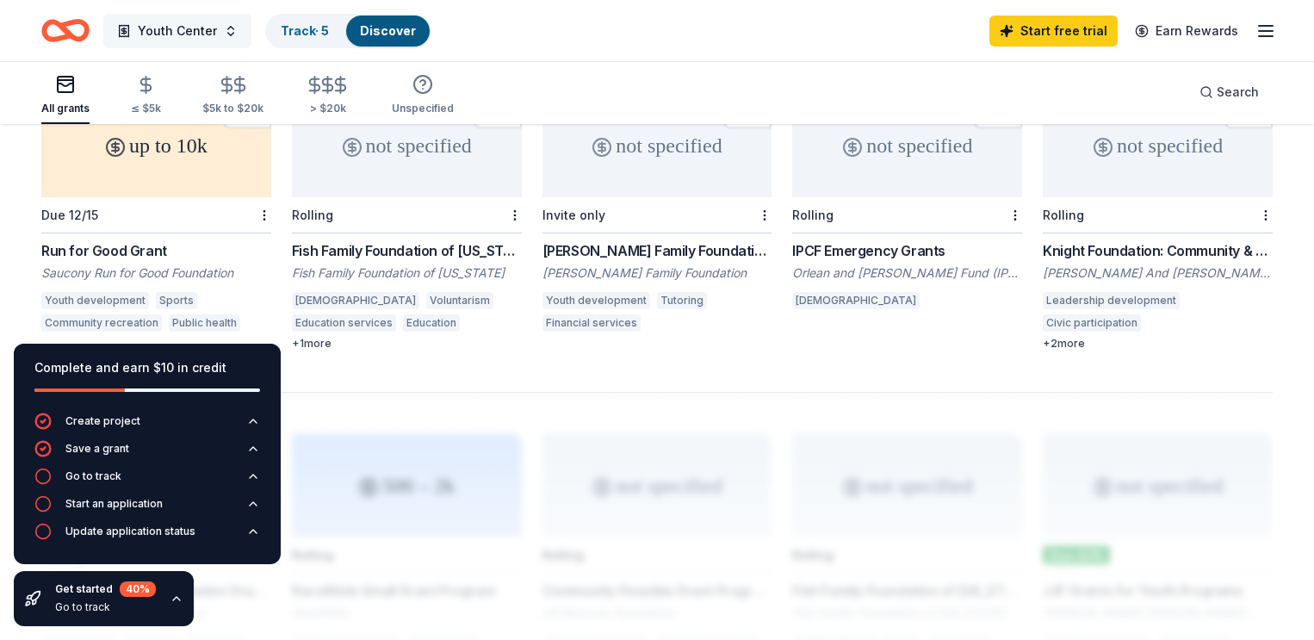
click at [182, 35] on span "Youth Center" at bounding box center [177, 31] width 79 height 21
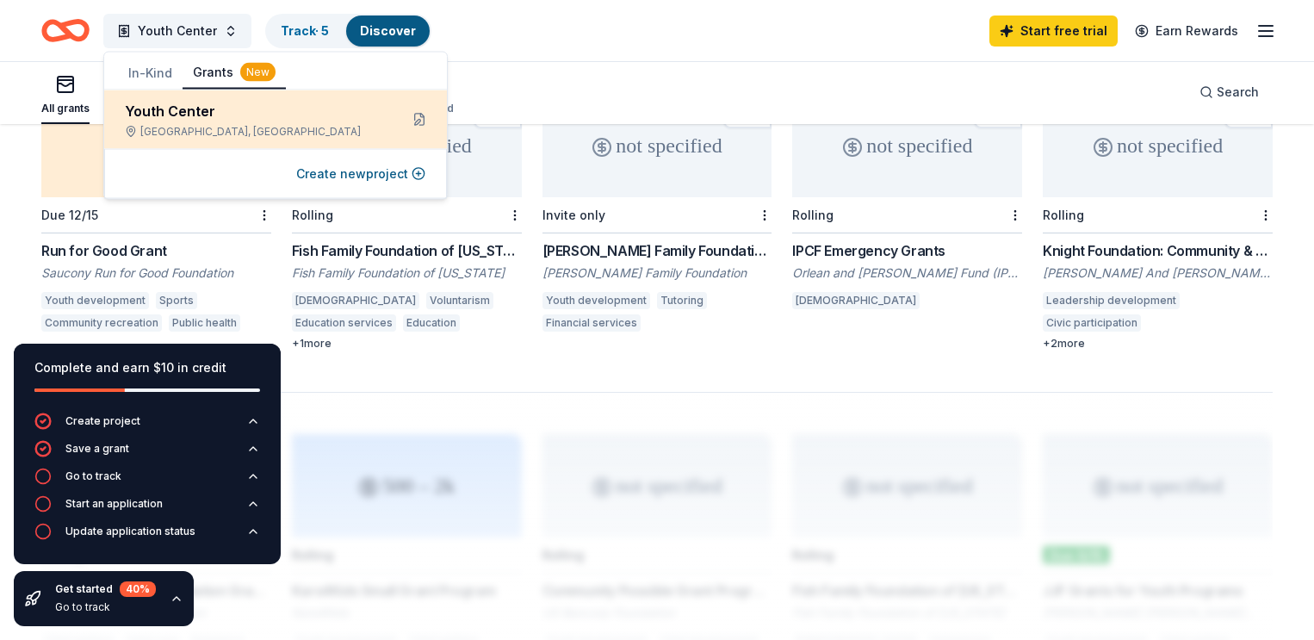
click at [196, 107] on div "Youth Center" at bounding box center [255, 111] width 260 height 21
click at [417, 121] on button at bounding box center [420, 120] width 28 height 28
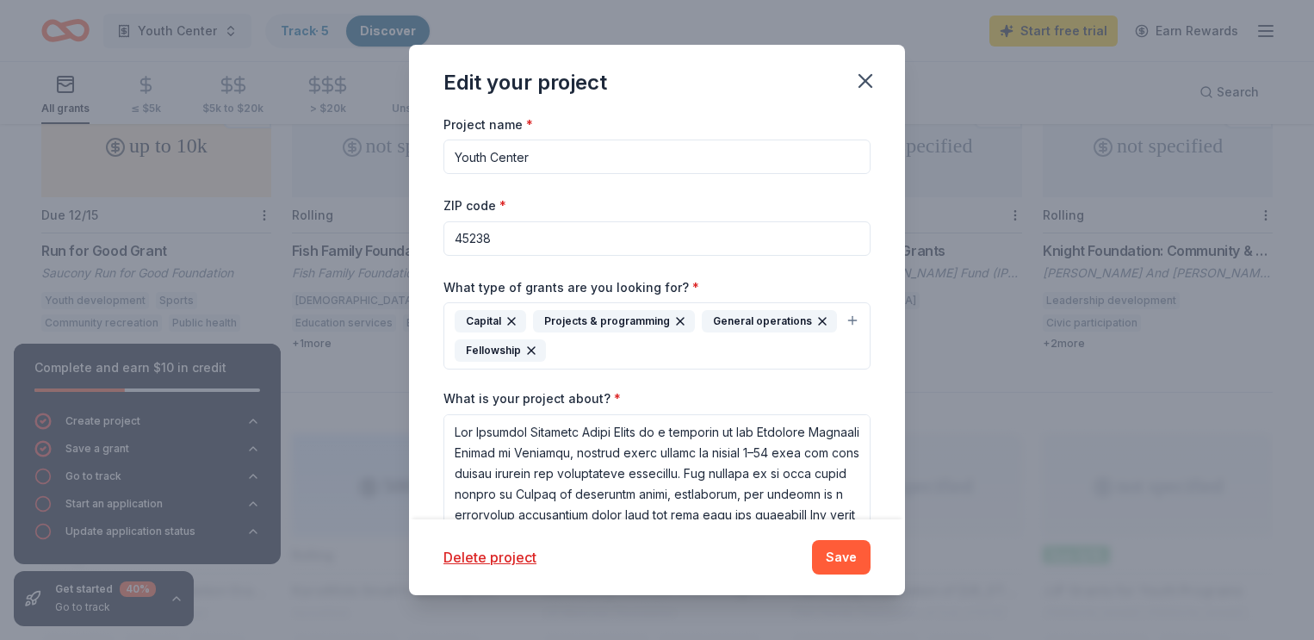
click at [587, 359] on div "Capital Projects & programming General operations Fellowship" at bounding box center [647, 336] width 384 height 52
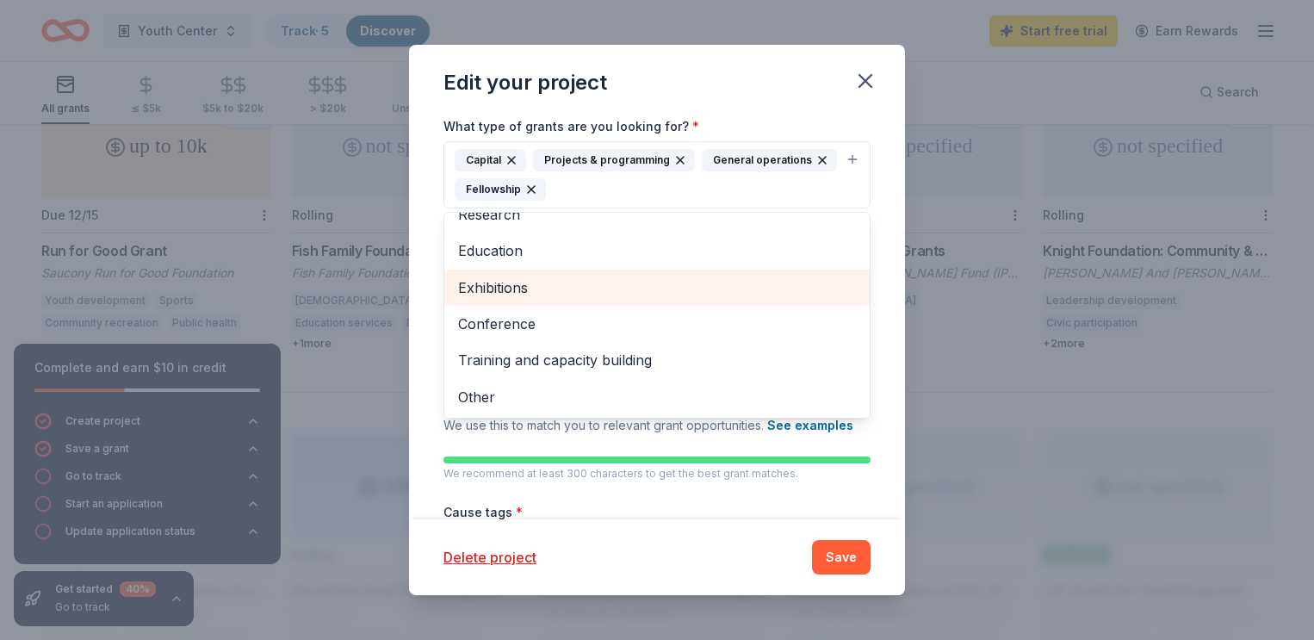
scroll to position [164, 0]
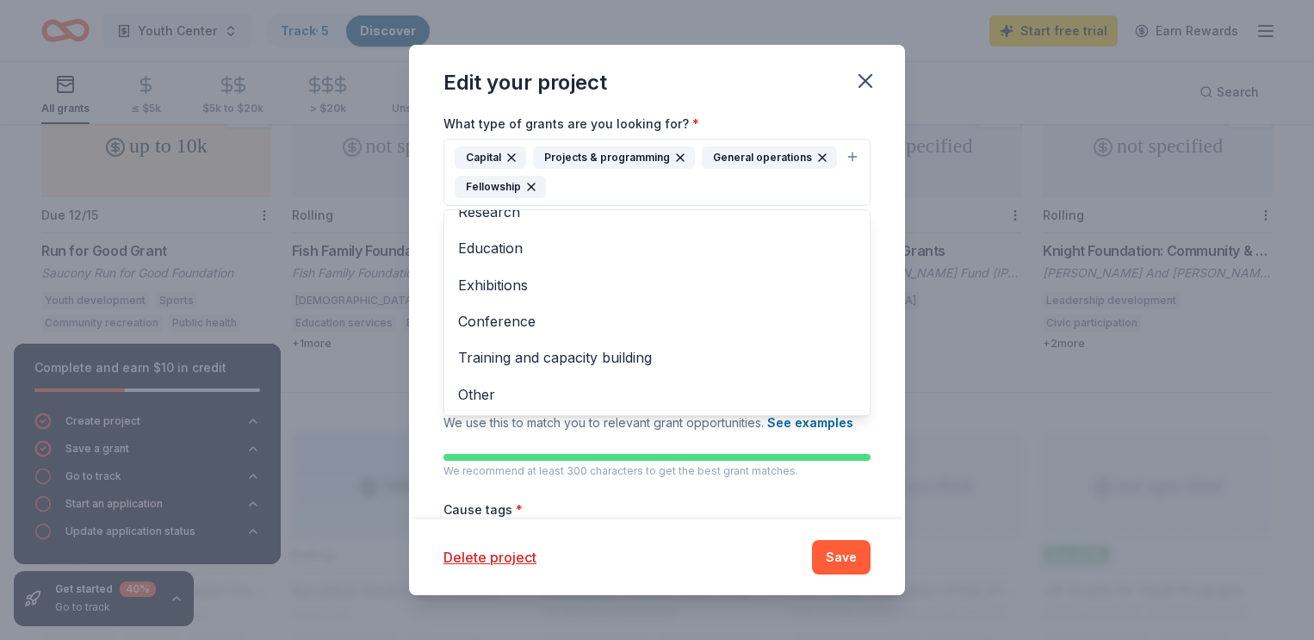
click at [430, 382] on div "Project name * Youth Center ZIP code * 45238 What type of grants are you lookin…" at bounding box center [657, 317] width 496 height 407
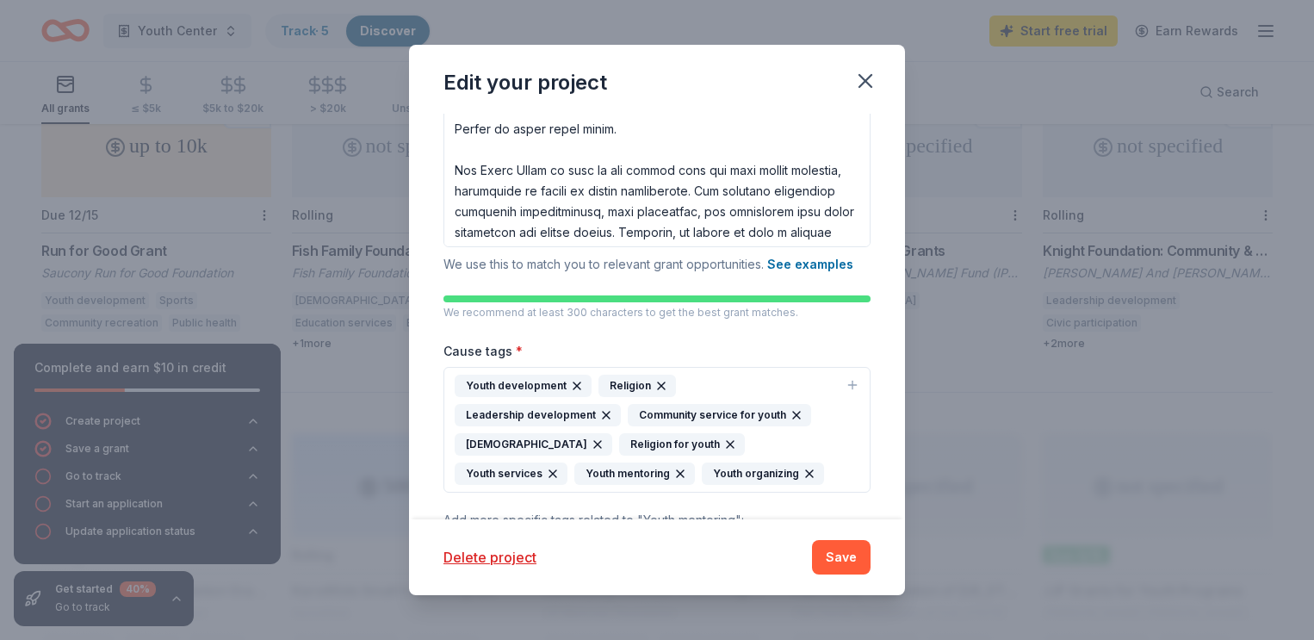
scroll to position [425, 0]
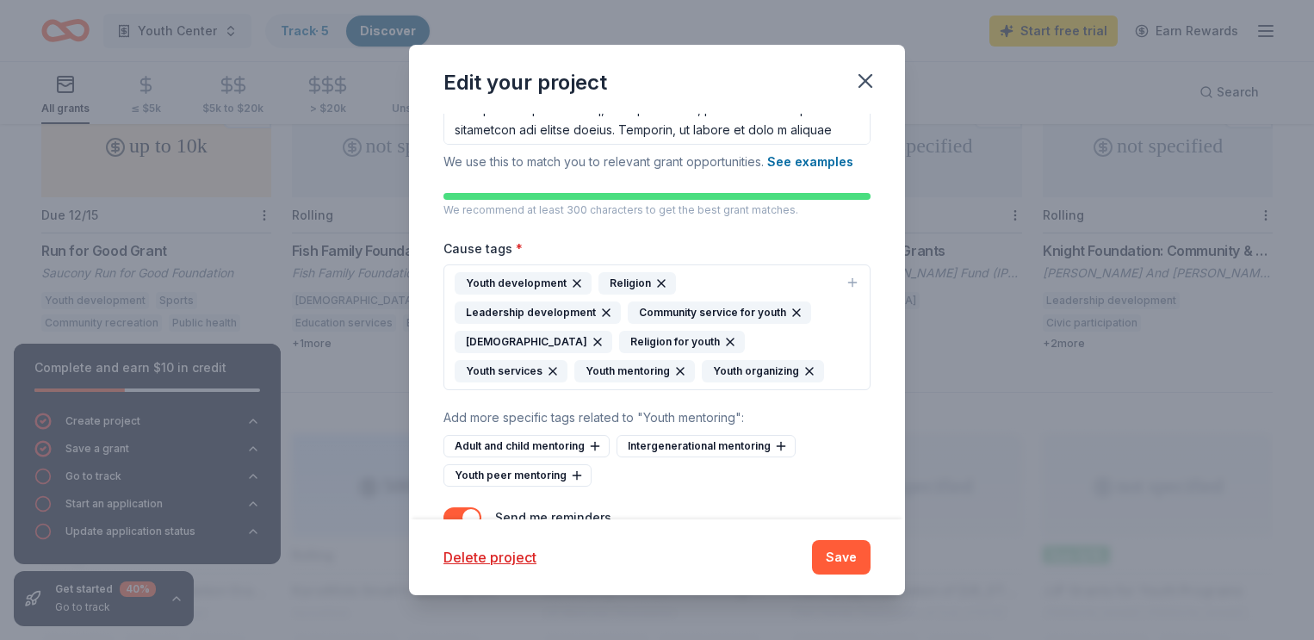
click at [638, 369] on div "Youth development Religion Leadership development Community service for youth C…" at bounding box center [647, 327] width 384 height 110
click at [489, 427] on input "Spritual" at bounding box center [657, 425] width 384 height 34
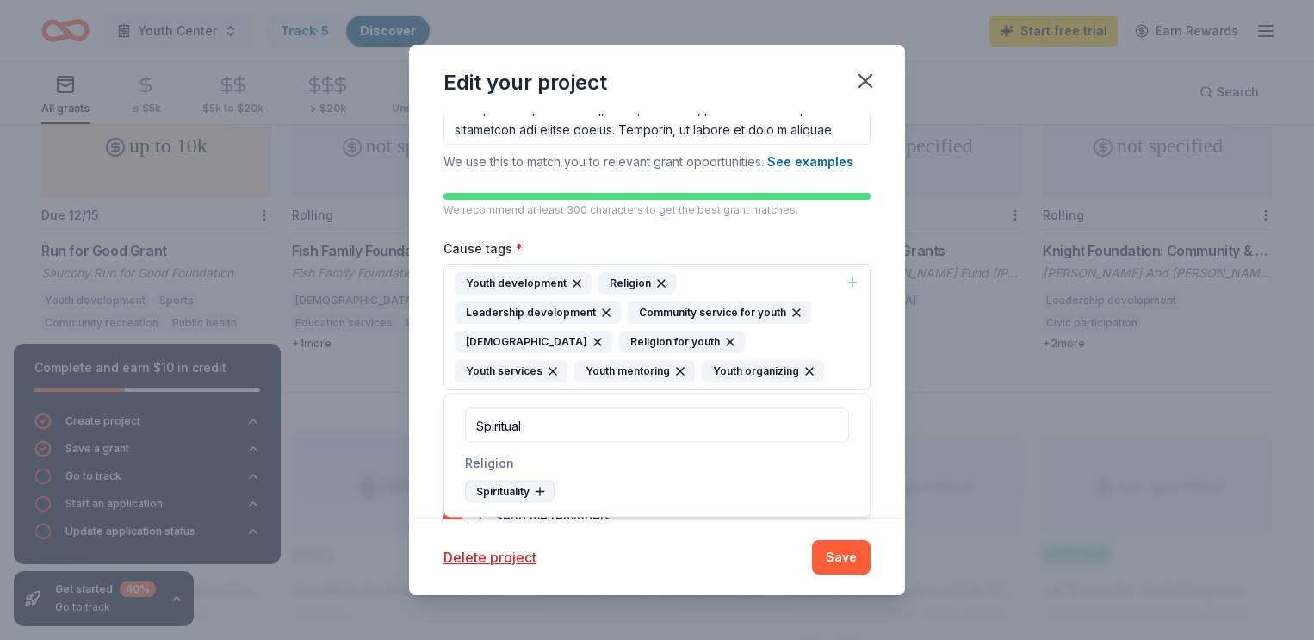
click at [529, 484] on div "Spirituality" at bounding box center [510, 492] width 90 height 22
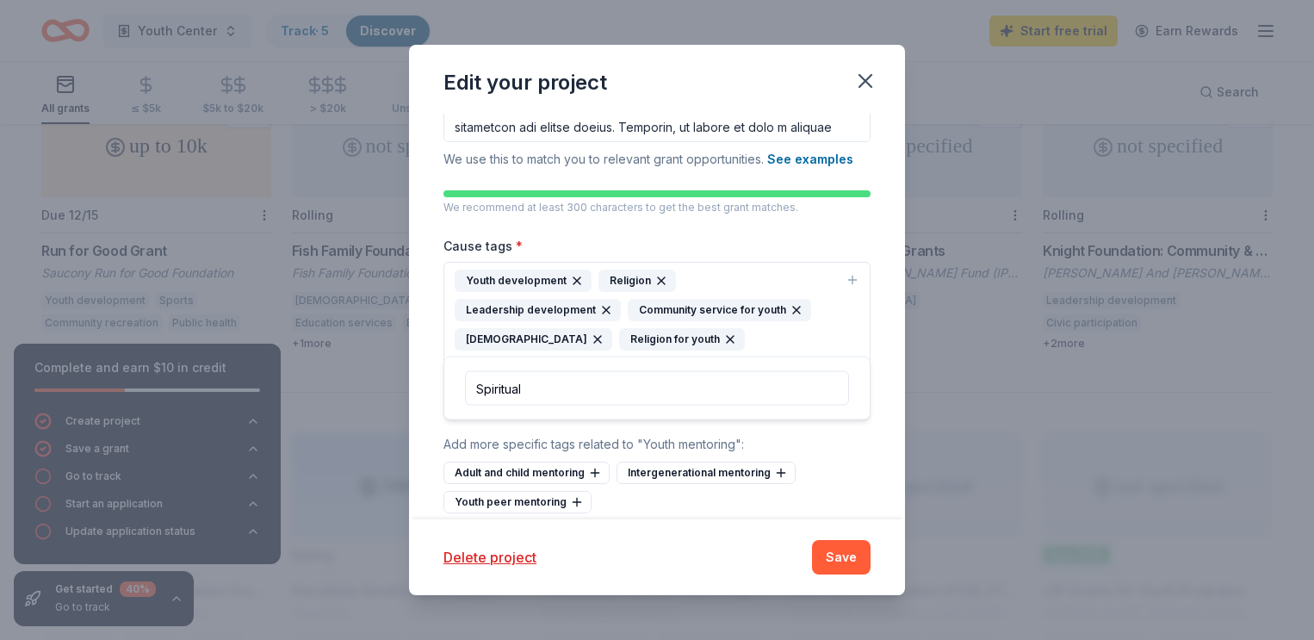
scroll to position [481, 0]
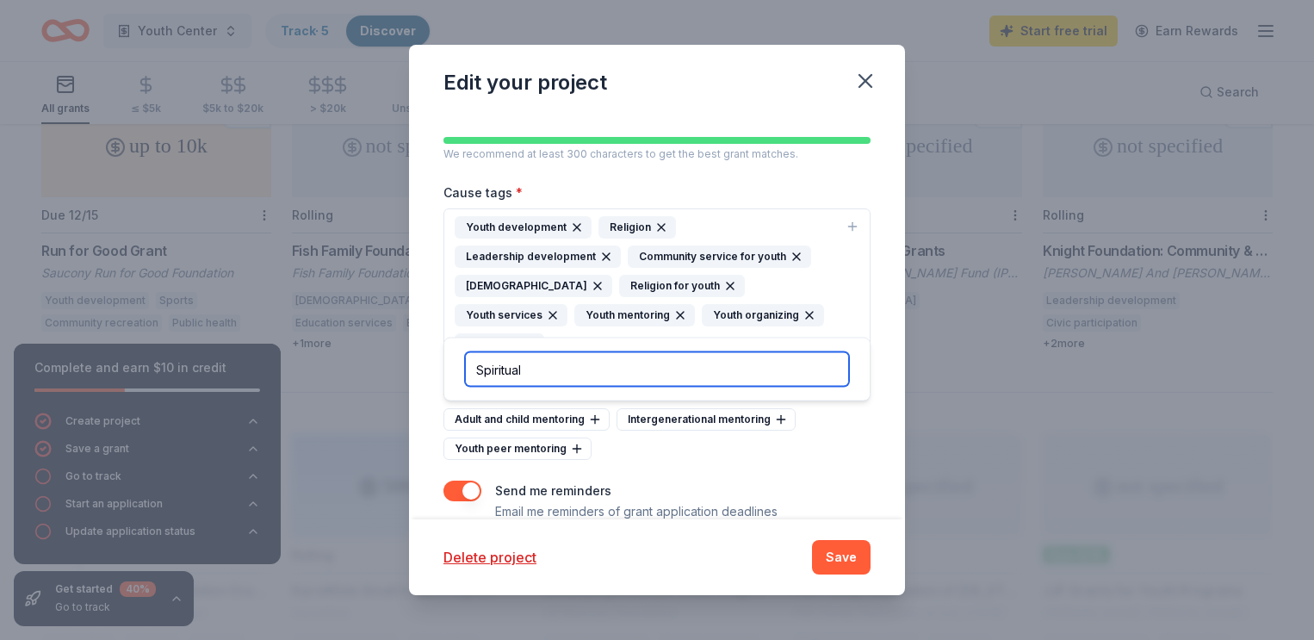
click at [599, 369] on input "Spiritual" at bounding box center [657, 369] width 384 height 34
type input "High School"
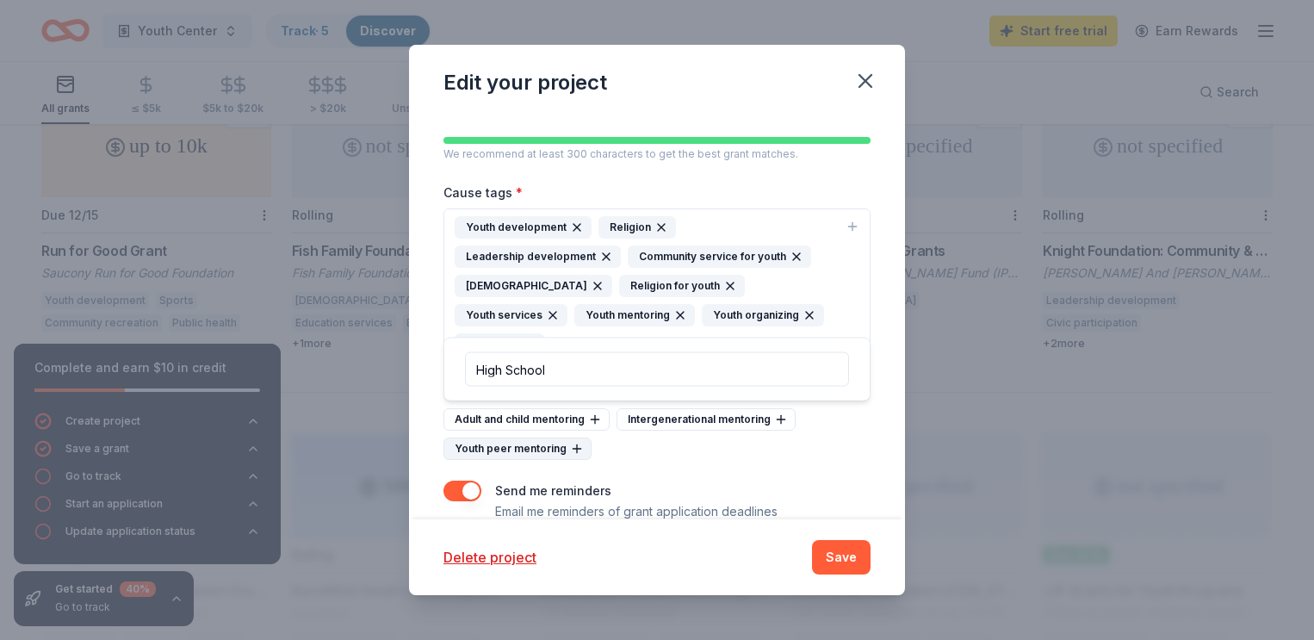
click at [538, 438] on div "Youth peer mentoring" at bounding box center [518, 449] width 148 height 22
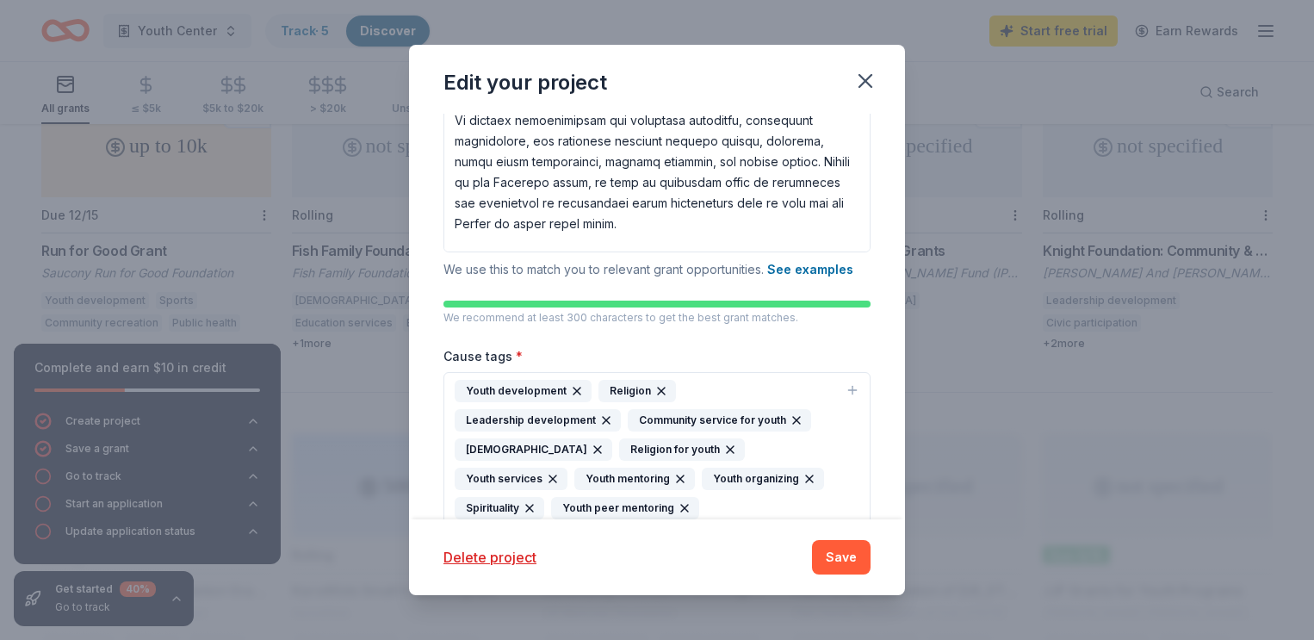
scroll to position [130, 0]
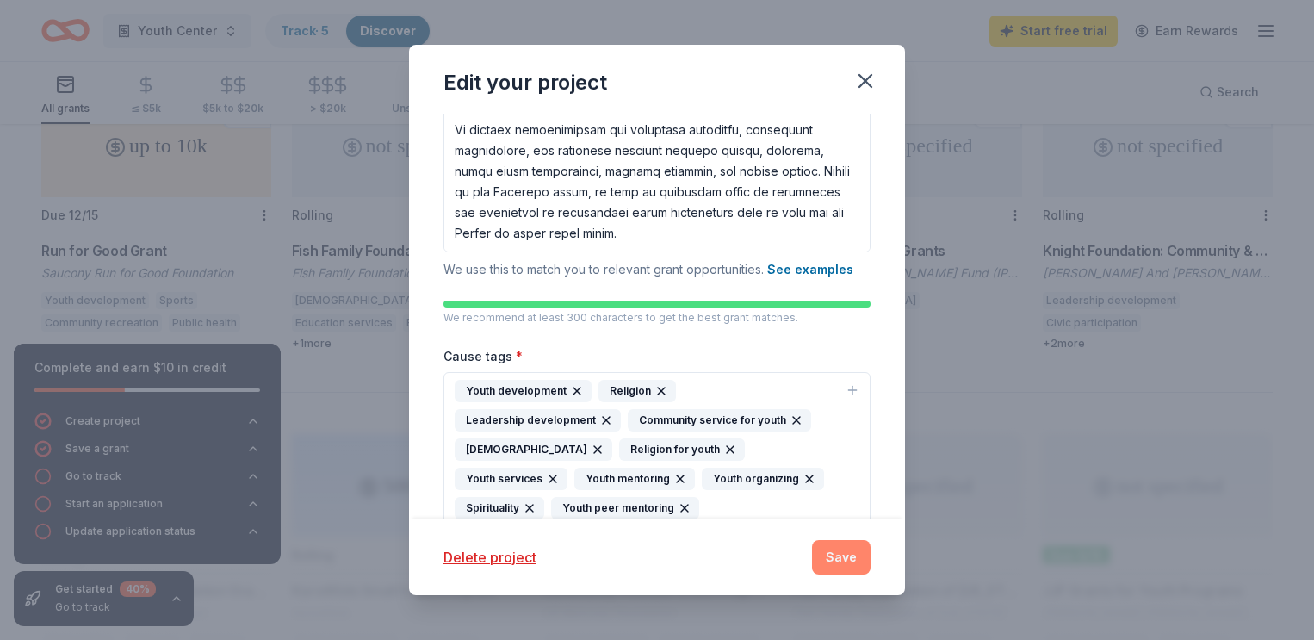
click at [853, 552] on button "Save" at bounding box center [841, 557] width 59 height 34
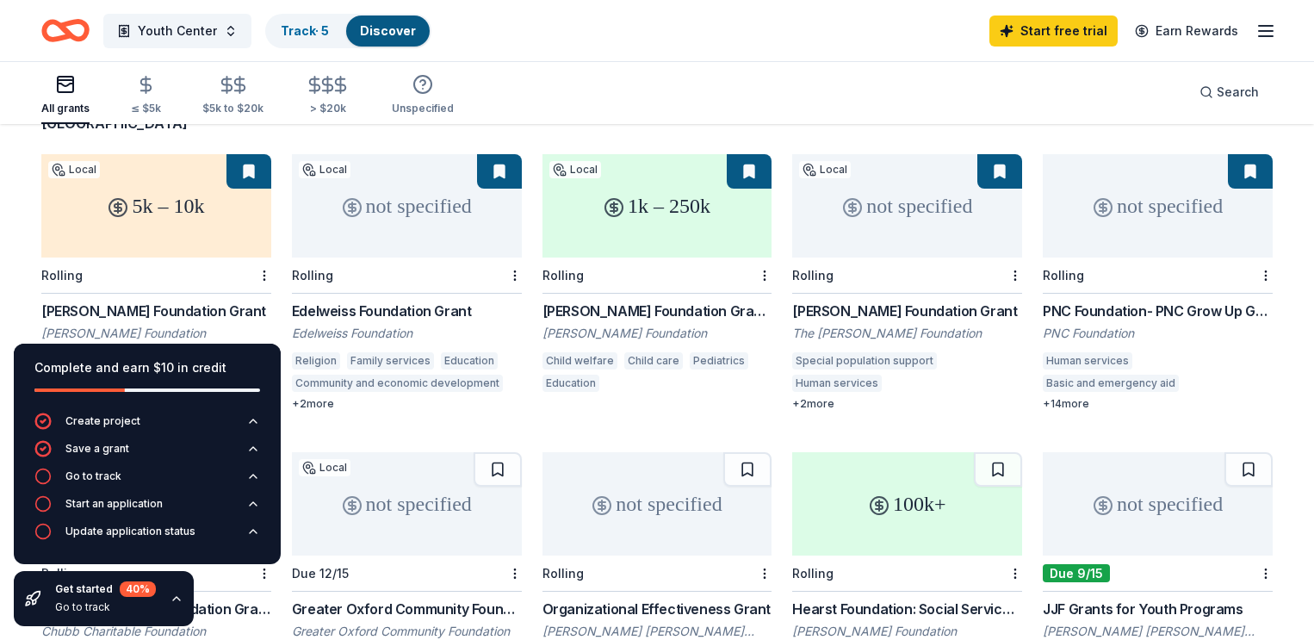
scroll to position [177, 0]
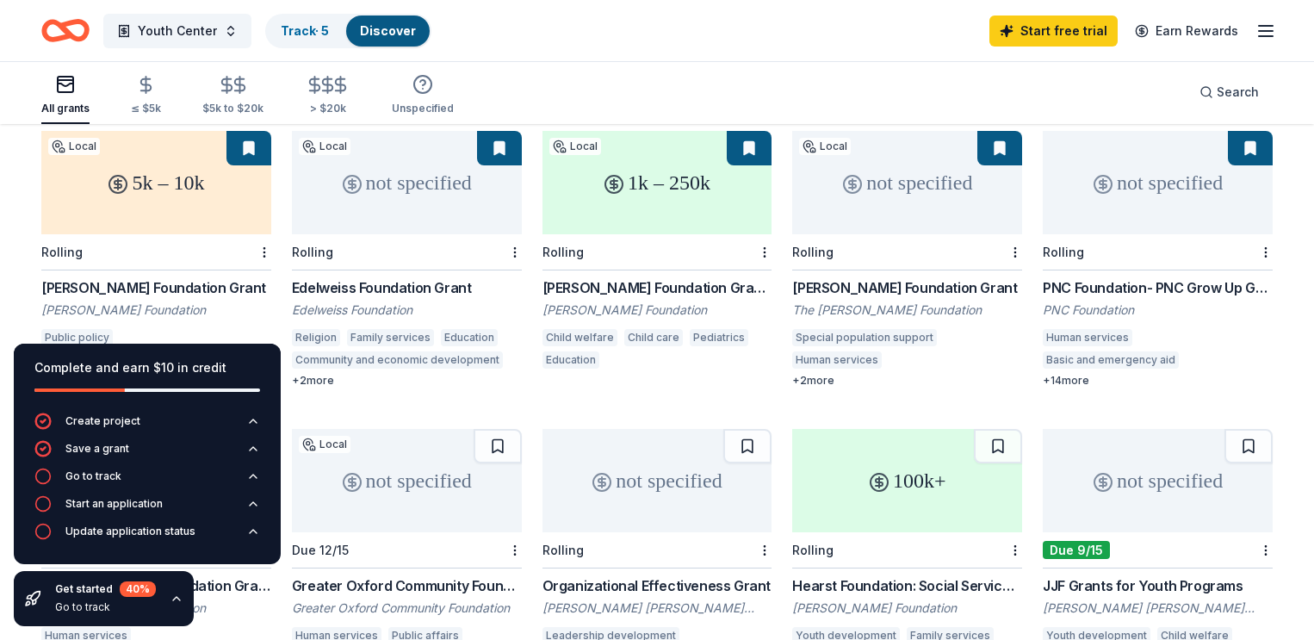
click at [1140, 149] on div "not specified" at bounding box center [1158, 182] width 230 height 103
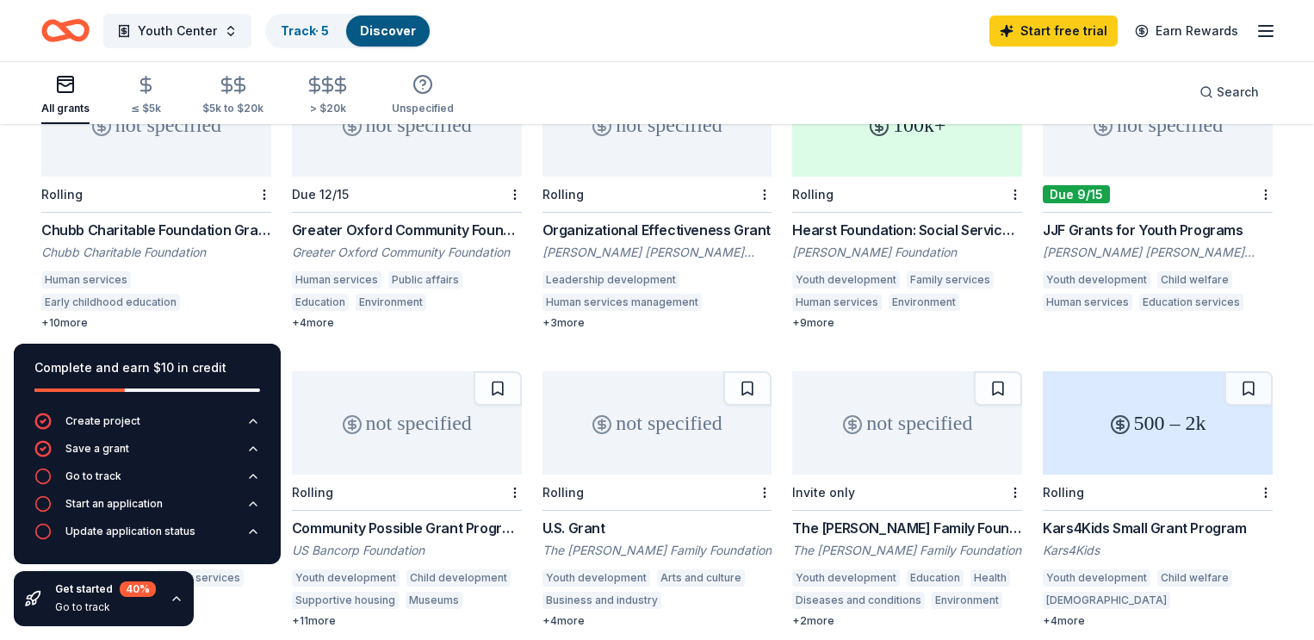
scroll to position [534, 0]
click at [162, 176] on div "Rolling" at bounding box center [156, 194] width 230 height 36
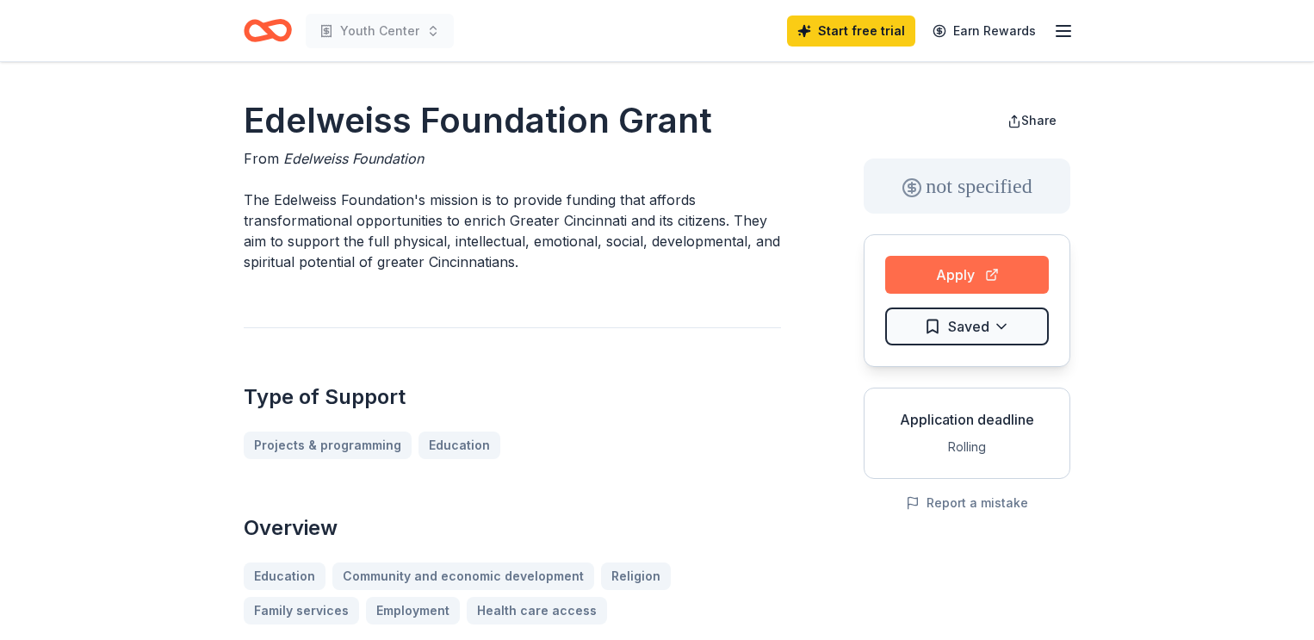
click at [966, 269] on button "Apply" at bounding box center [967, 275] width 164 height 38
click at [971, 273] on button "Apply" at bounding box center [967, 275] width 164 height 38
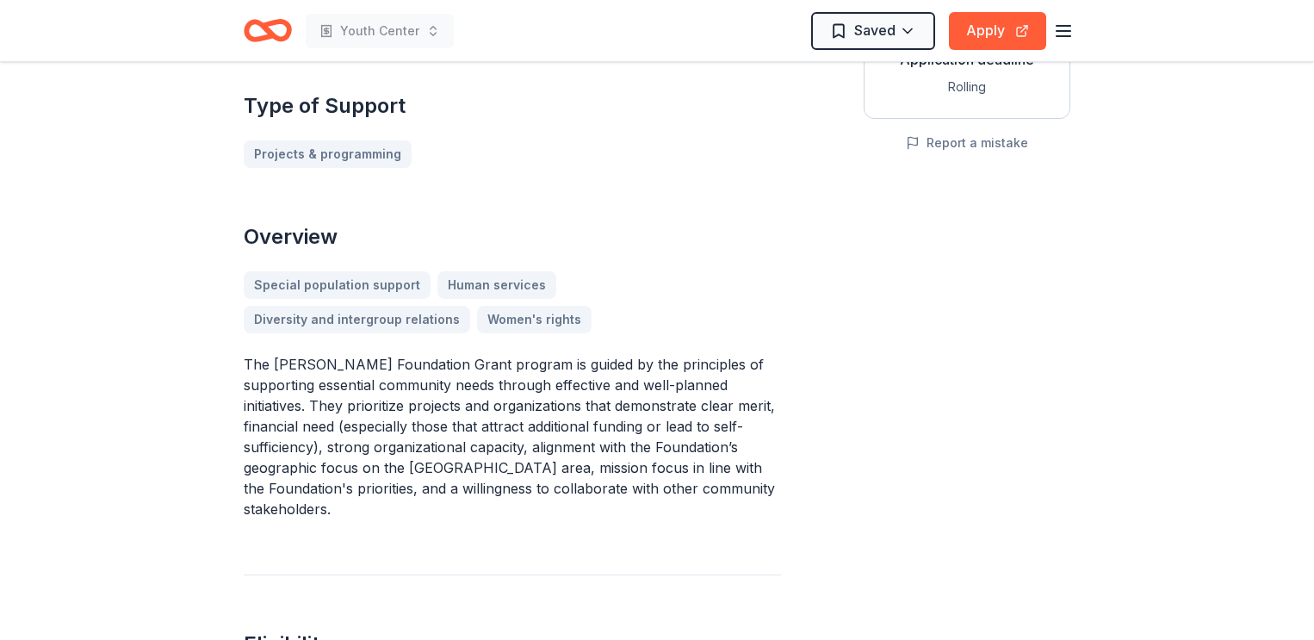
scroll to position [334, 0]
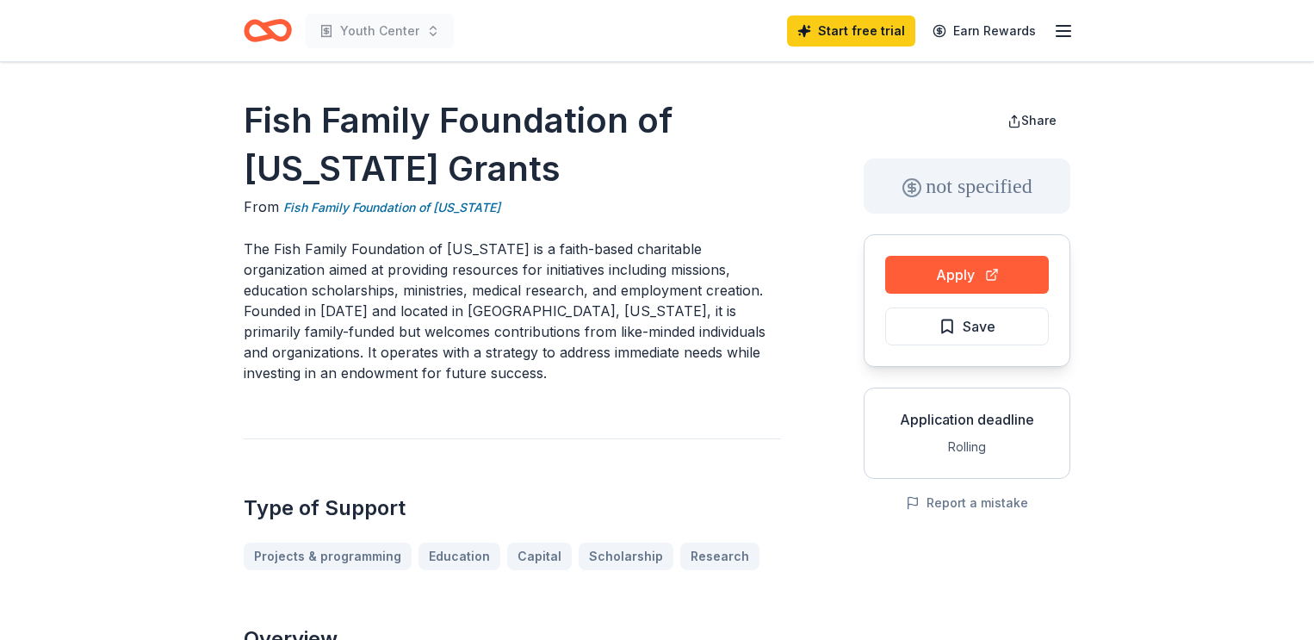
drag, startPoint x: 243, startPoint y: 126, endPoint x: 363, endPoint y: 150, distance: 123.0
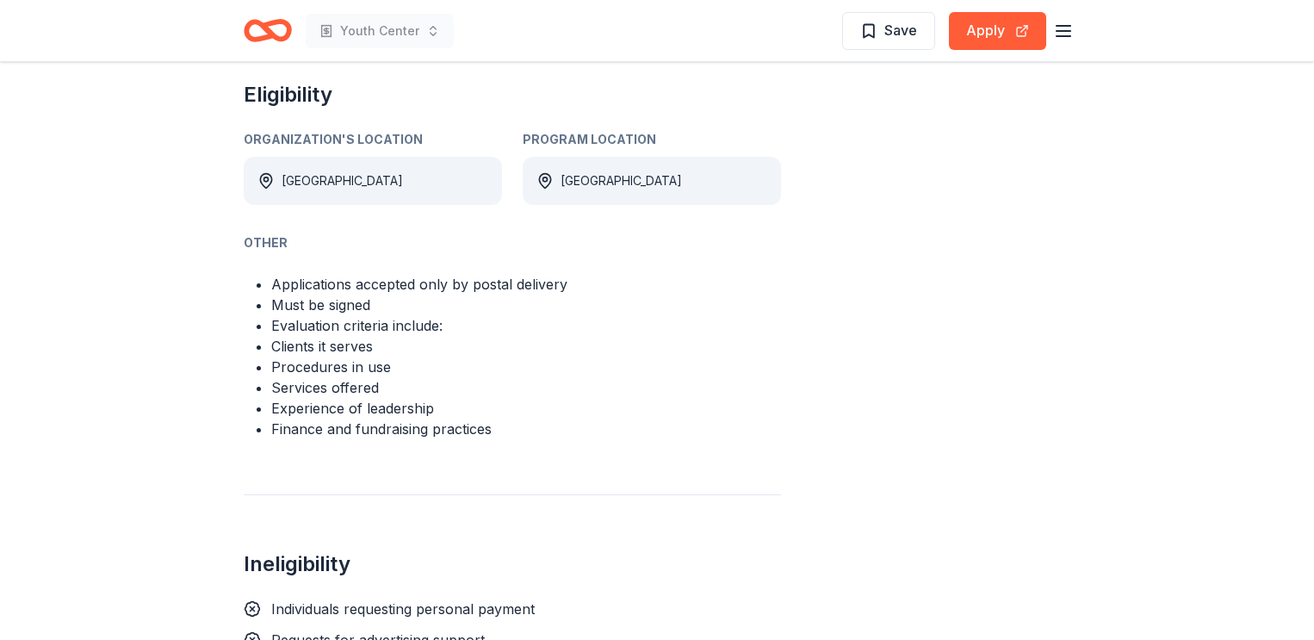
scroll to position [917, 0]
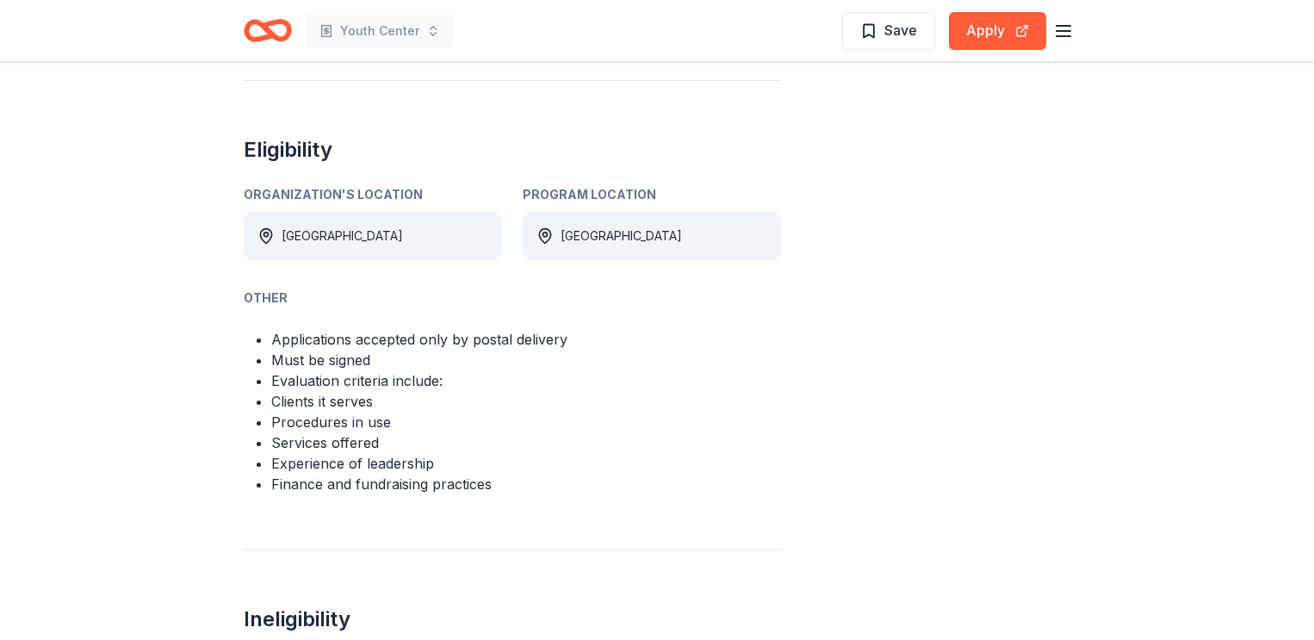
click at [587, 242] on div "[GEOGRAPHIC_DATA]" at bounding box center [652, 236] width 258 height 48
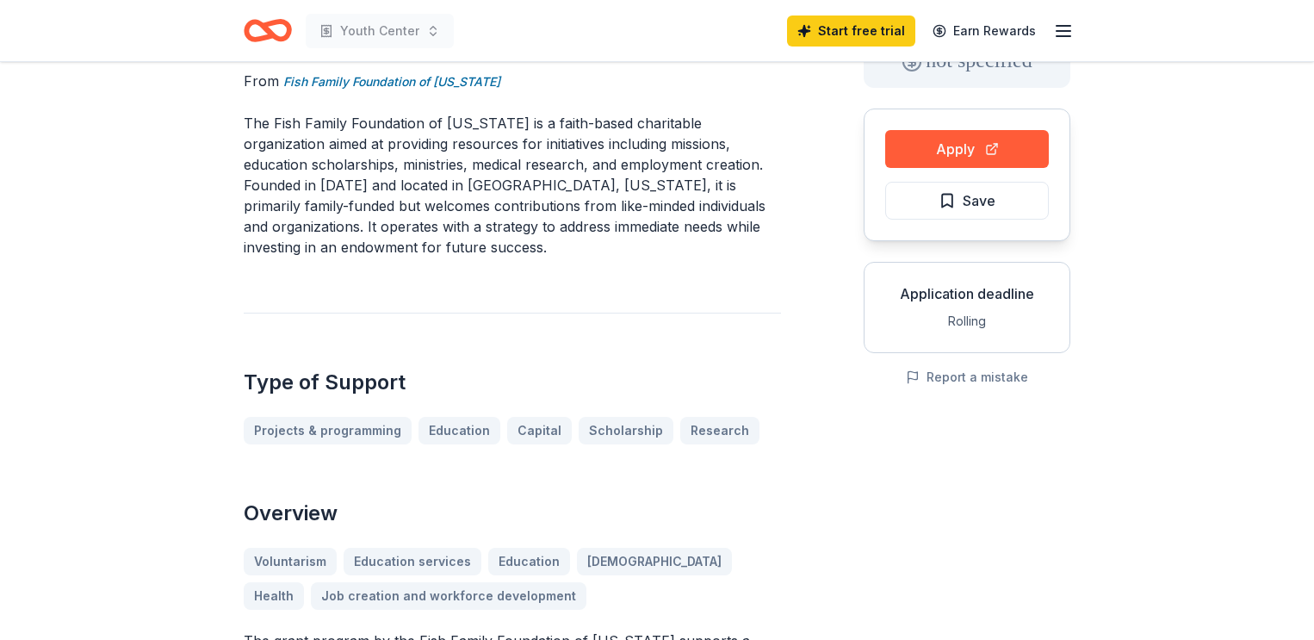
scroll to position [0, 0]
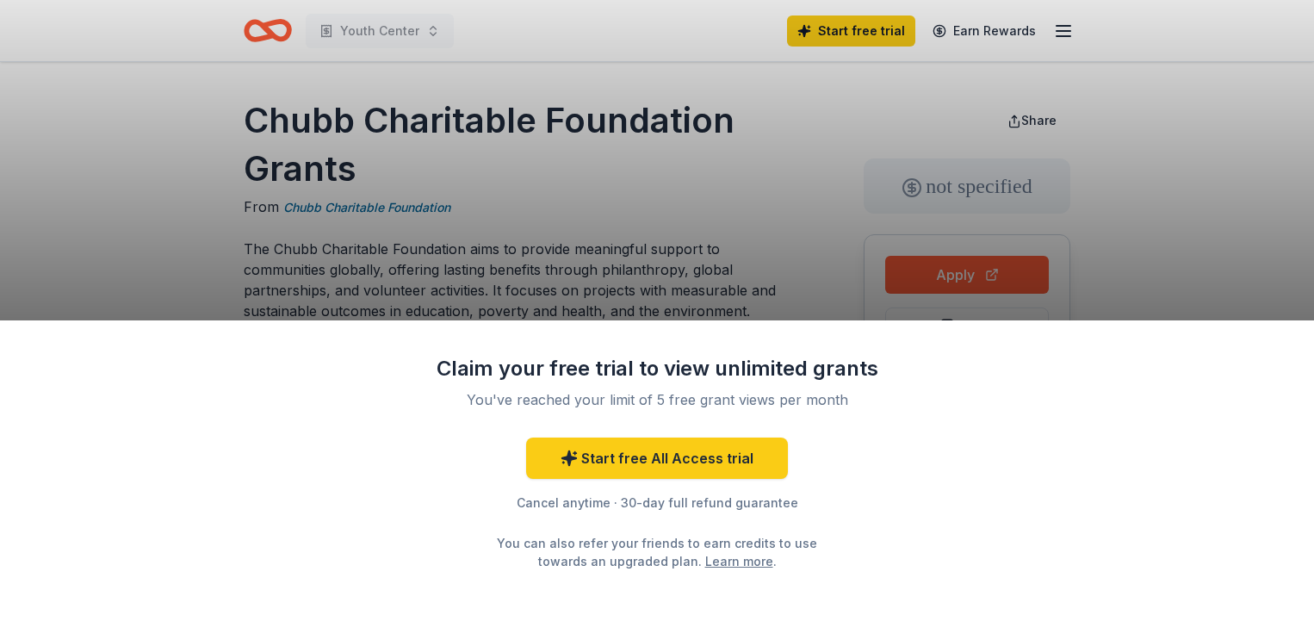
click at [775, 233] on div "Claim your free trial to view unlimited grants You've reached your limit of 5 f…" at bounding box center [657, 320] width 1314 height 640
